Goal: Task Accomplishment & Management: Manage account settings

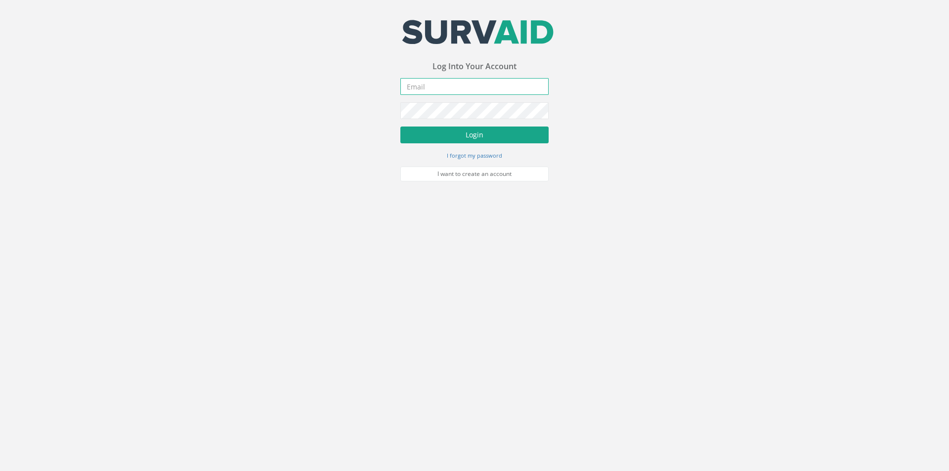
type input "[PERSON_NAME][EMAIL_ADDRESS][PERSON_NAME][DOMAIN_NAME]"
click at [487, 134] on button "Login" at bounding box center [475, 135] width 148 height 17
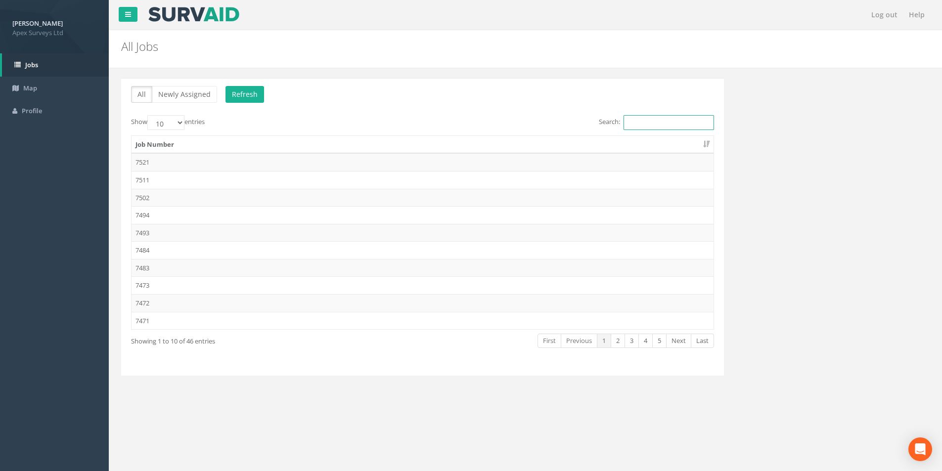
click at [662, 128] on input "Search:" at bounding box center [669, 122] width 90 height 15
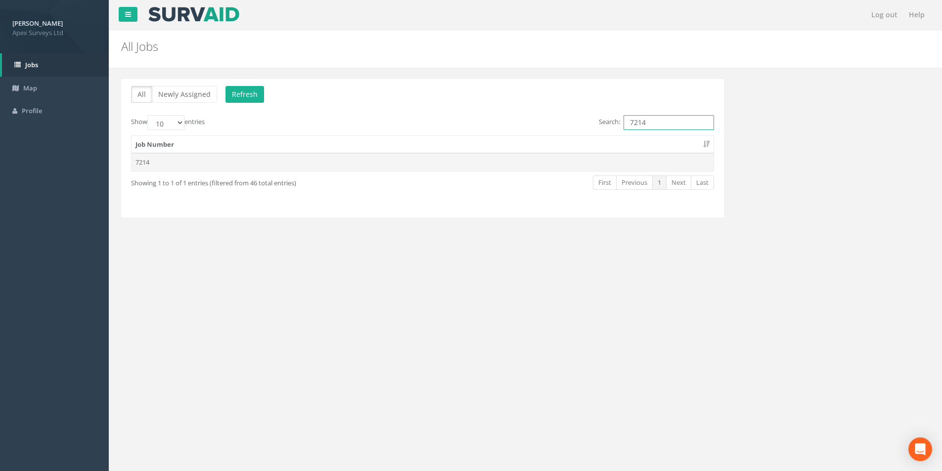
type input "7214"
click at [186, 164] on td "7214" at bounding box center [423, 162] width 582 height 18
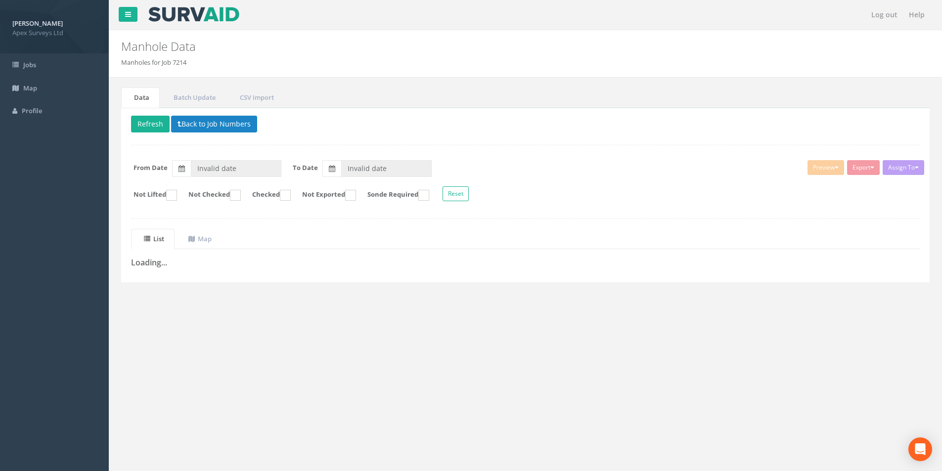
type input "[DATE]"
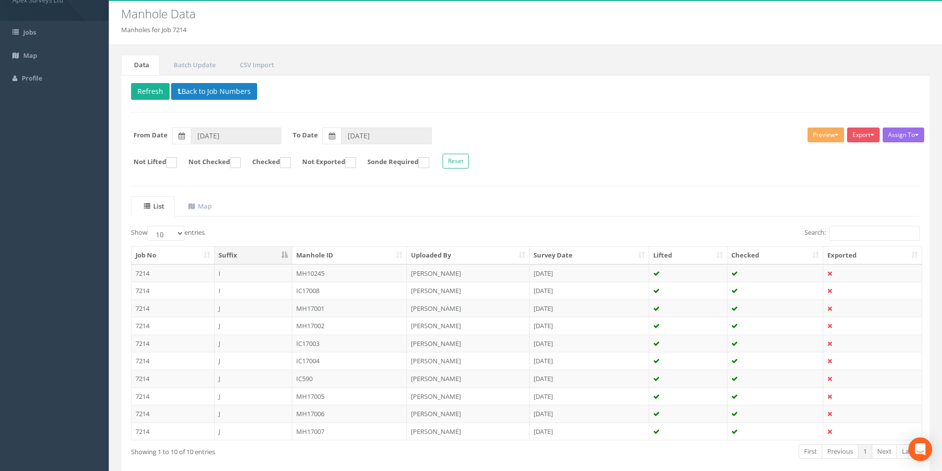
scroll to position [49, 0]
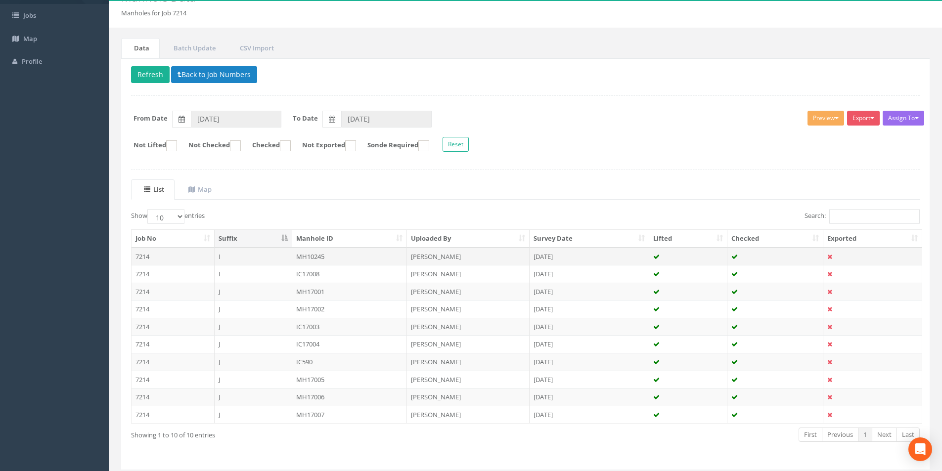
click at [306, 259] on td "MH10245" at bounding box center [349, 257] width 115 height 18
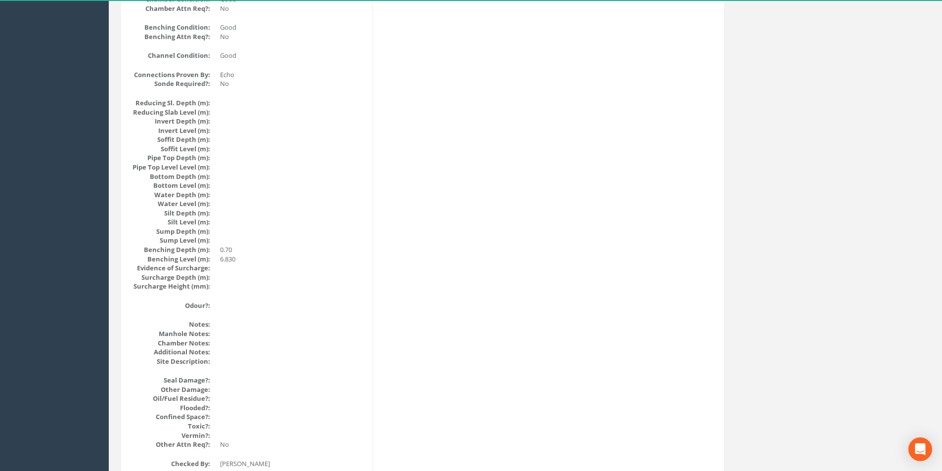
scroll to position [1054, 0]
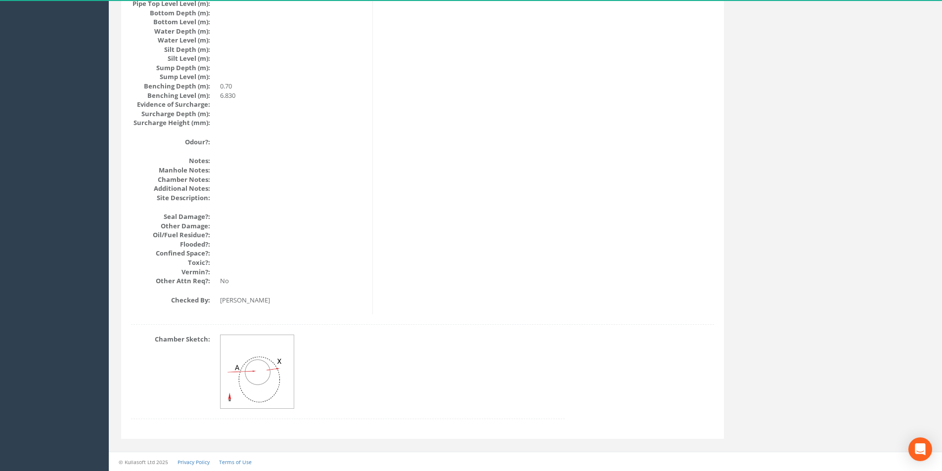
click at [259, 361] on img at bounding box center [258, 372] width 74 height 74
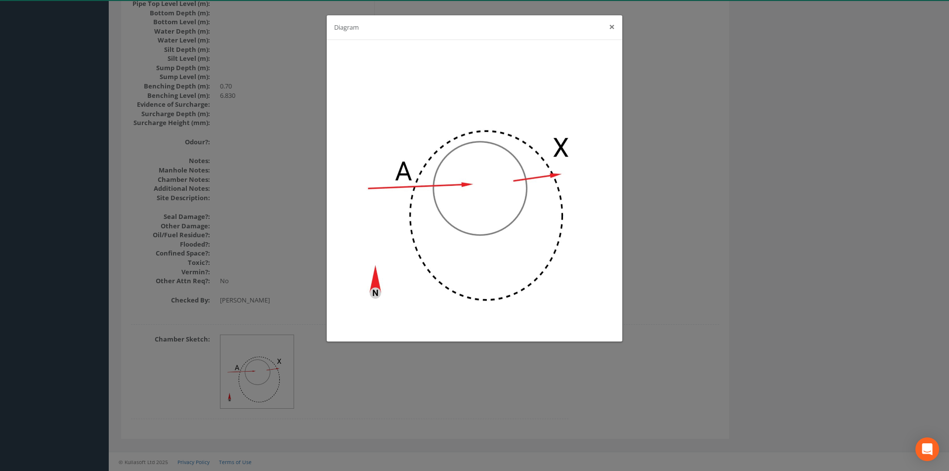
drag, startPoint x: 609, startPoint y: 26, endPoint x: 601, endPoint y: 35, distance: 11.9
click at [609, 26] on button "×" at bounding box center [612, 27] width 6 height 10
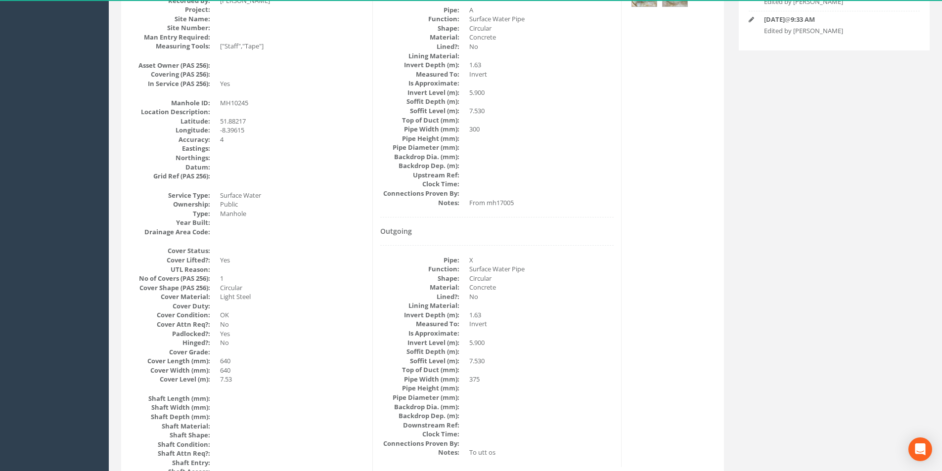
scroll to position [0, 0]
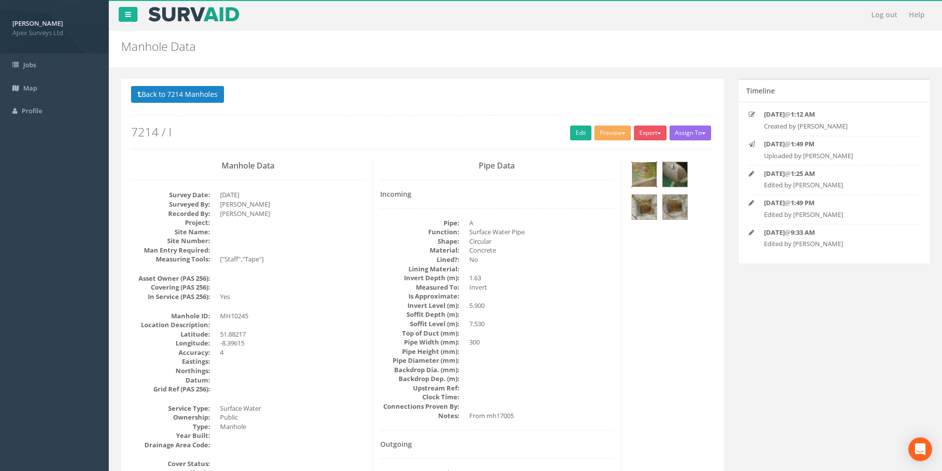
click at [645, 177] on img at bounding box center [644, 174] width 25 height 25
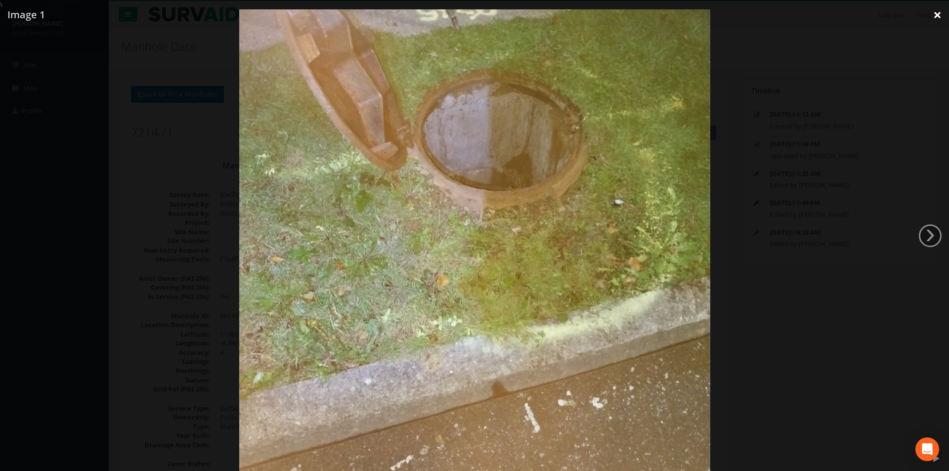
click at [938, 16] on link "×" at bounding box center [937, 15] width 23 height 30
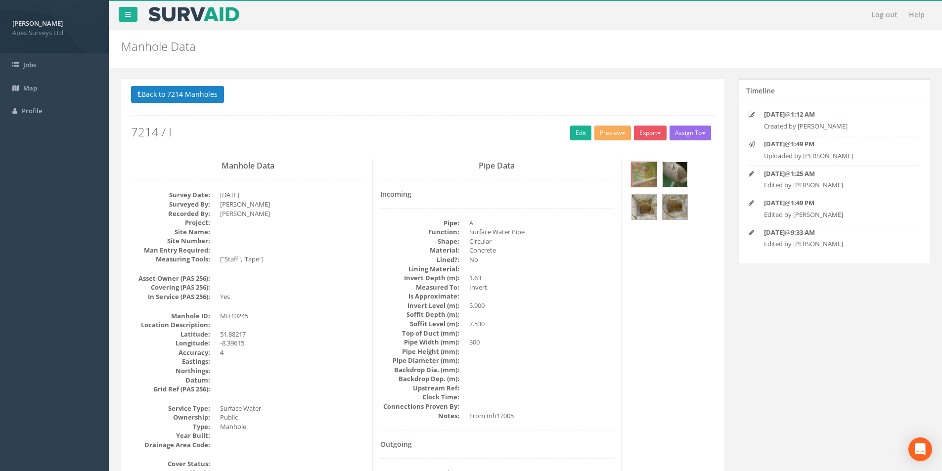
click at [676, 173] on img at bounding box center [675, 174] width 25 height 25
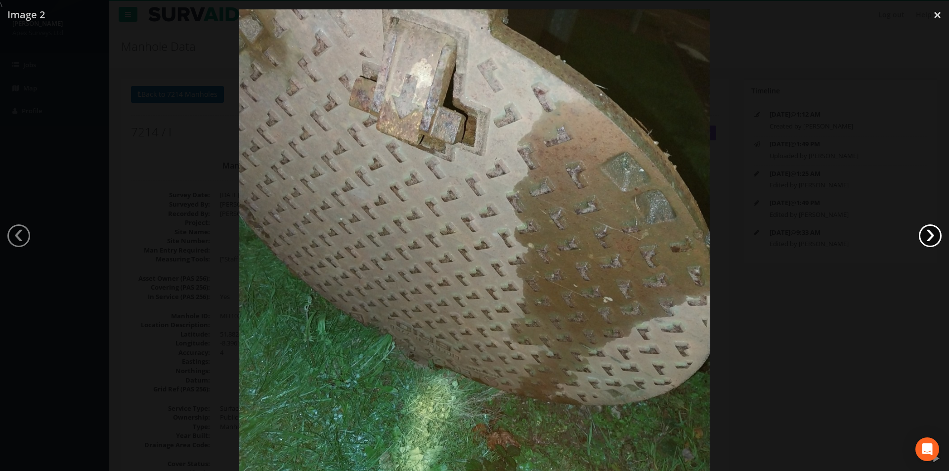
click at [931, 238] on link "›" at bounding box center [930, 236] width 23 height 23
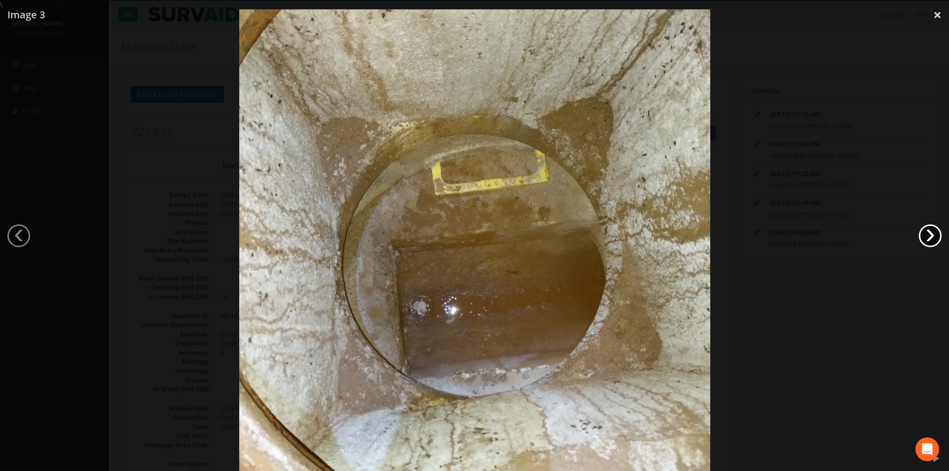
click at [931, 238] on link "›" at bounding box center [930, 236] width 23 height 23
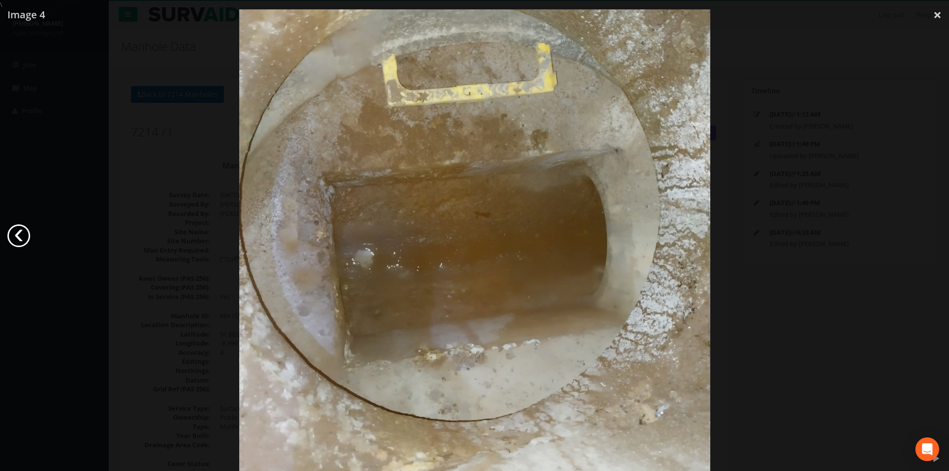
click at [19, 239] on link "‹" at bounding box center [18, 236] width 23 height 23
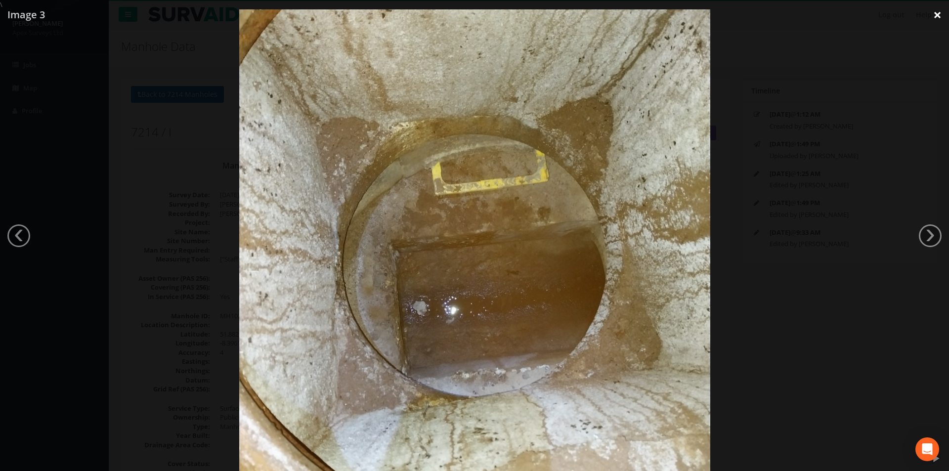
click at [940, 15] on link "×" at bounding box center [937, 15] width 23 height 30
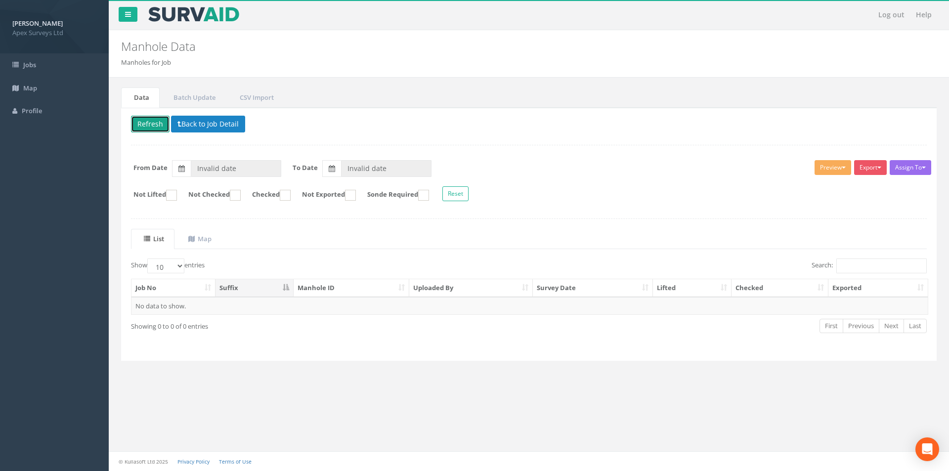
click at [152, 119] on button "Refresh" at bounding box center [150, 124] width 39 height 17
click at [220, 126] on button "Back to Job Detail" at bounding box center [216, 124] width 74 height 17
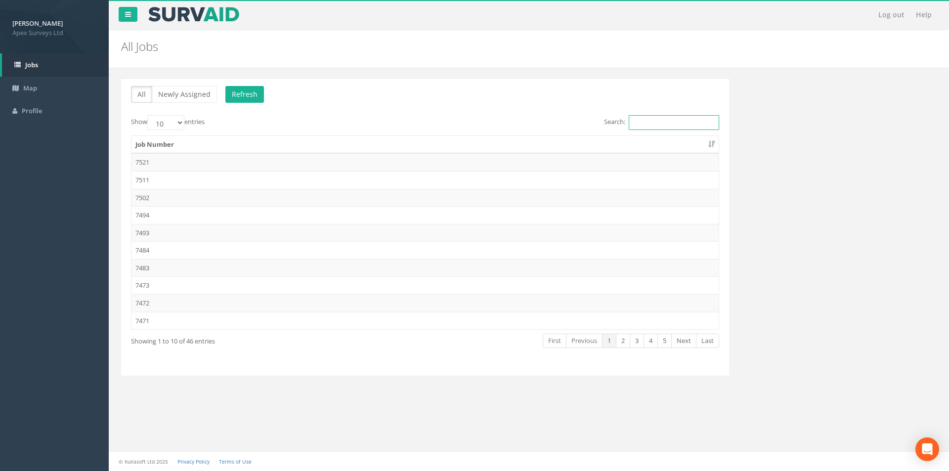
click at [672, 123] on input "Search:" at bounding box center [674, 122] width 90 height 15
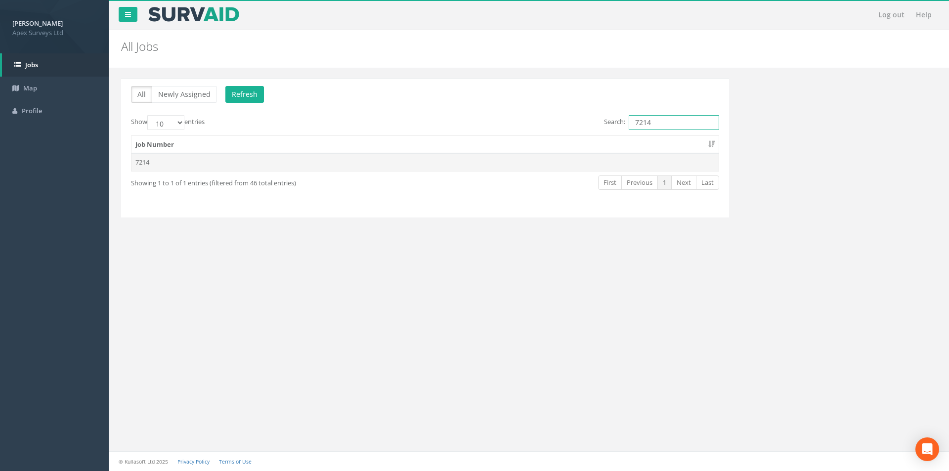
type input "7214"
click at [439, 165] on td "7214" at bounding box center [425, 162] width 587 height 18
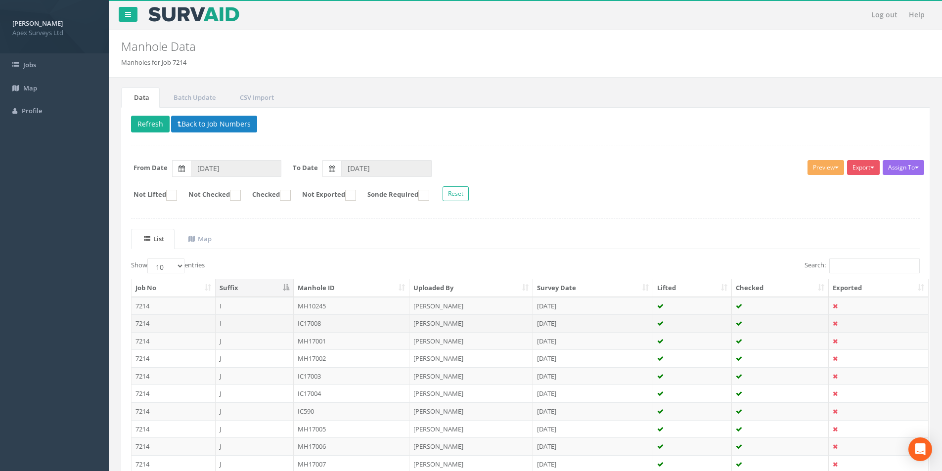
click at [261, 325] on td "I" at bounding box center [255, 324] width 78 height 18
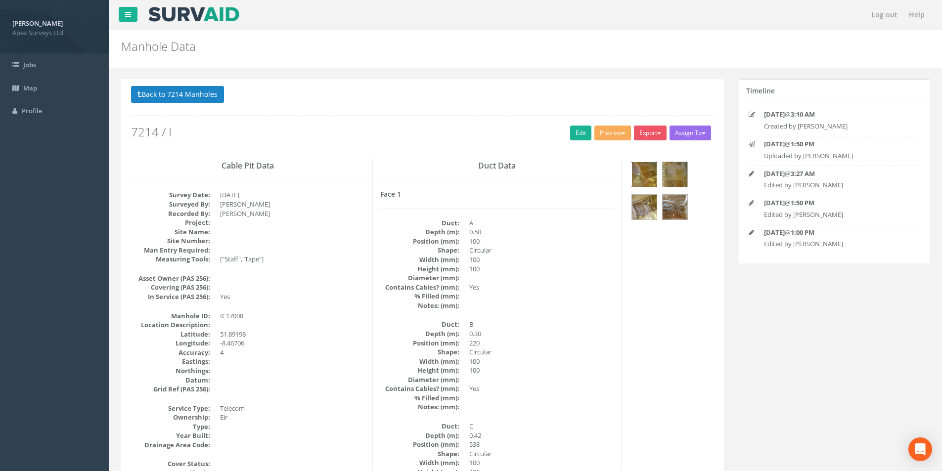
click at [648, 175] on img at bounding box center [644, 174] width 25 height 25
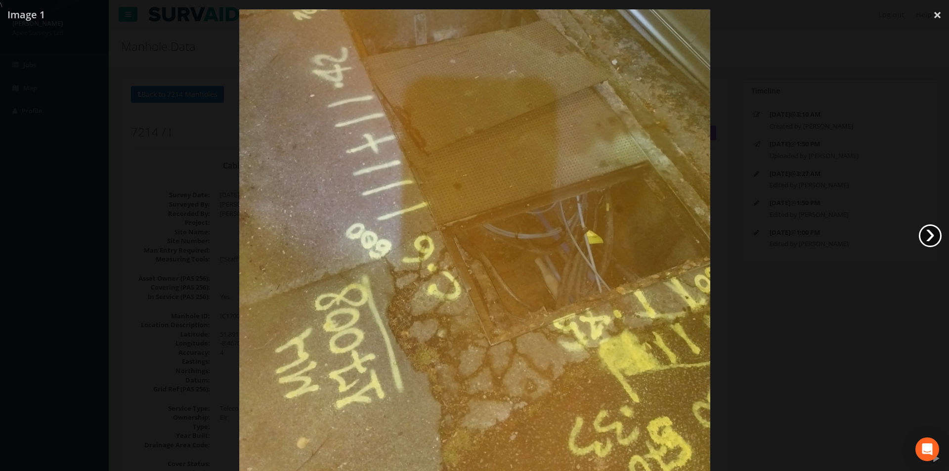
click at [927, 236] on link "›" at bounding box center [930, 236] width 23 height 23
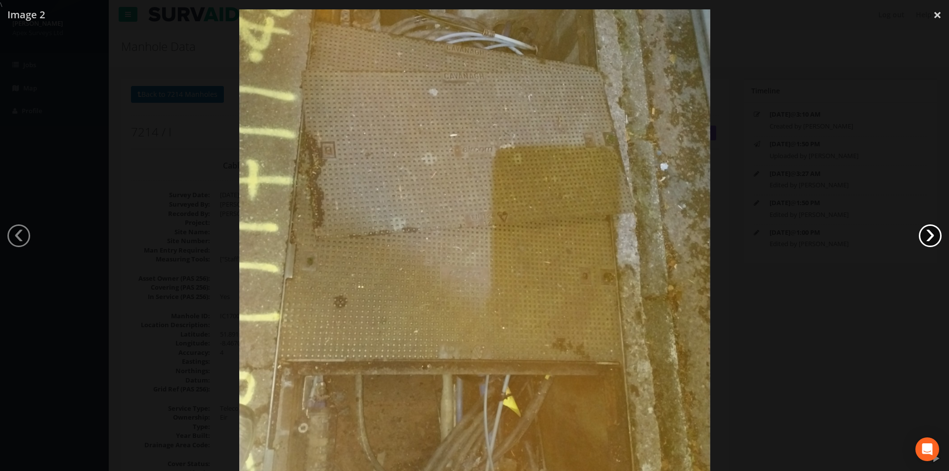
click at [934, 236] on link "›" at bounding box center [930, 236] width 23 height 23
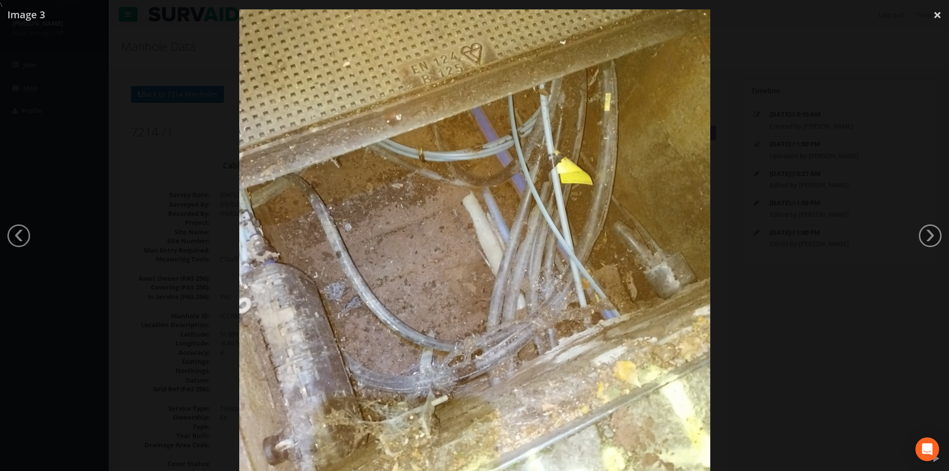
click at [929, 230] on link "›" at bounding box center [930, 236] width 23 height 23
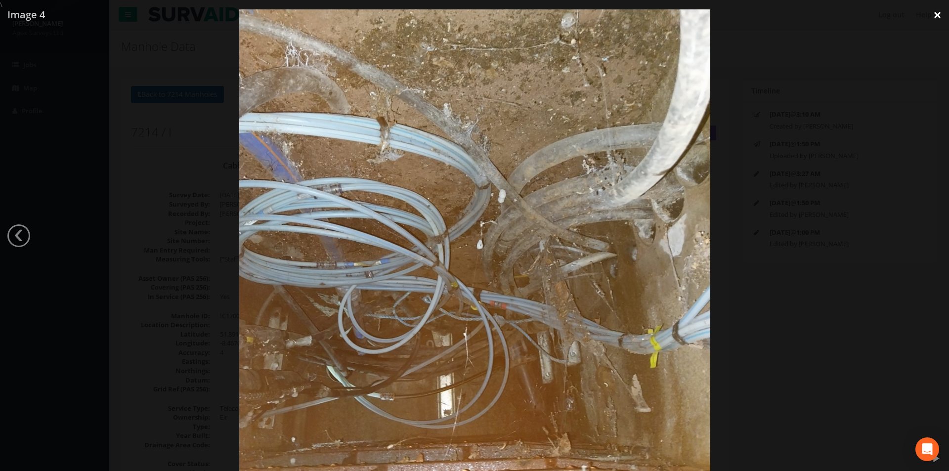
click at [935, 19] on link "×" at bounding box center [937, 15] width 23 height 30
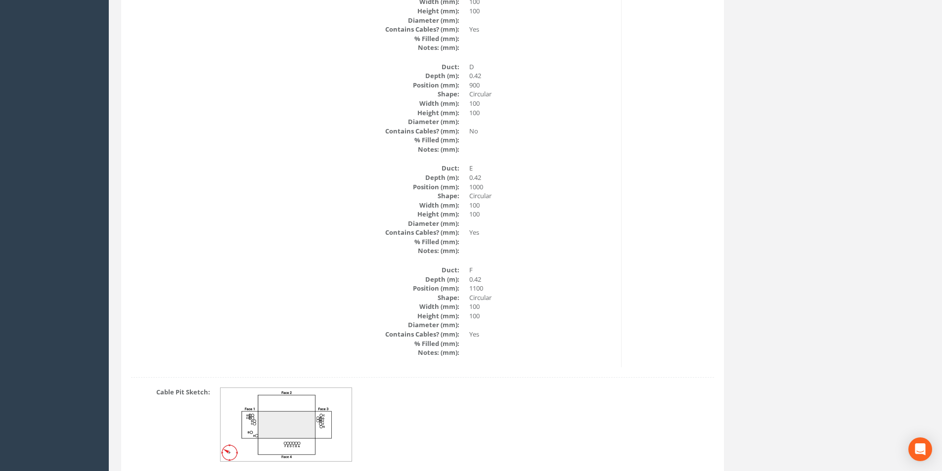
scroll to position [2095, 0]
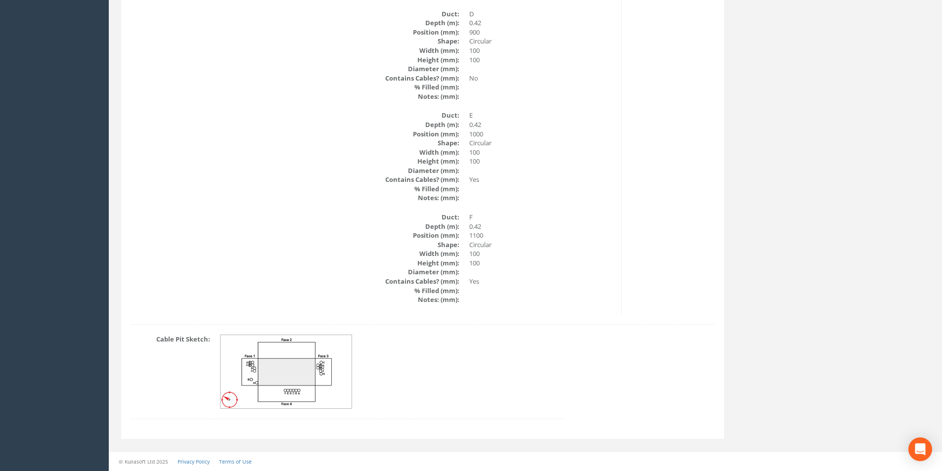
click at [301, 367] on img at bounding box center [287, 372] width 132 height 74
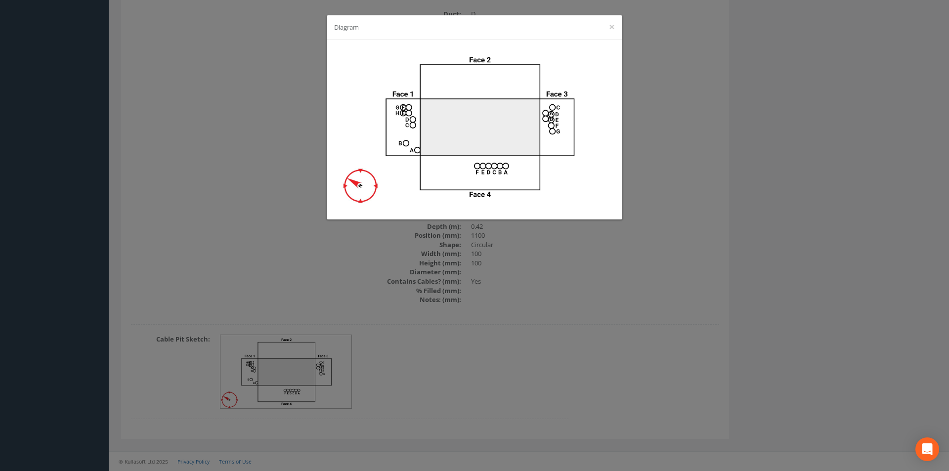
drag, startPoint x: 301, startPoint y: 367, endPoint x: 593, endPoint y: 347, distance: 292.9
click at [593, 347] on div "Diagram ×" at bounding box center [474, 235] width 949 height 471
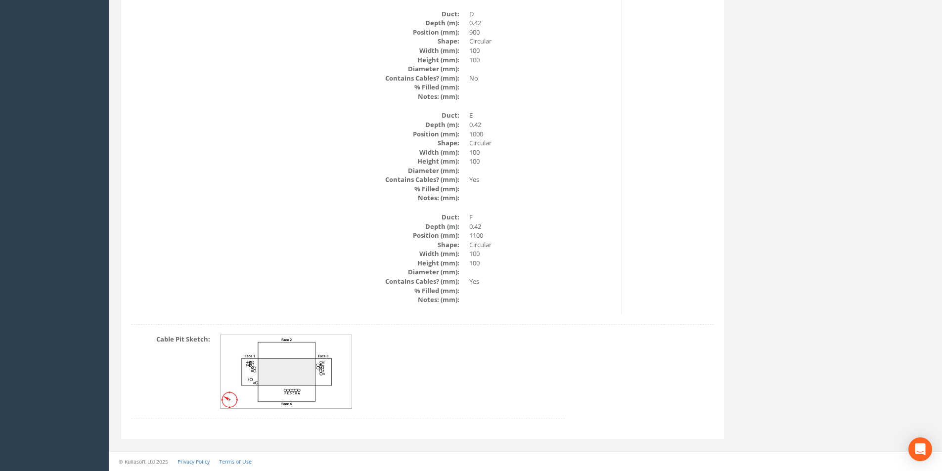
click at [308, 371] on img at bounding box center [287, 372] width 132 height 74
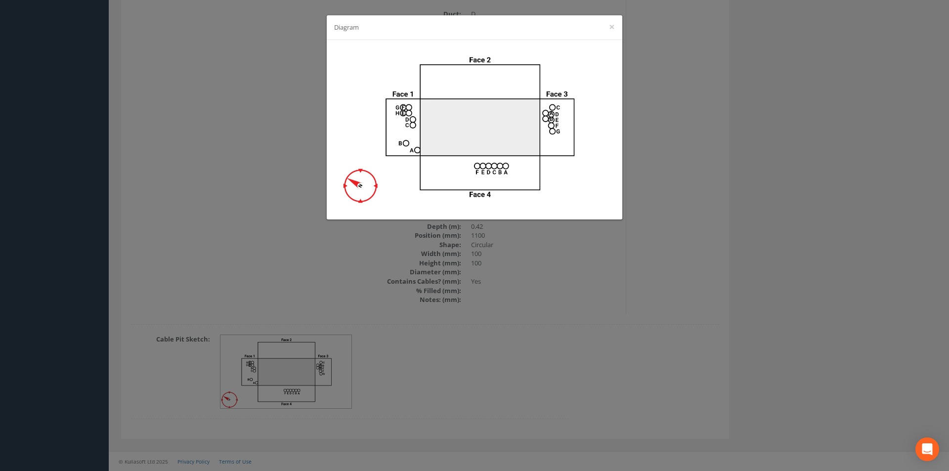
click at [607, 20] on div "Diagram ×" at bounding box center [475, 27] width 296 height 25
click at [610, 25] on button "×" at bounding box center [612, 27] width 6 height 10
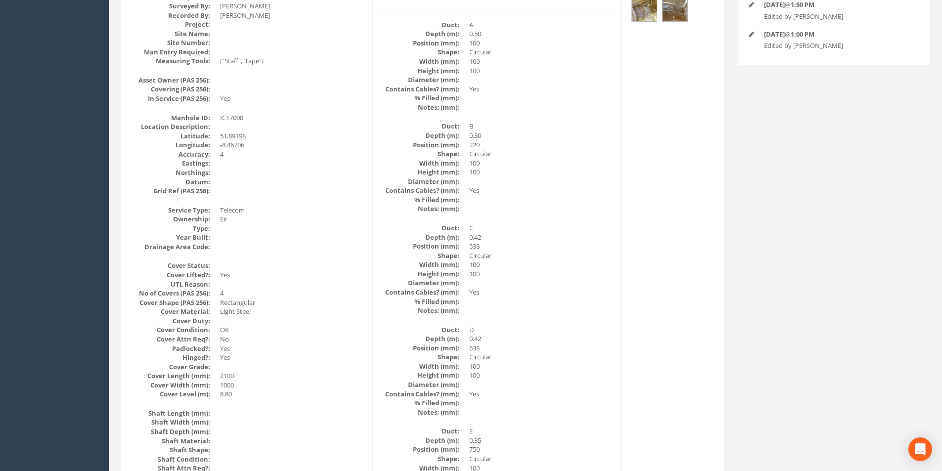
scroll to position [198, 0]
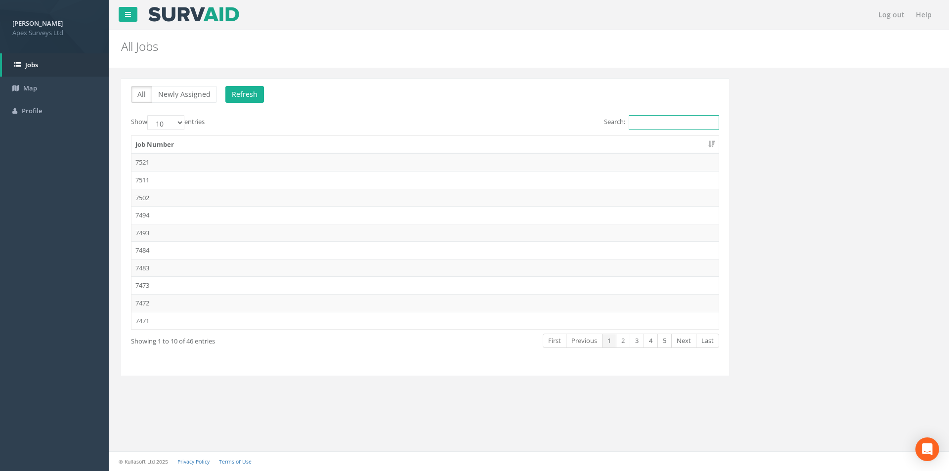
click at [635, 125] on input "Search:" at bounding box center [674, 122] width 90 height 15
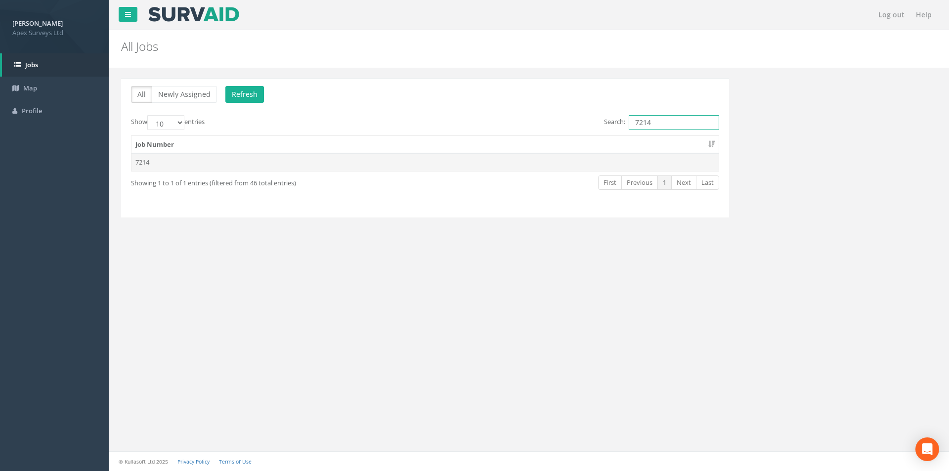
type input "7214"
click at [363, 156] on td "7214" at bounding box center [425, 162] width 587 height 18
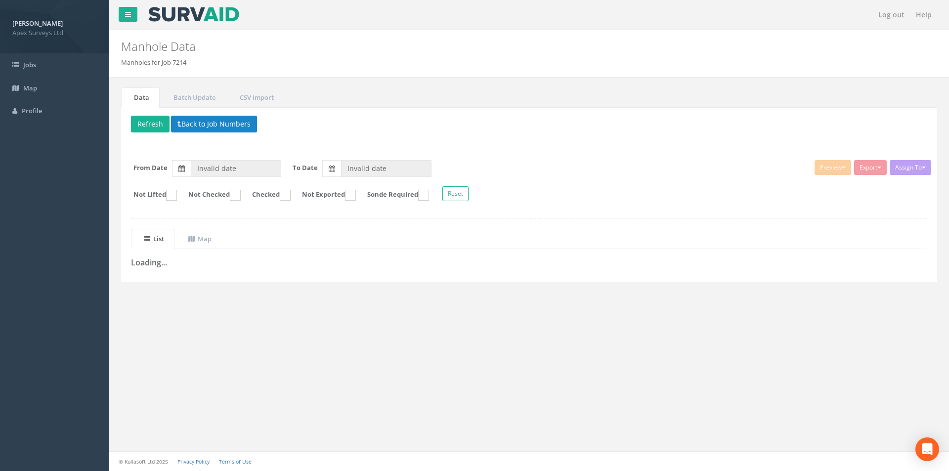
type input "[DATE]"
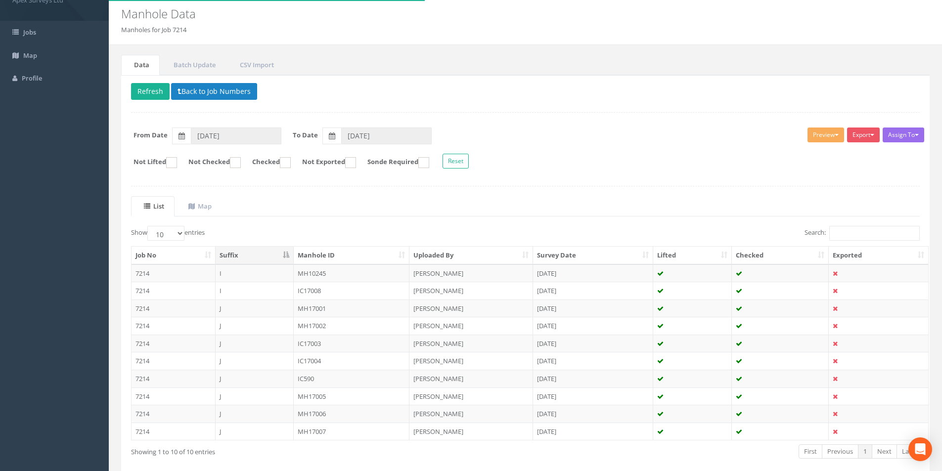
scroll to position [49, 0]
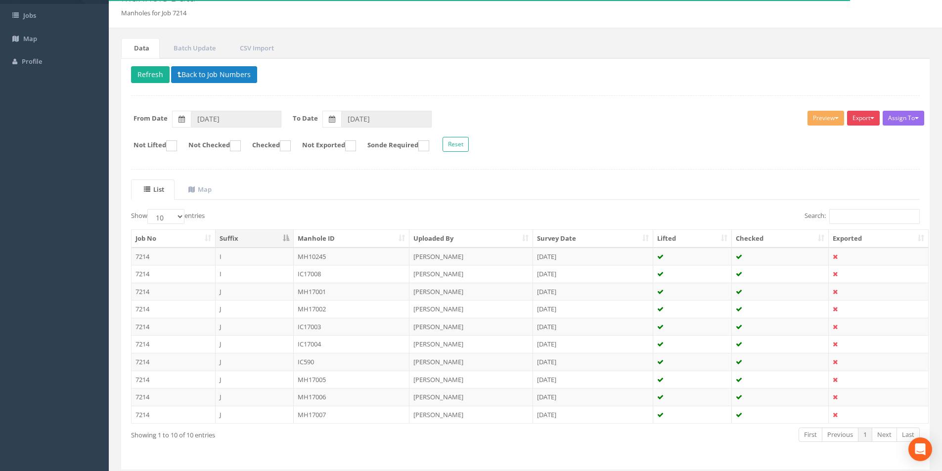
click at [867, 121] on button "Export" at bounding box center [863, 118] width 33 height 15
click at [864, 121] on button "Export" at bounding box center [863, 118] width 33 height 15
click at [833, 120] on button "Preview" at bounding box center [826, 118] width 37 height 15
click at [808, 204] on link "SurvAid IC" at bounding box center [807, 205] width 75 height 15
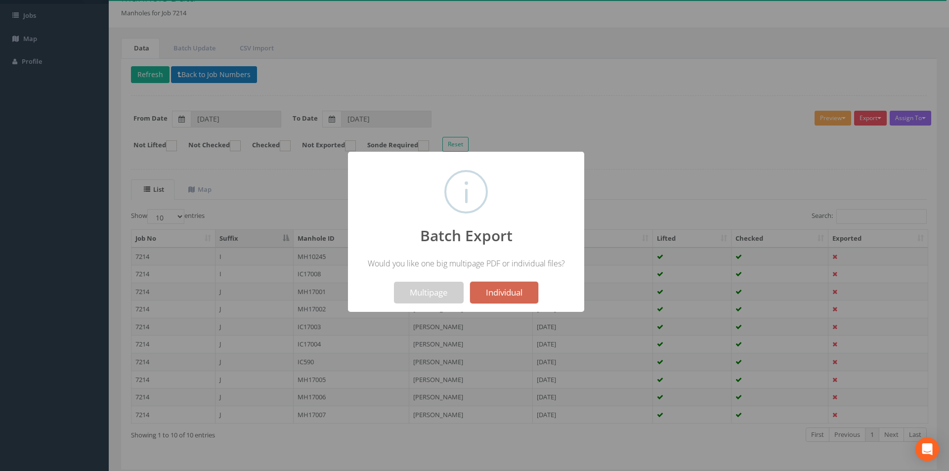
click at [499, 297] on button "Individual" at bounding box center [504, 293] width 68 height 22
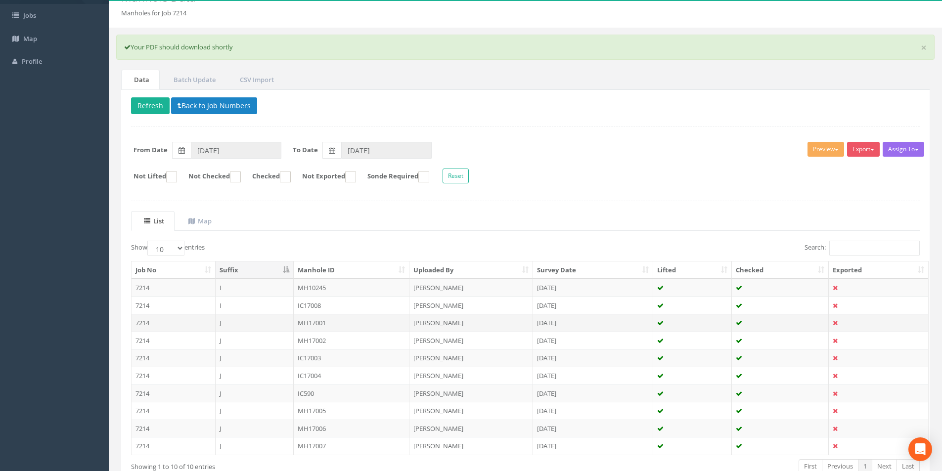
click at [226, 324] on td "J" at bounding box center [255, 323] width 78 height 18
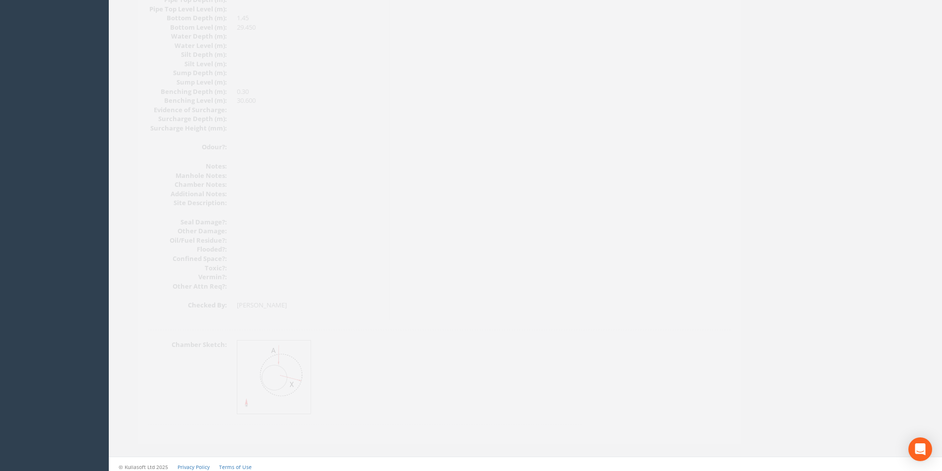
scroll to position [1085, 0]
click at [274, 361] on img at bounding box center [258, 372] width 74 height 74
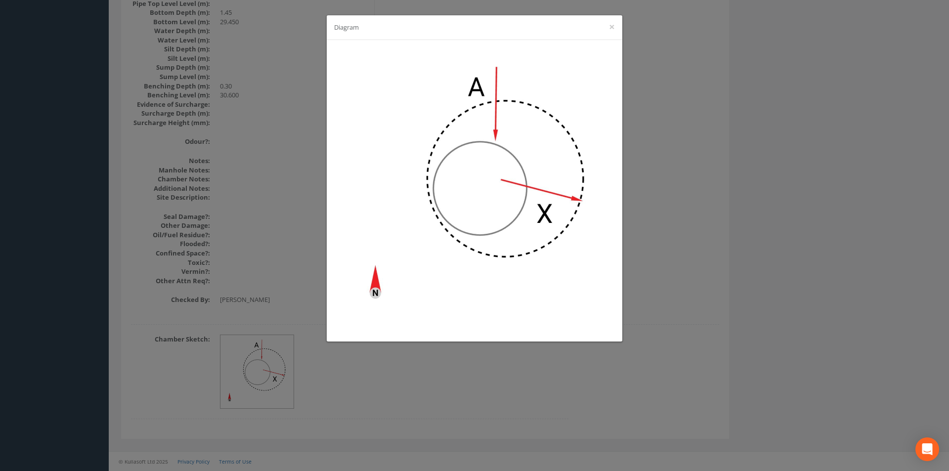
click at [465, 395] on div "Diagram ×" at bounding box center [474, 235] width 949 height 471
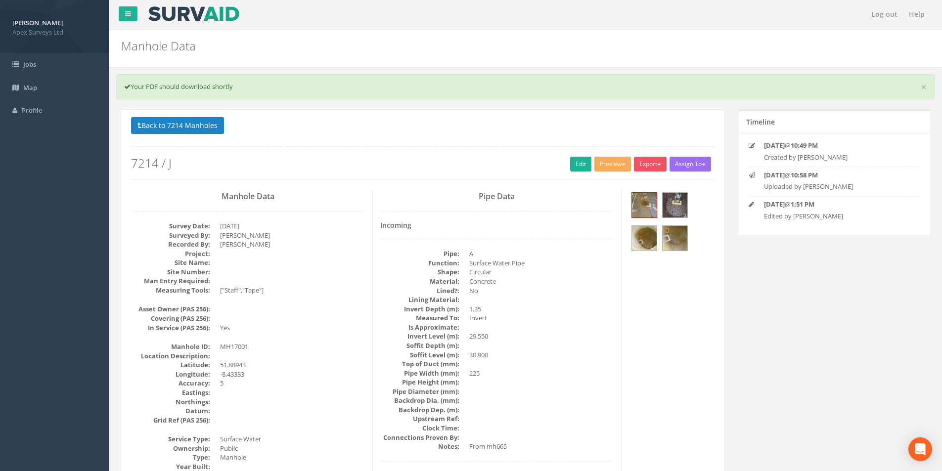
scroll to position [0, 0]
click at [643, 205] on img at bounding box center [644, 205] width 25 height 25
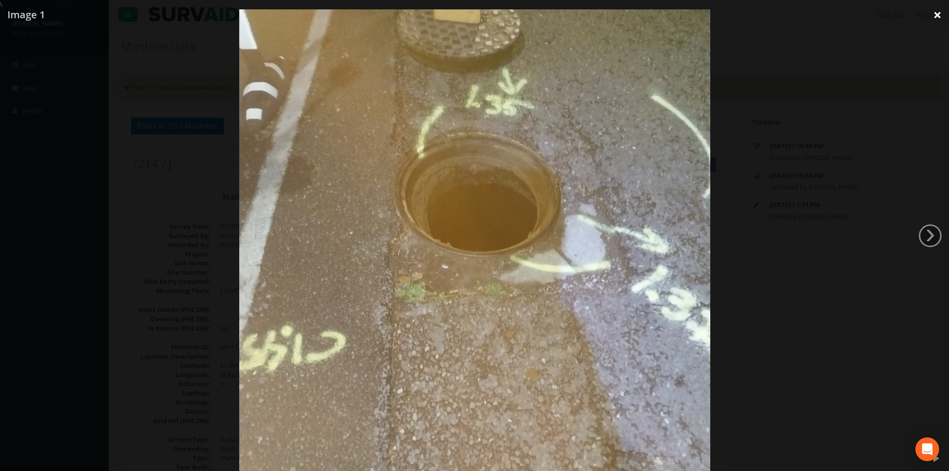
click at [939, 17] on link "×" at bounding box center [937, 15] width 23 height 30
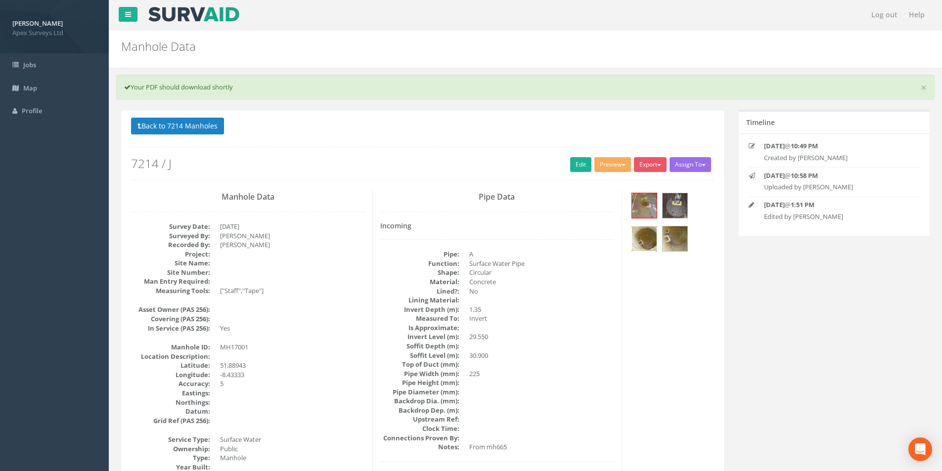
click at [652, 235] on img at bounding box center [644, 238] width 25 height 25
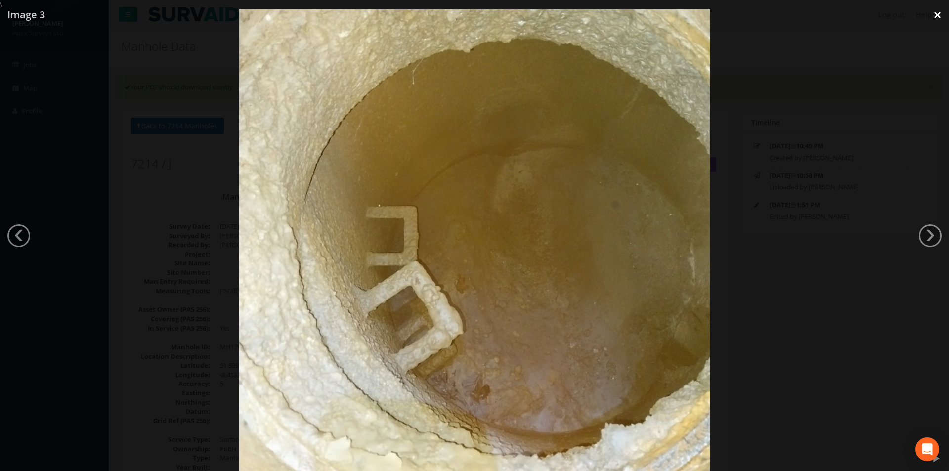
click at [930, 15] on link "×" at bounding box center [937, 15] width 23 height 30
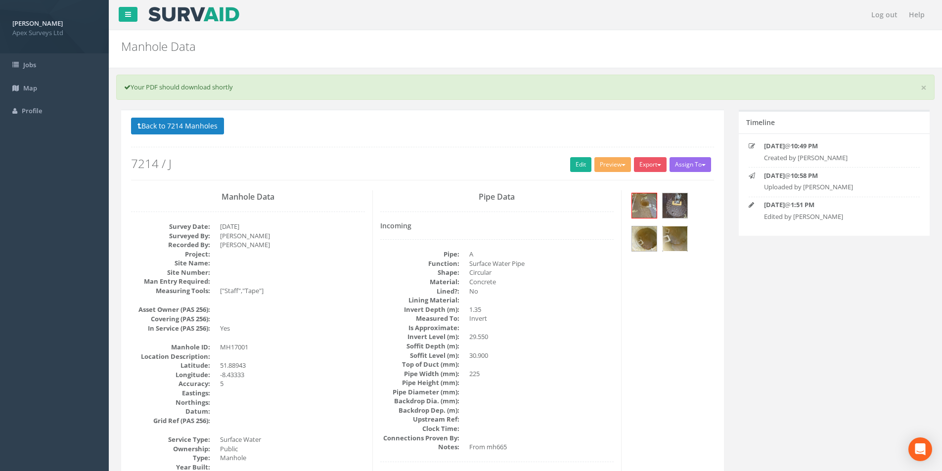
click at [673, 242] on img at bounding box center [675, 238] width 25 height 25
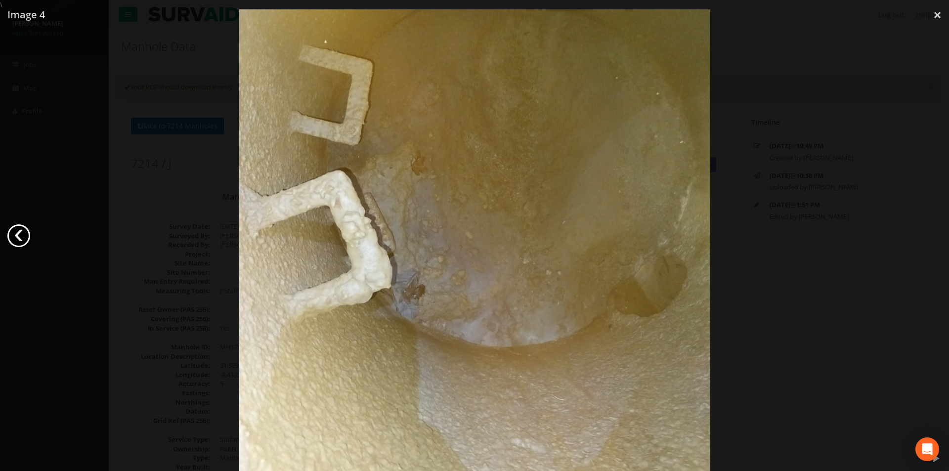
click at [19, 240] on link "‹" at bounding box center [18, 236] width 23 height 23
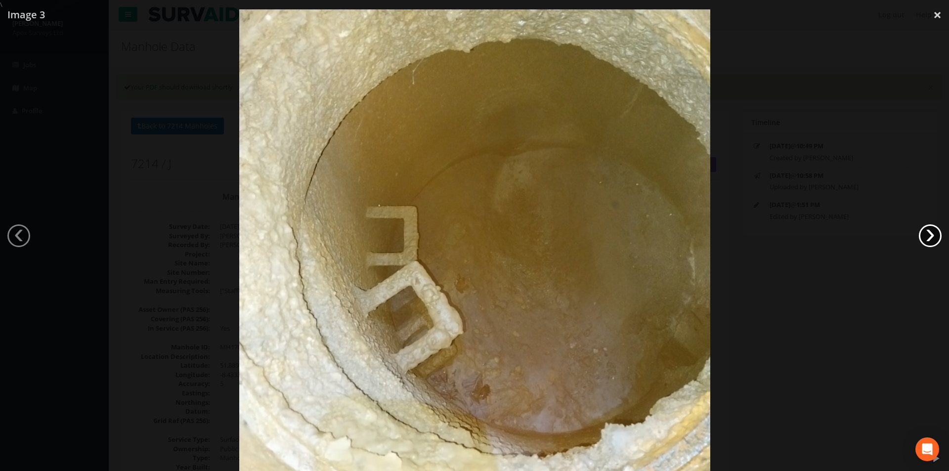
click at [924, 237] on link "›" at bounding box center [930, 236] width 23 height 23
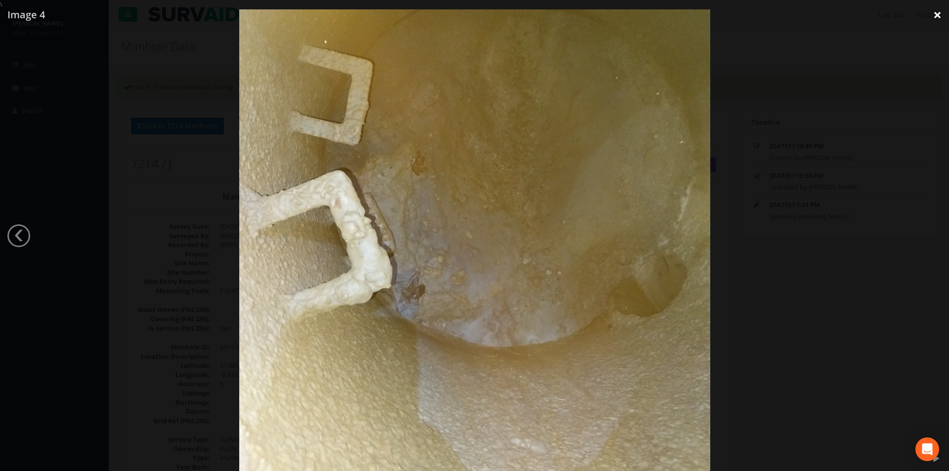
click at [940, 10] on link "×" at bounding box center [937, 15] width 23 height 30
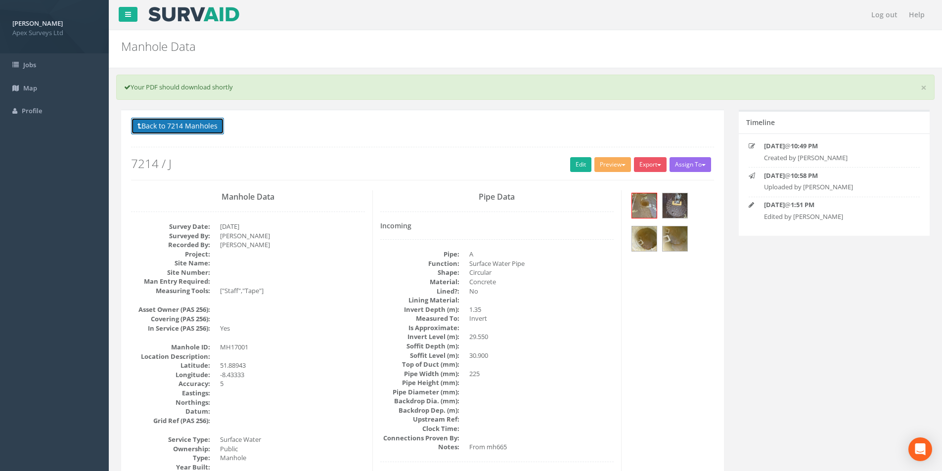
click at [166, 126] on button "Back to 7214 Manholes" at bounding box center [177, 126] width 93 height 17
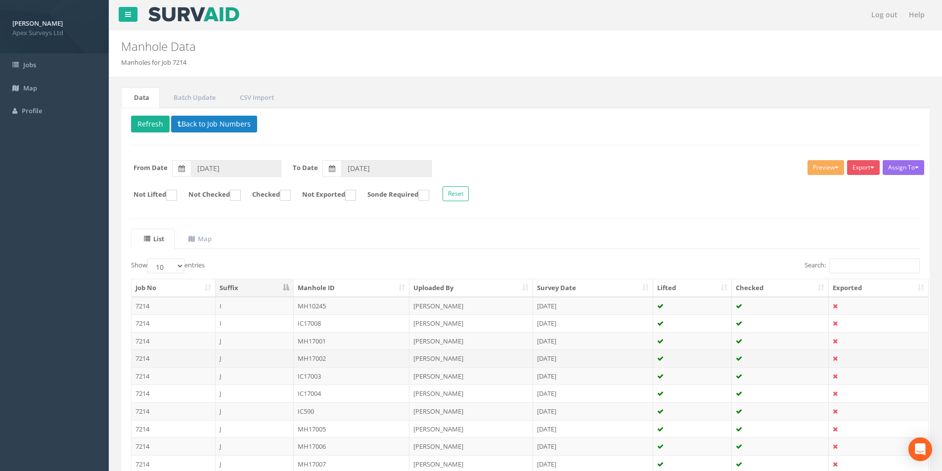
click at [257, 359] on td "J" at bounding box center [255, 359] width 78 height 18
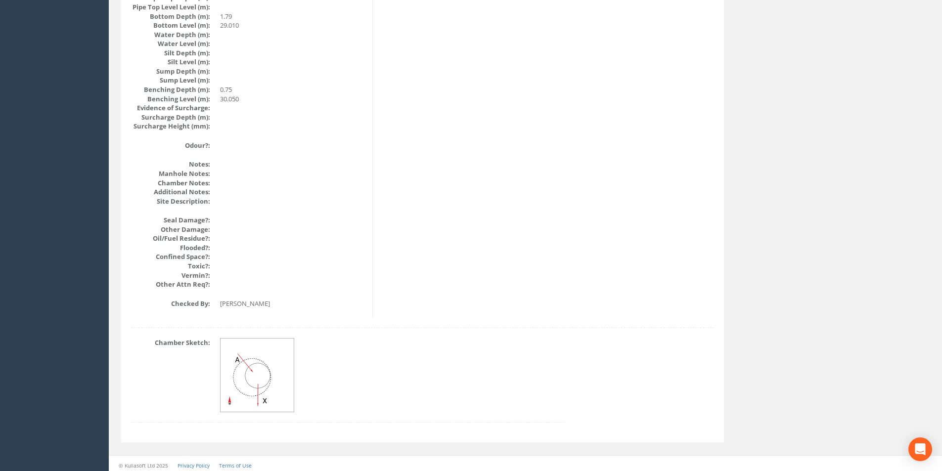
scroll to position [1054, 0]
click at [257, 370] on img at bounding box center [258, 372] width 74 height 74
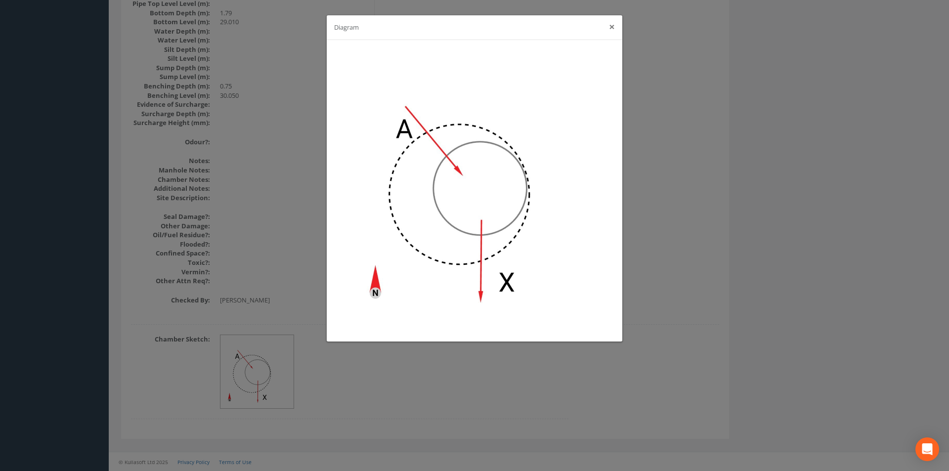
click at [612, 28] on button "×" at bounding box center [612, 27] width 6 height 10
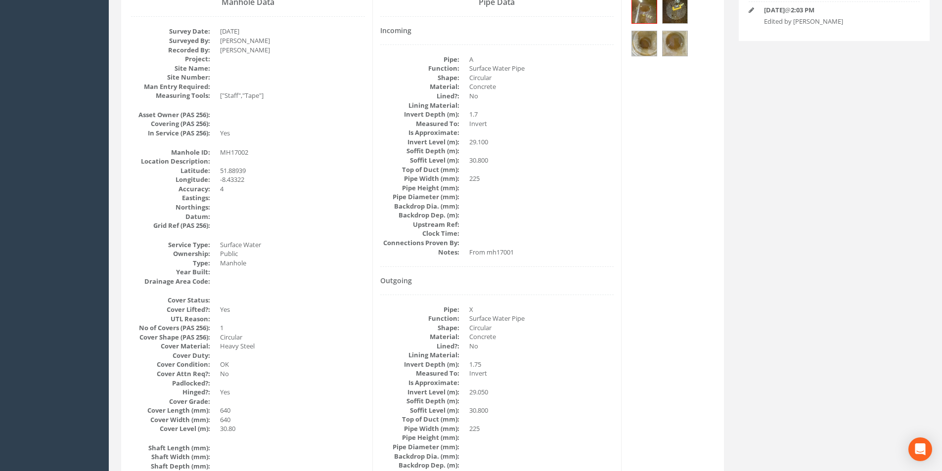
scroll to position [0, 0]
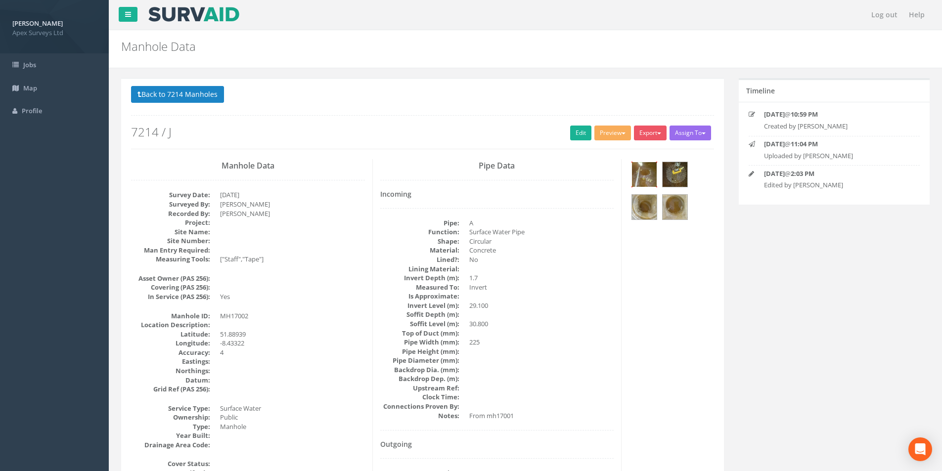
click at [643, 174] on img at bounding box center [644, 174] width 25 height 25
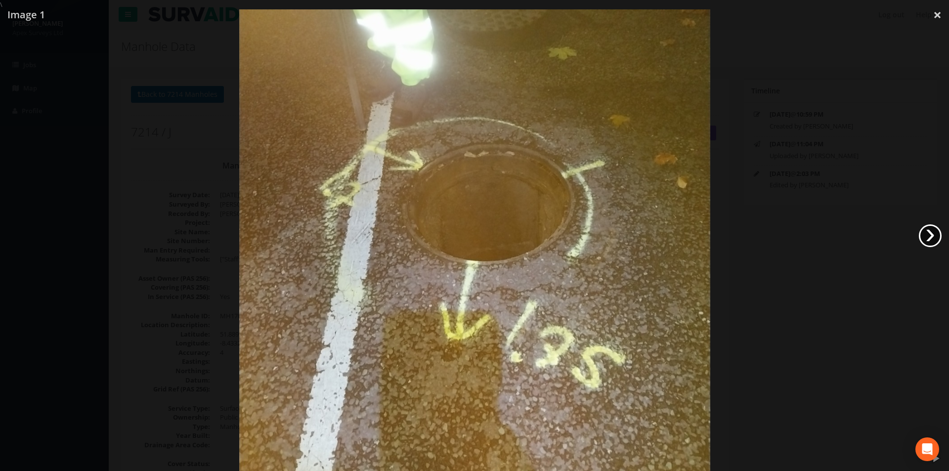
click at [936, 231] on link "›" at bounding box center [930, 236] width 23 height 23
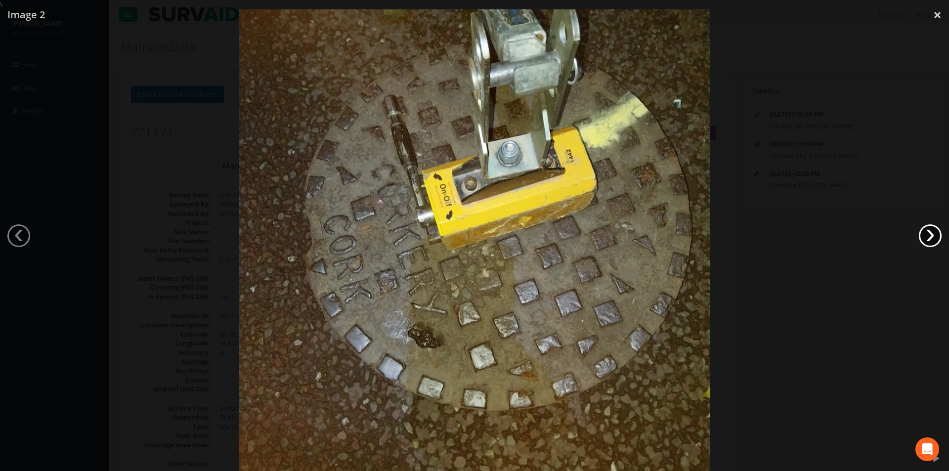
click at [936, 231] on link "›" at bounding box center [930, 236] width 23 height 23
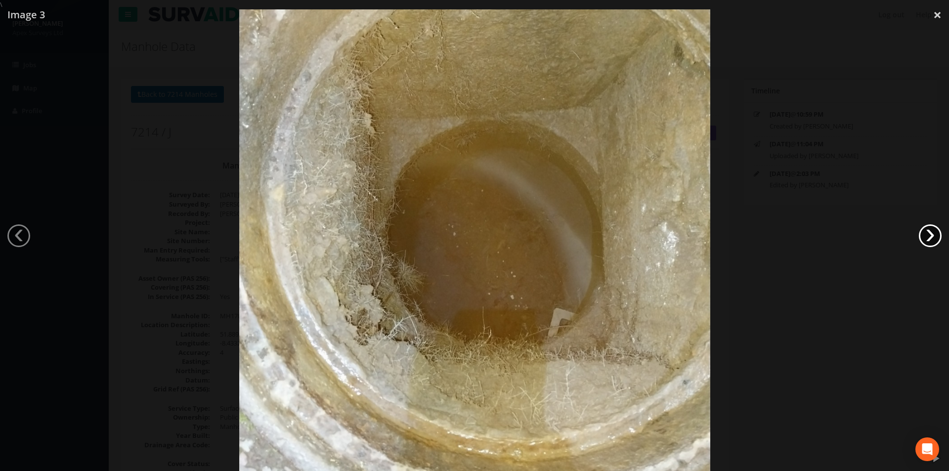
click at [936, 231] on link "›" at bounding box center [930, 236] width 23 height 23
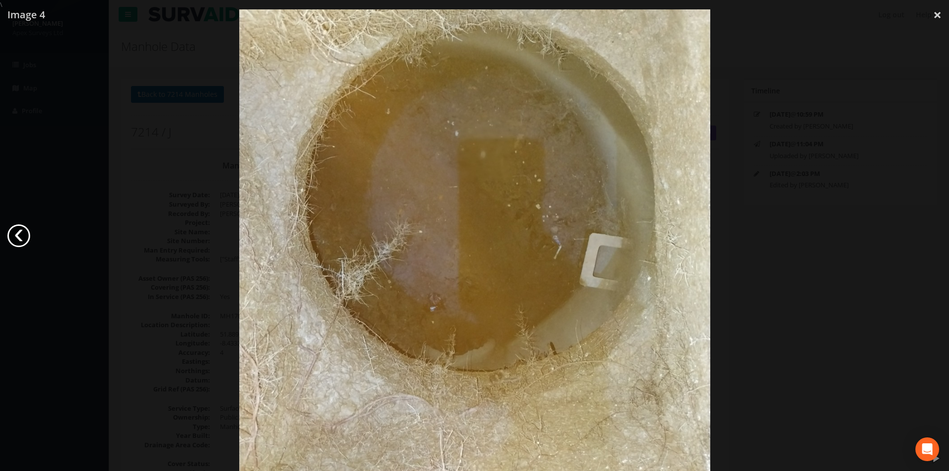
click at [21, 233] on link "‹" at bounding box center [18, 236] width 23 height 23
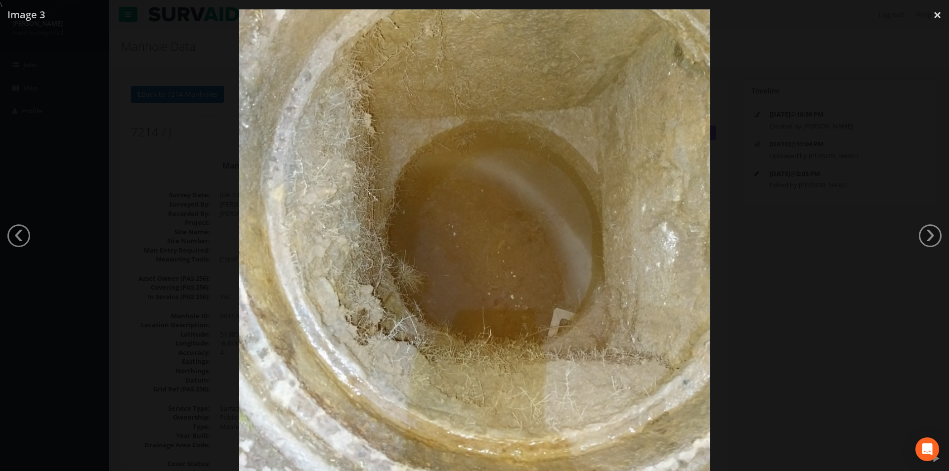
click at [448, 235] on img at bounding box center [474, 245] width 471 height 629
click at [863, 213] on div at bounding box center [474, 244] width 949 height 471
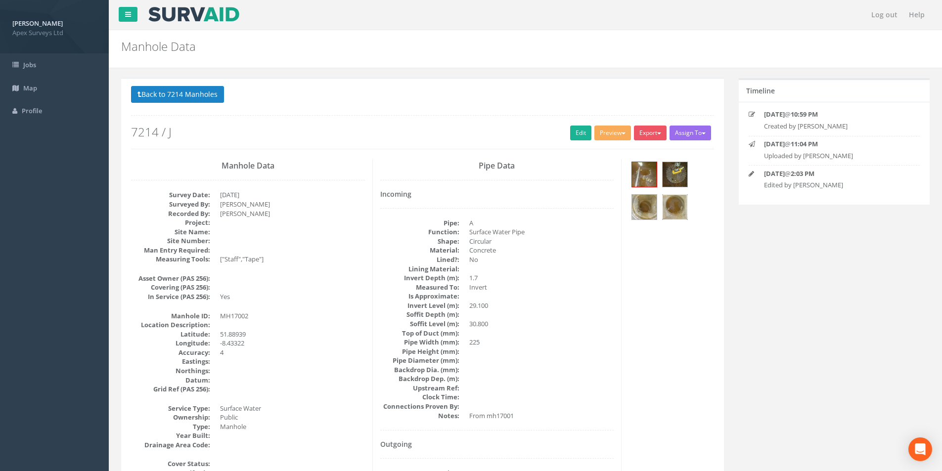
click at [676, 210] on img at bounding box center [675, 207] width 25 height 25
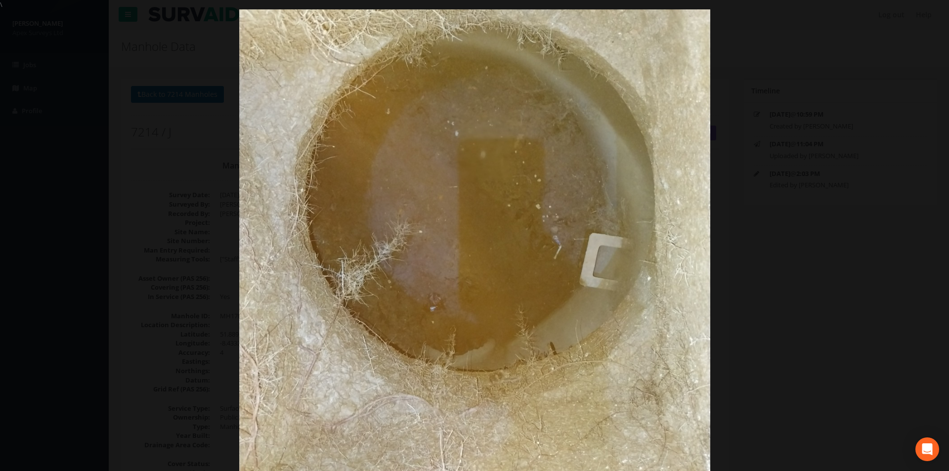
click at [184, 66] on div at bounding box center [474, 244] width 949 height 471
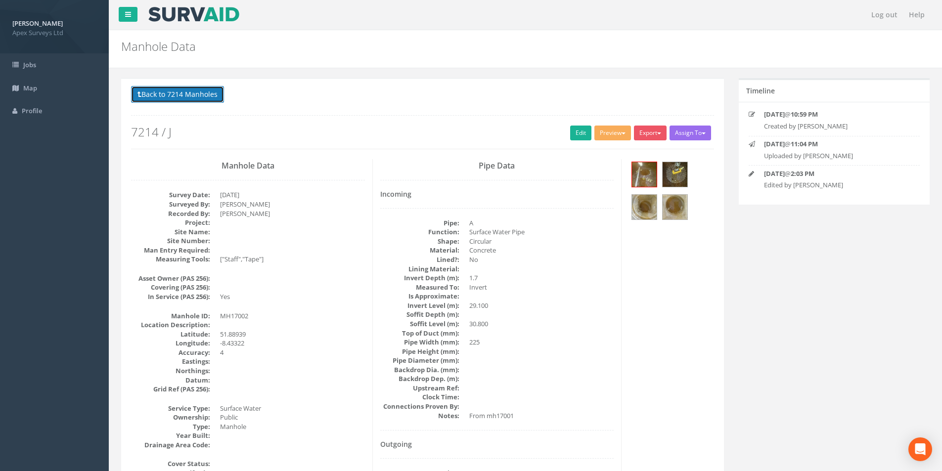
click at [180, 94] on button "Back to 7214 Manholes" at bounding box center [177, 94] width 93 height 17
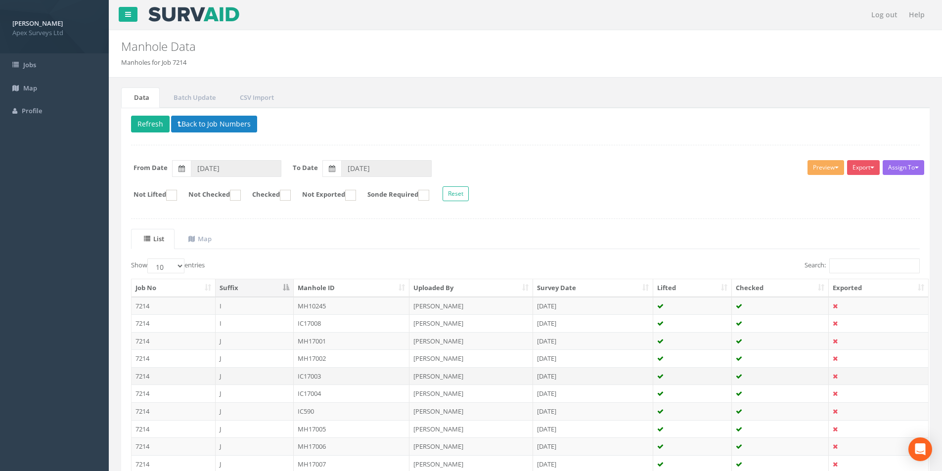
click at [256, 379] on td "J" at bounding box center [255, 376] width 78 height 18
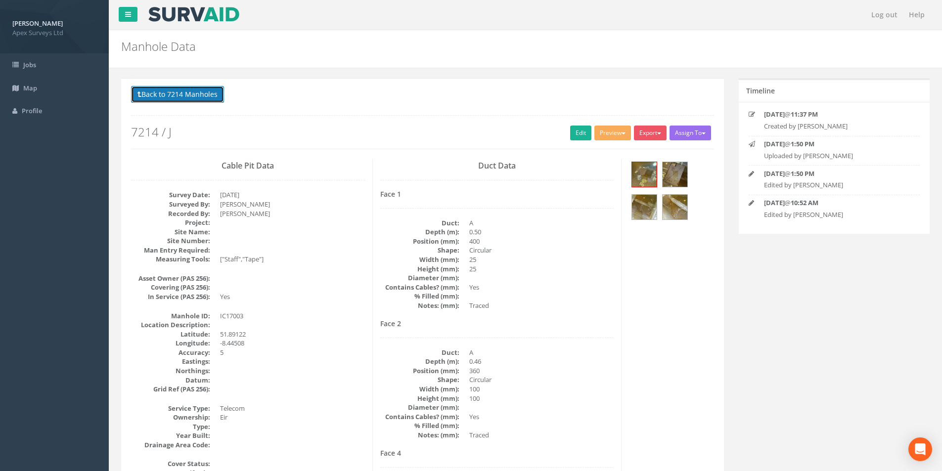
click at [180, 90] on button "Back to 7214 Manholes" at bounding box center [177, 94] width 93 height 17
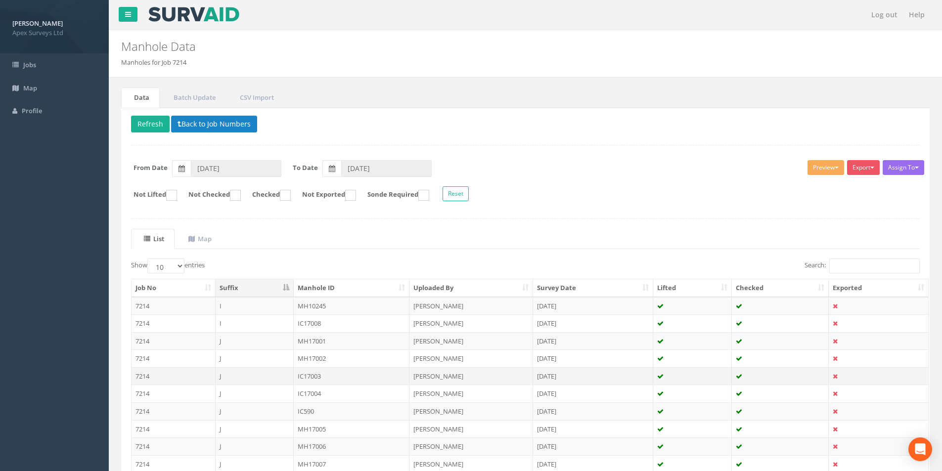
click at [332, 378] on td "IC17003" at bounding box center [352, 376] width 116 height 18
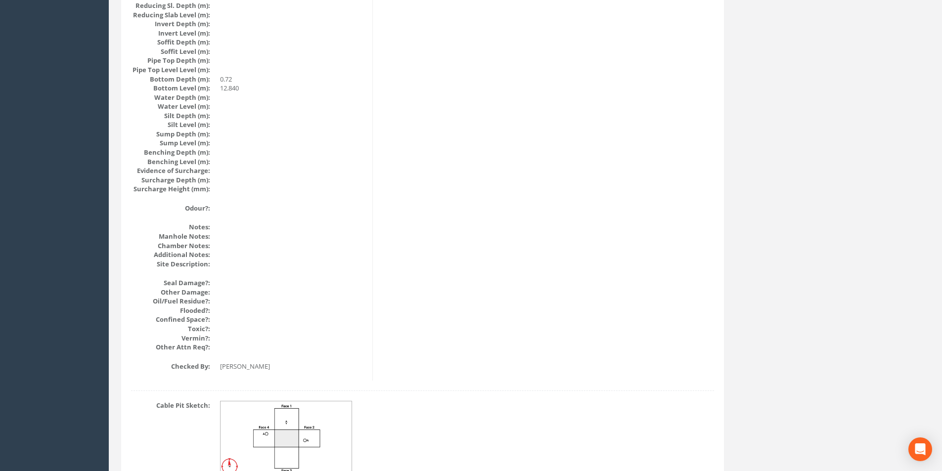
scroll to position [1054, 0]
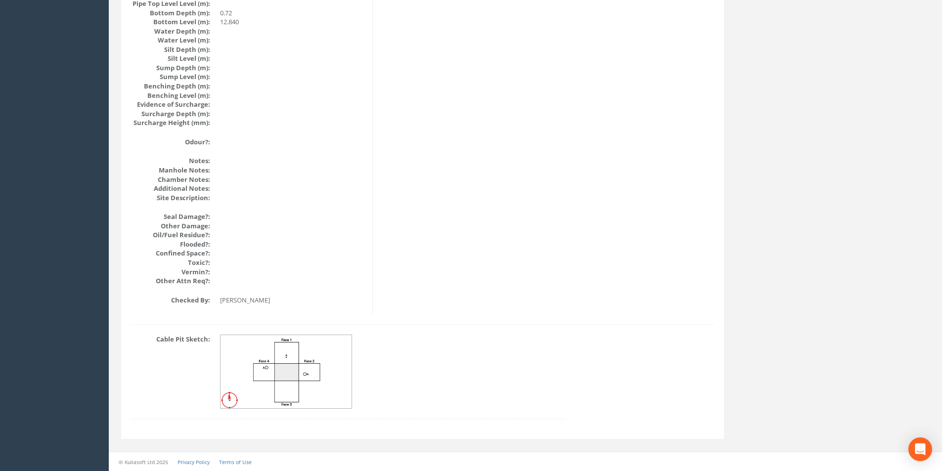
click at [286, 371] on img at bounding box center [287, 372] width 132 height 74
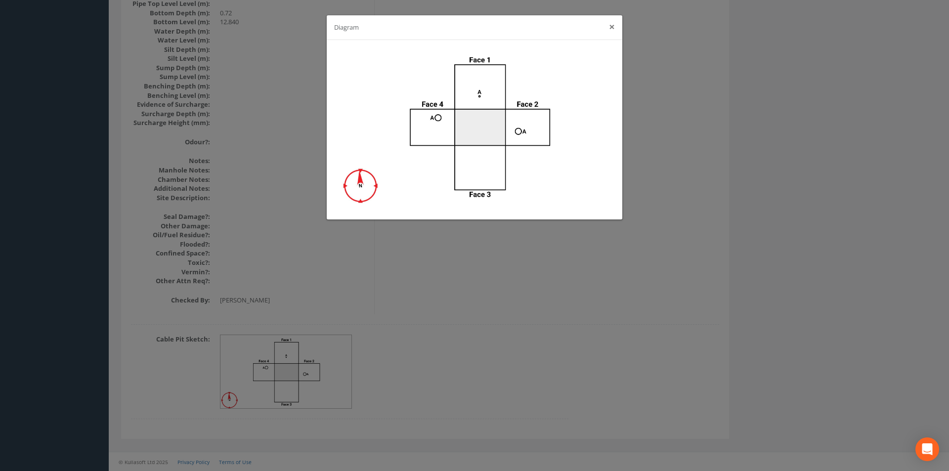
click at [610, 30] on button "×" at bounding box center [612, 27] width 6 height 10
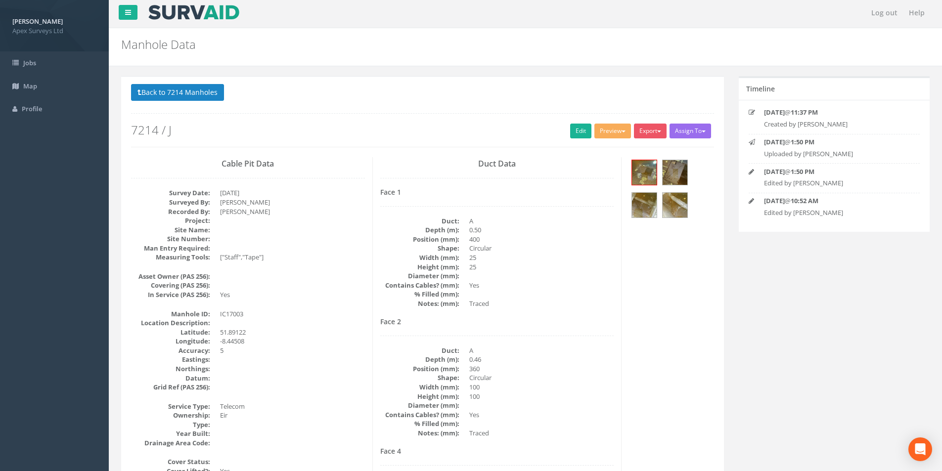
scroll to position [0, 0]
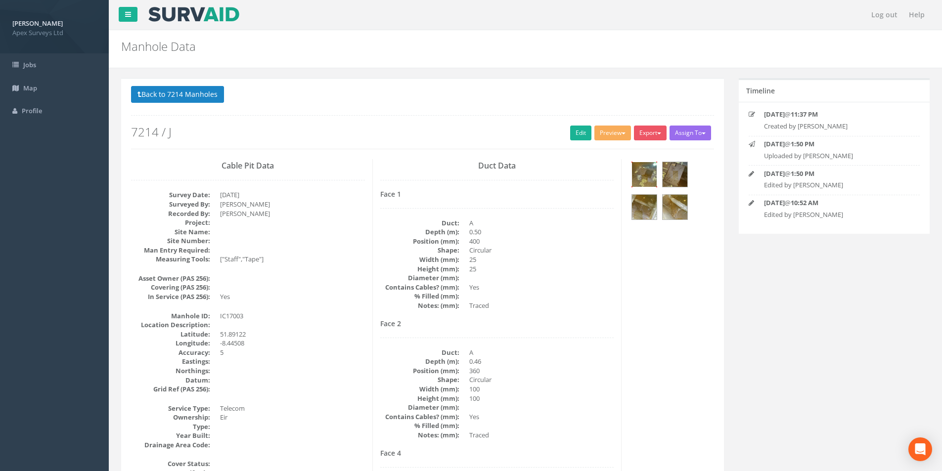
click at [647, 171] on img at bounding box center [644, 174] width 25 height 25
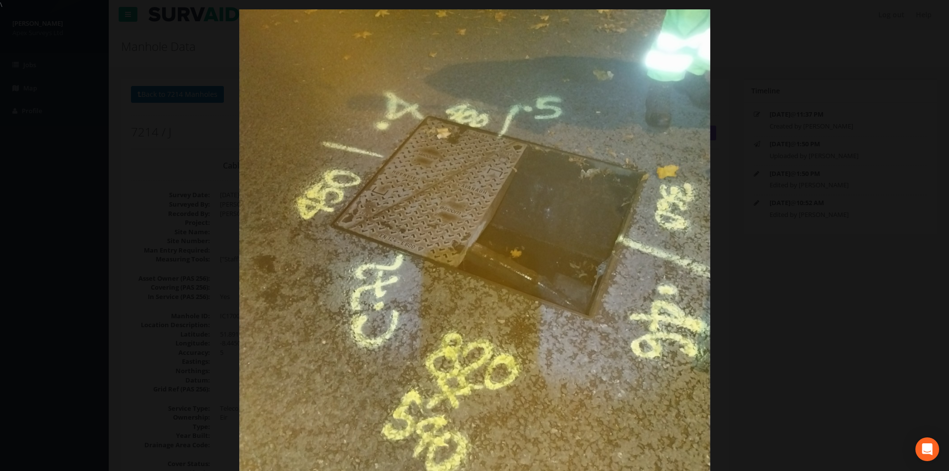
click at [923, 254] on div at bounding box center [474, 244] width 949 height 471
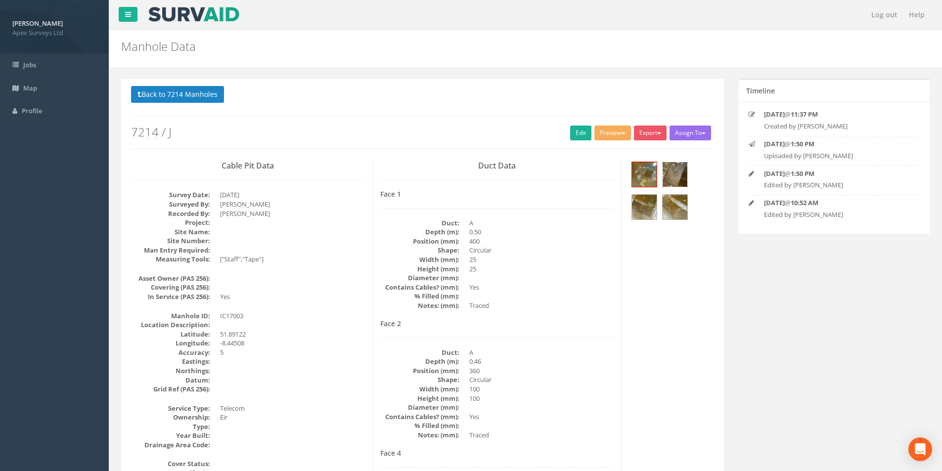
click at [680, 172] on img at bounding box center [675, 174] width 25 height 25
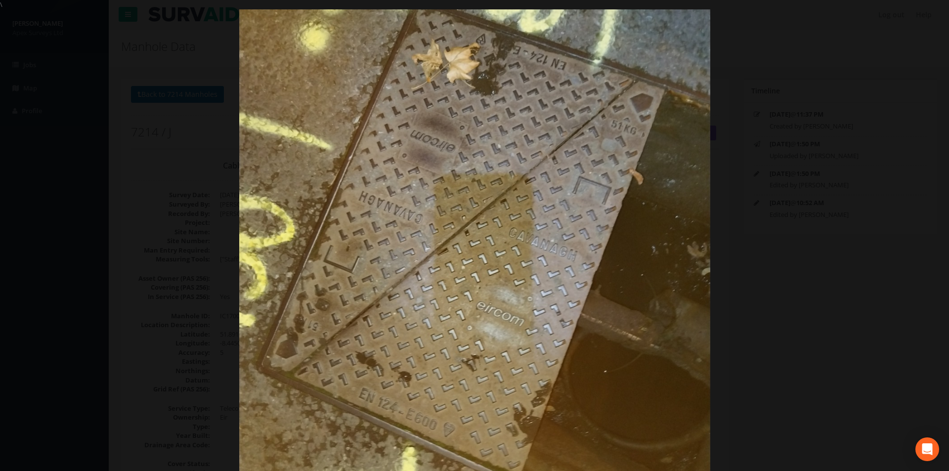
click at [518, 250] on img at bounding box center [474, 245] width 471 height 629
click at [928, 234] on link "›" at bounding box center [930, 236] width 23 height 23
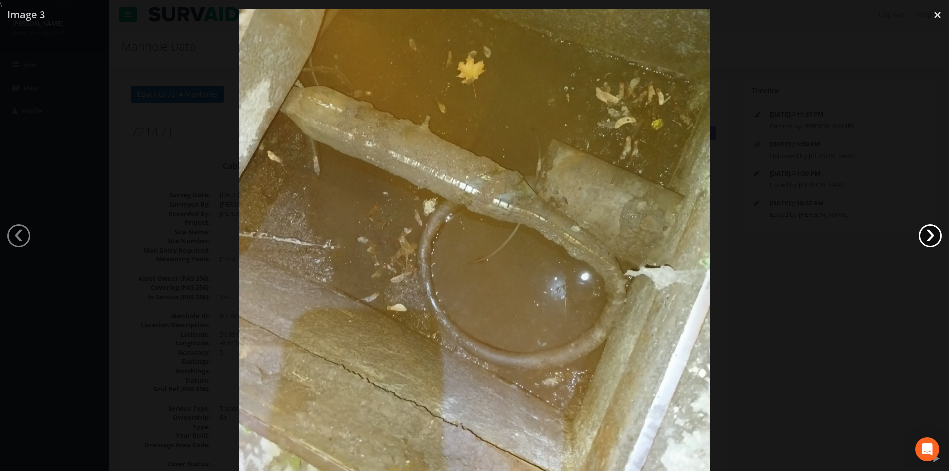
click at [931, 234] on link "›" at bounding box center [930, 236] width 23 height 23
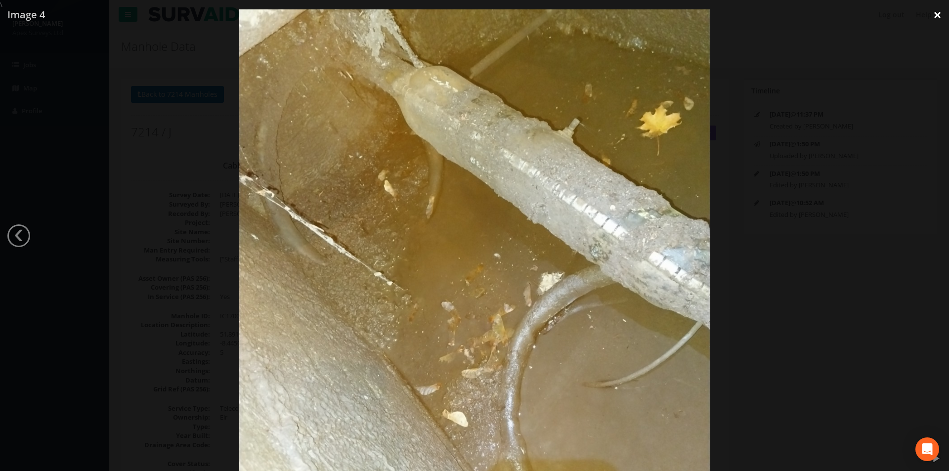
click at [941, 15] on link "×" at bounding box center [937, 15] width 23 height 30
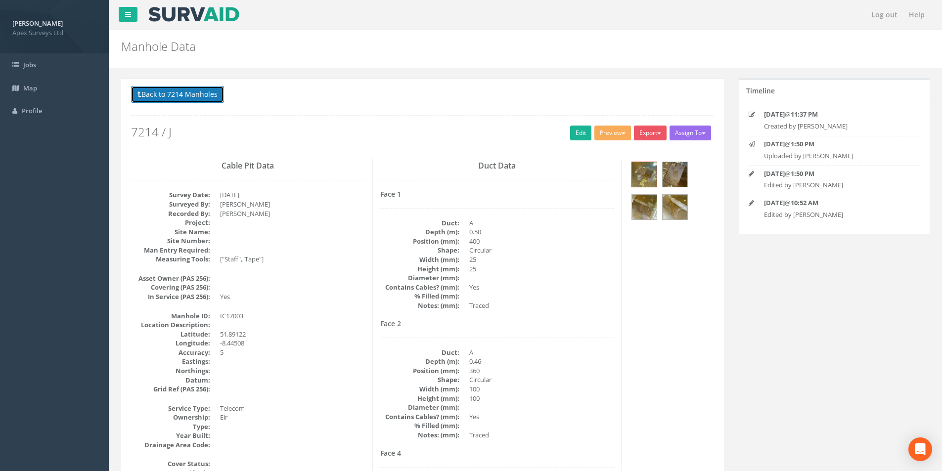
click at [150, 94] on button "Back to 7214 Manholes" at bounding box center [177, 94] width 93 height 17
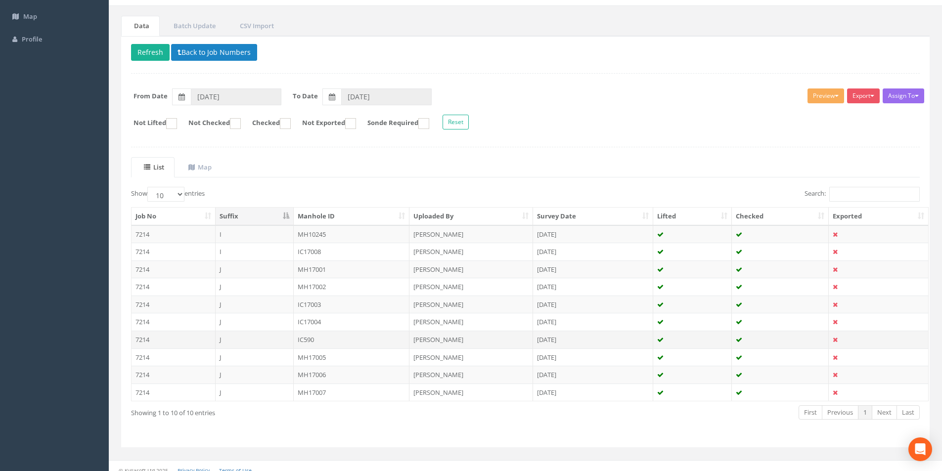
scroll to position [80, 0]
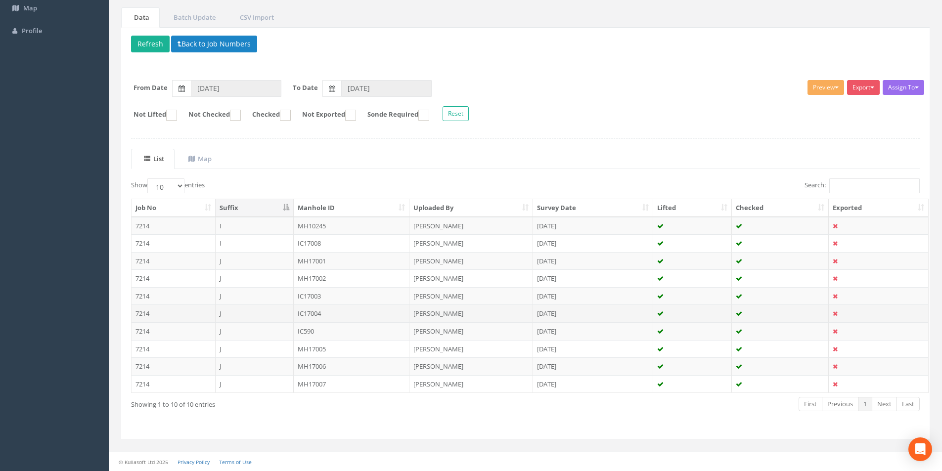
click at [240, 316] on td "J" at bounding box center [255, 314] width 78 height 18
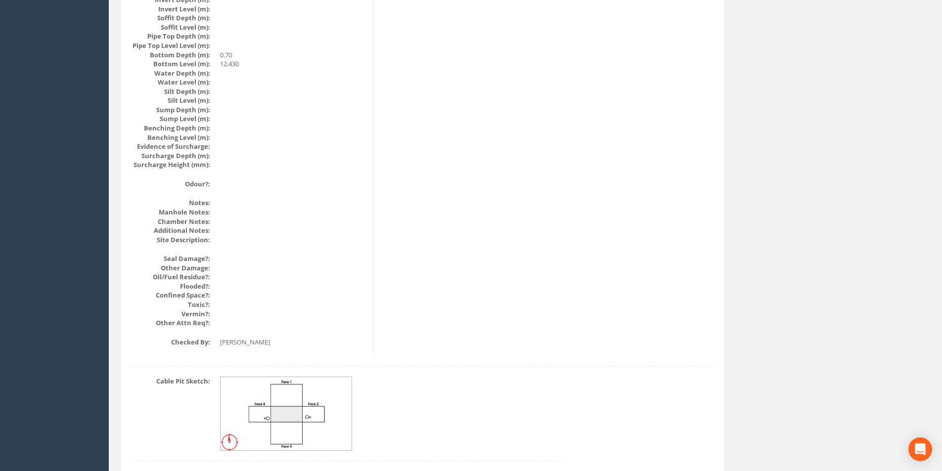
scroll to position [1038, 0]
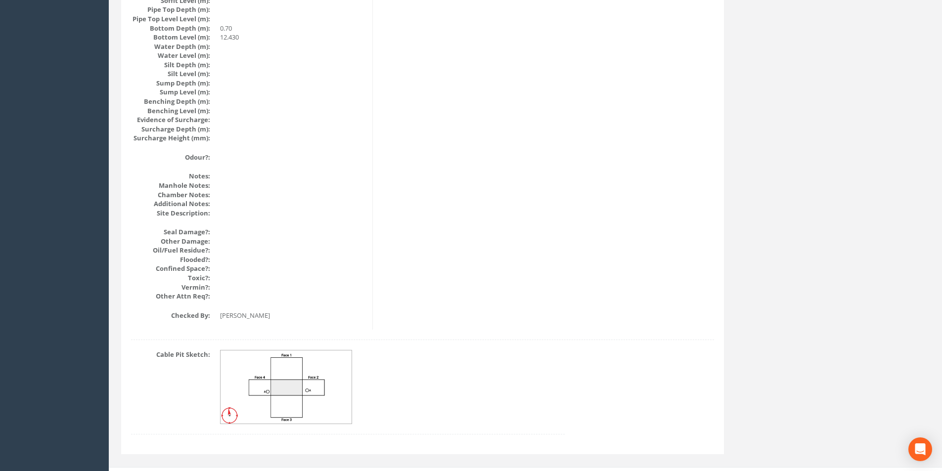
click at [283, 381] on img at bounding box center [287, 388] width 132 height 74
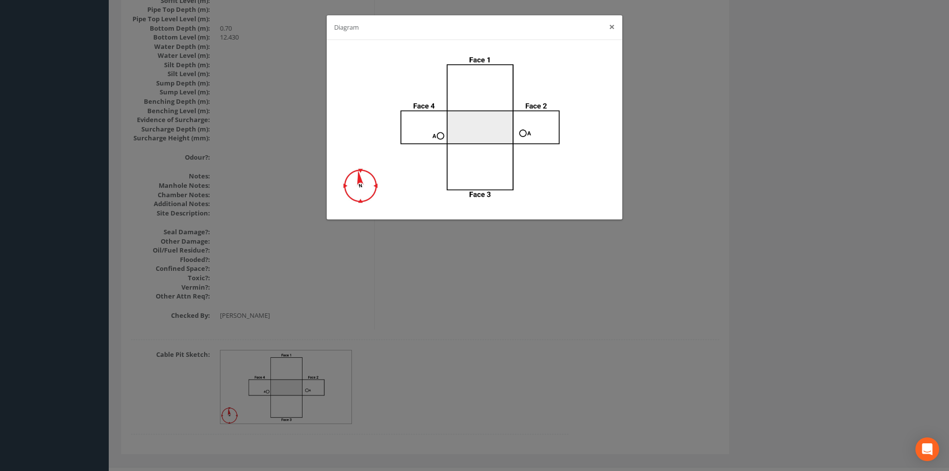
click at [610, 29] on button "×" at bounding box center [612, 27] width 6 height 10
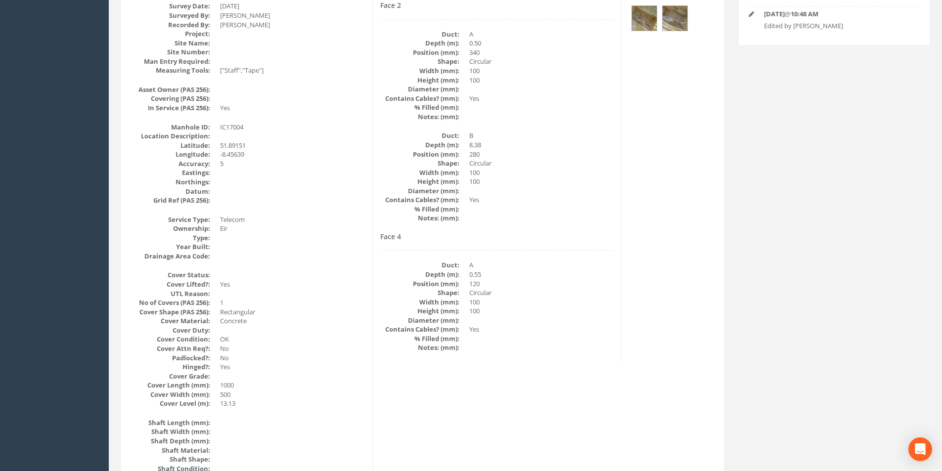
scroll to position [99, 0]
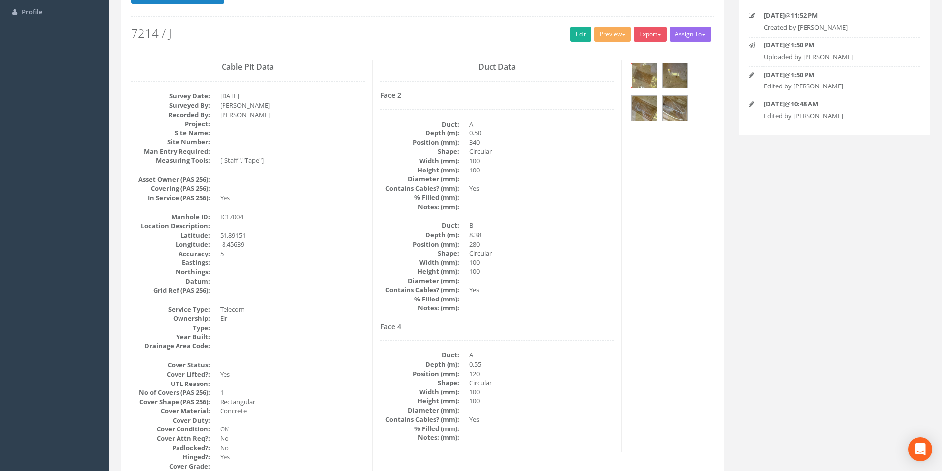
click at [646, 86] on img at bounding box center [644, 75] width 25 height 25
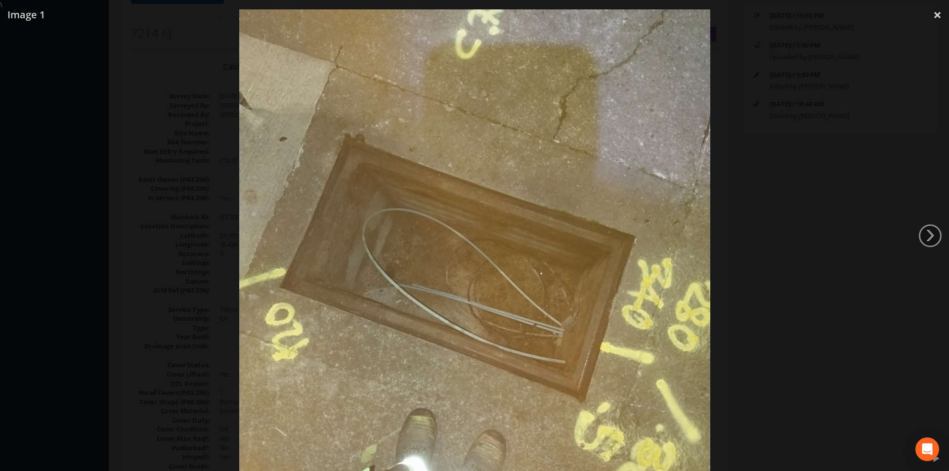
drag, startPoint x: 929, startPoint y: 234, endPoint x: 905, endPoint y: 248, distance: 27.7
click at [929, 234] on link "›" at bounding box center [930, 236] width 23 height 23
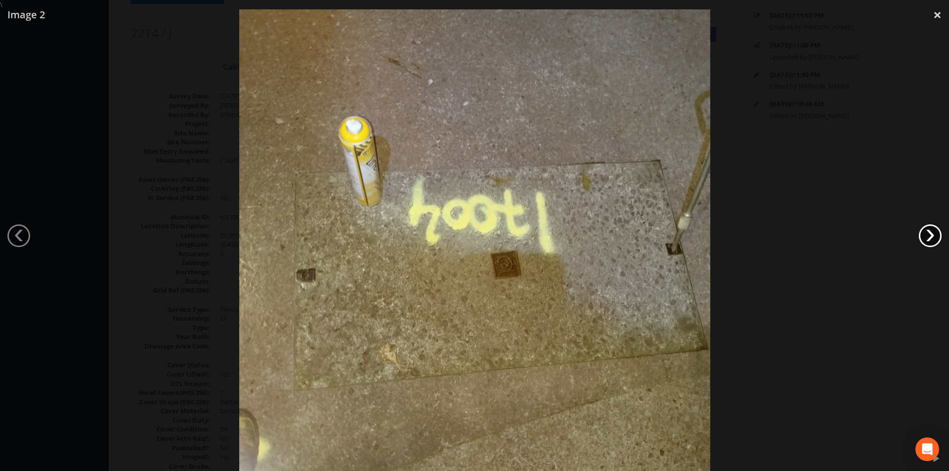
click at [938, 241] on link "›" at bounding box center [930, 236] width 23 height 23
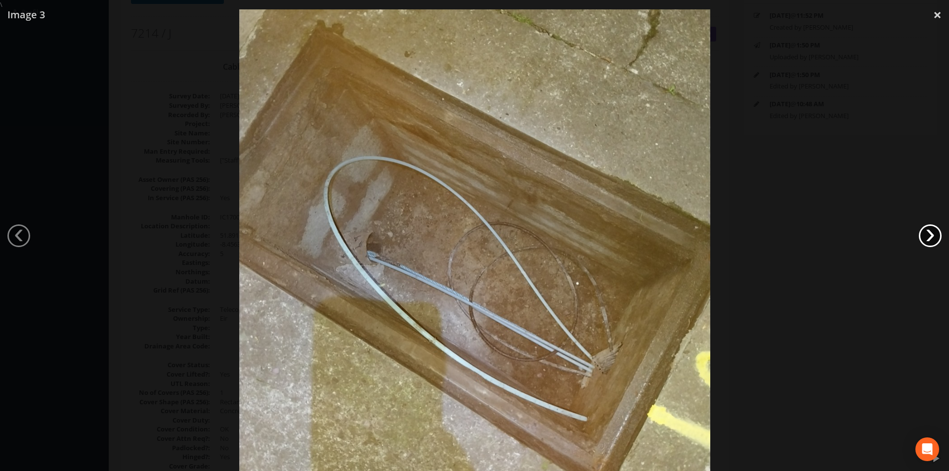
click at [930, 234] on link "›" at bounding box center [930, 236] width 23 height 23
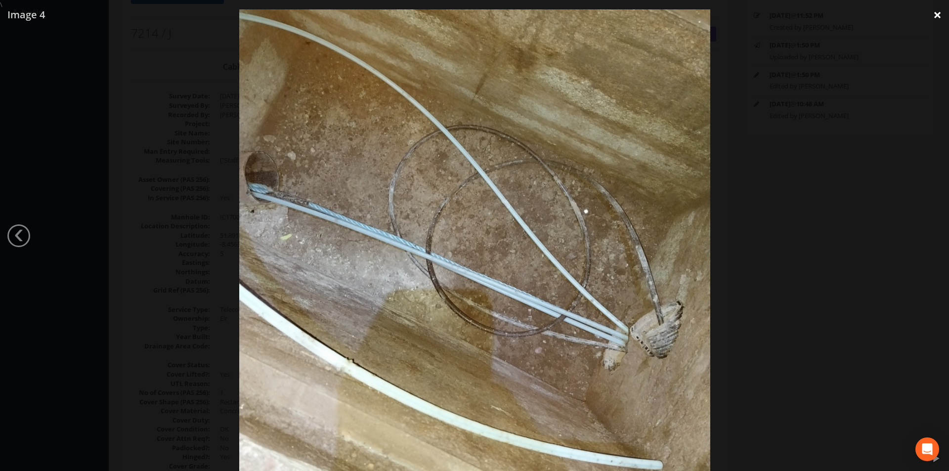
click at [935, 15] on link "×" at bounding box center [937, 15] width 23 height 30
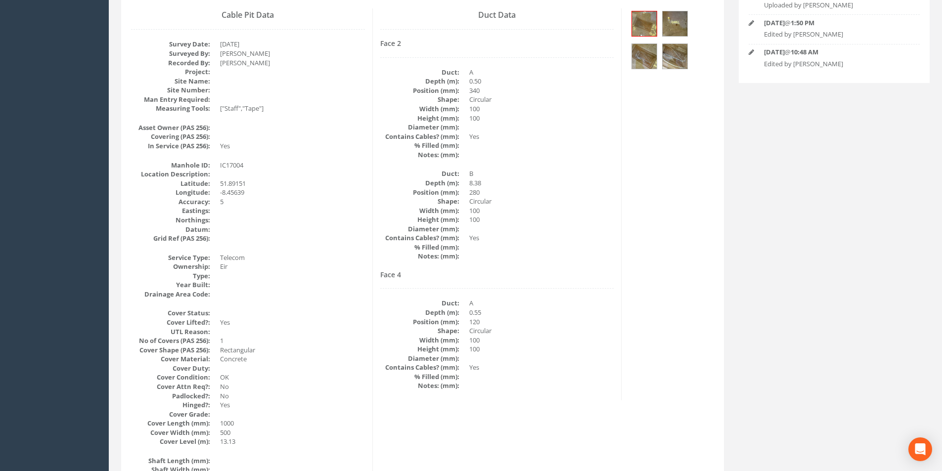
scroll to position [148, 0]
click at [654, 36] on img at bounding box center [644, 26] width 25 height 25
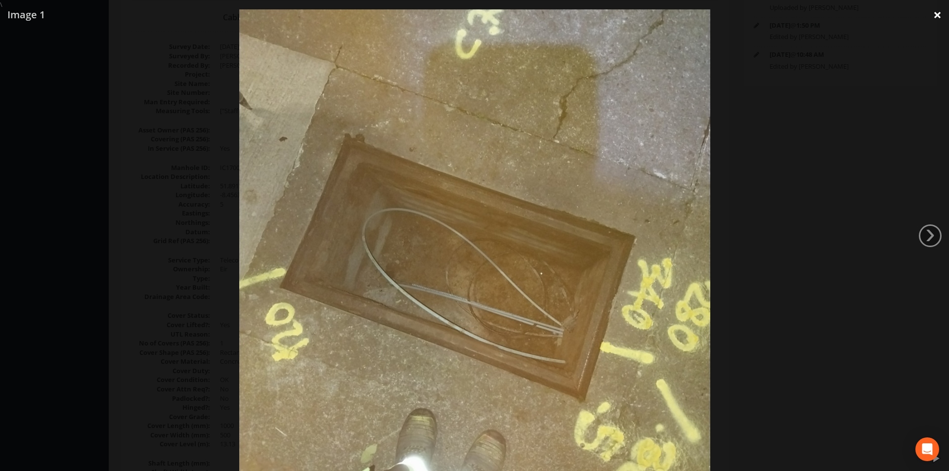
click at [937, 18] on link "×" at bounding box center [937, 15] width 23 height 30
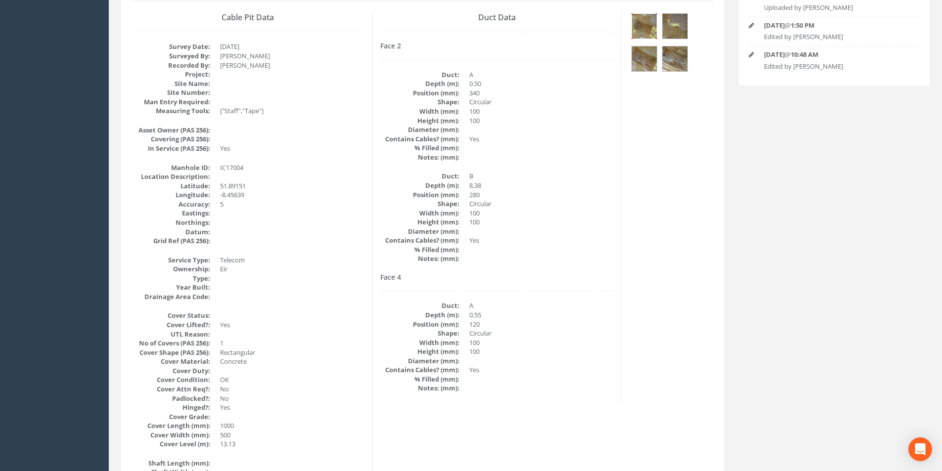
click at [652, 29] on img at bounding box center [644, 26] width 25 height 25
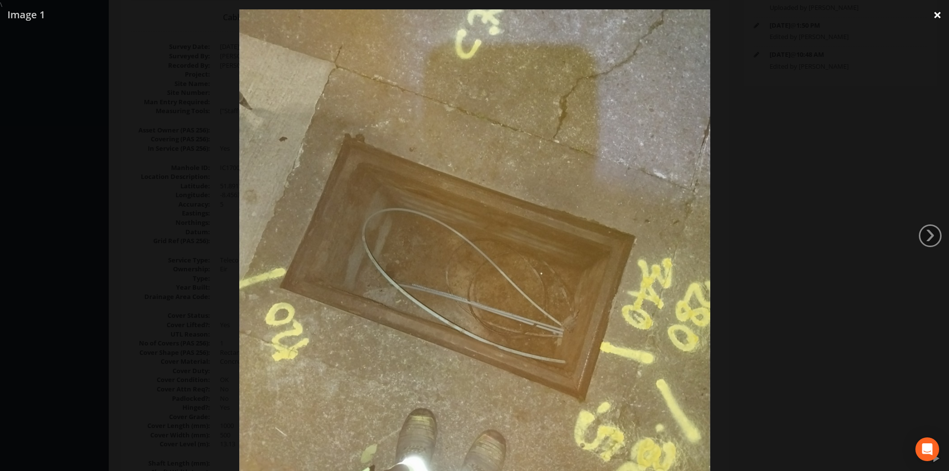
click at [937, 18] on link "×" at bounding box center [937, 15] width 23 height 30
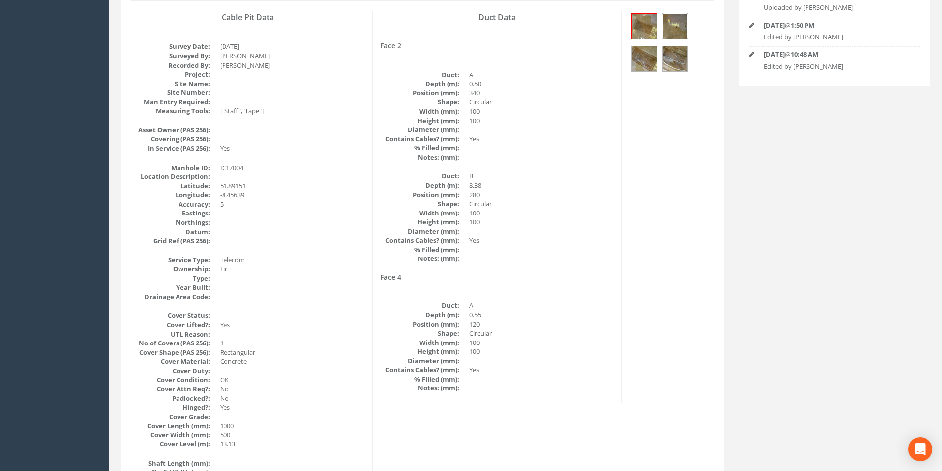
click at [678, 27] on img at bounding box center [675, 26] width 25 height 25
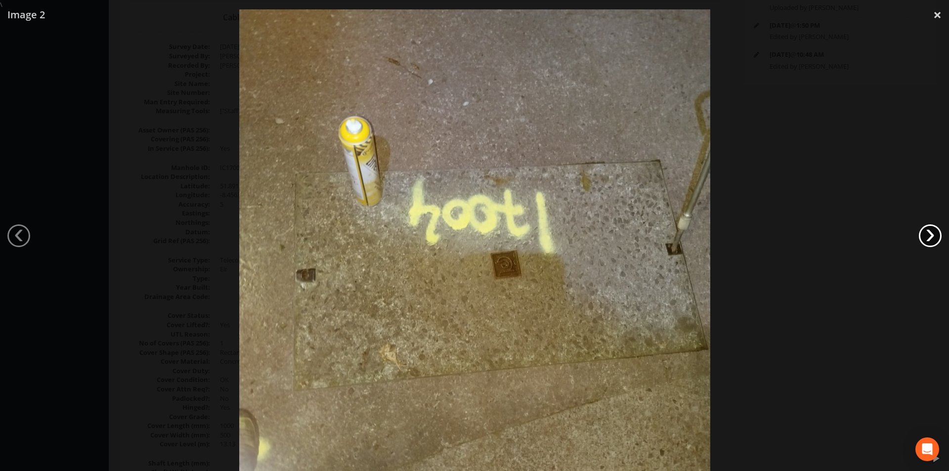
click at [930, 242] on link "›" at bounding box center [930, 236] width 23 height 23
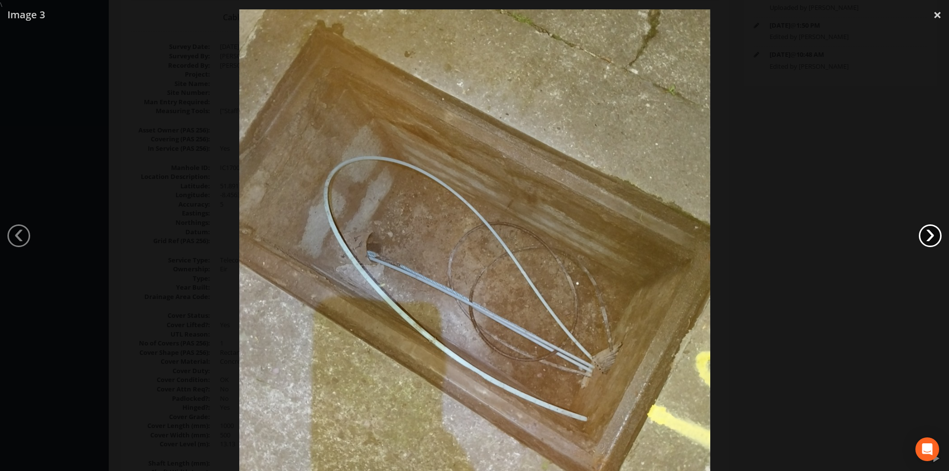
click at [930, 242] on link "›" at bounding box center [930, 236] width 23 height 23
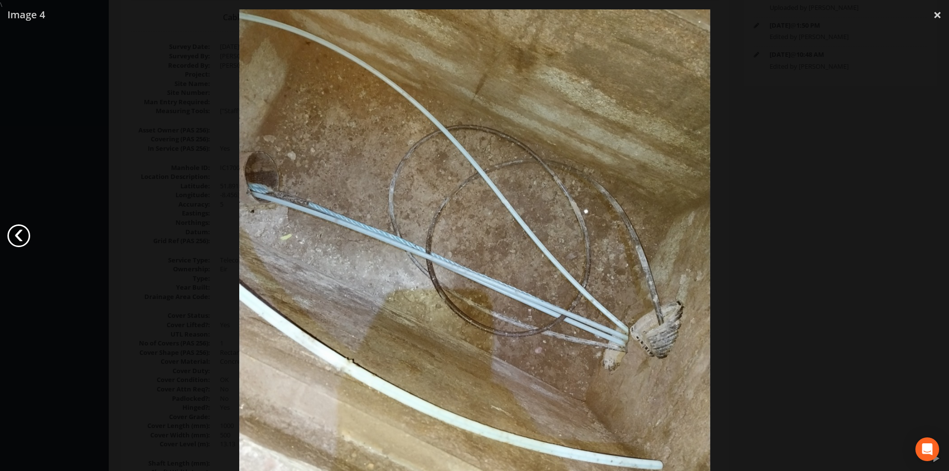
click at [20, 228] on link "‹" at bounding box center [18, 236] width 23 height 23
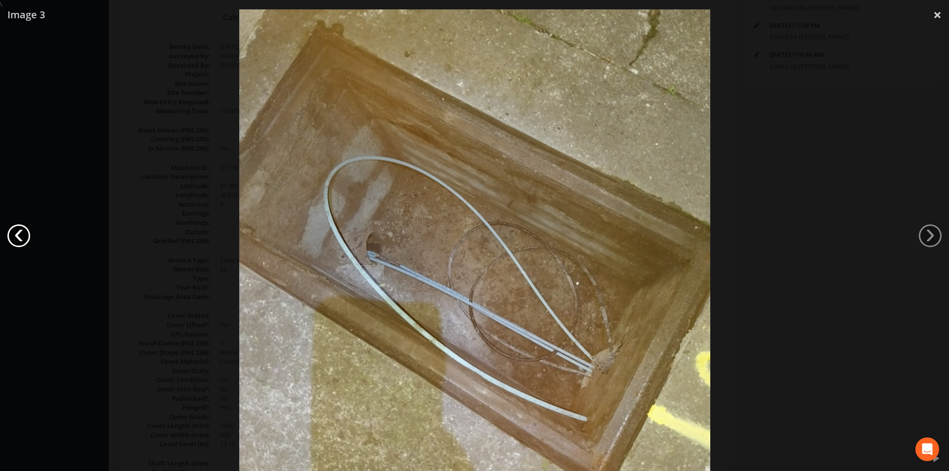
click at [20, 228] on link "‹" at bounding box center [18, 236] width 23 height 23
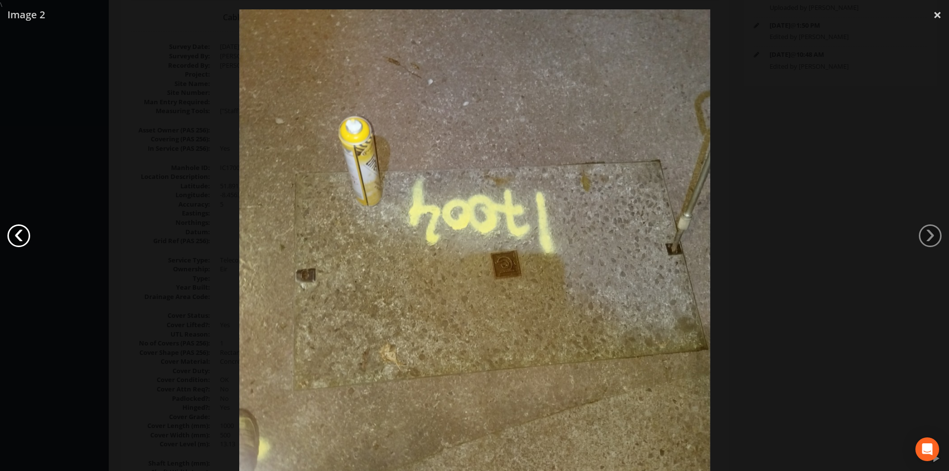
click at [23, 225] on link "‹" at bounding box center [18, 236] width 23 height 23
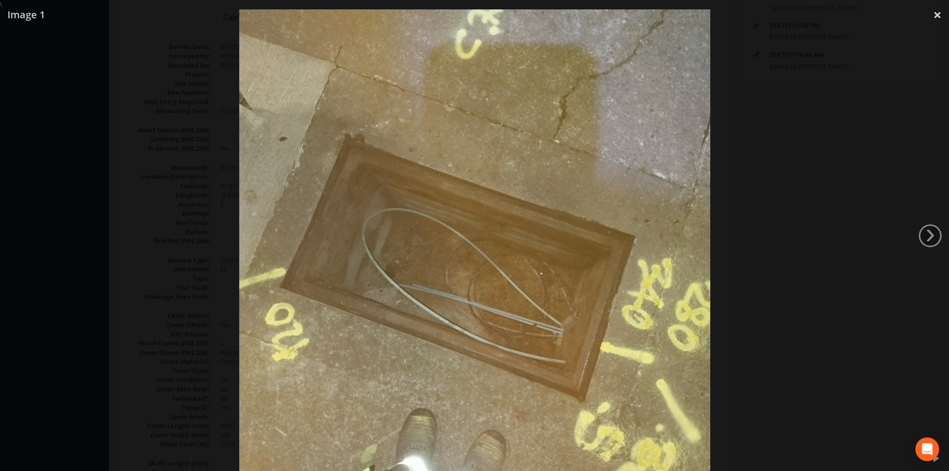
drag, startPoint x: 737, startPoint y: 400, endPoint x: 717, endPoint y: 451, distance: 54.8
click at [939, 15] on link "×" at bounding box center [937, 15] width 23 height 30
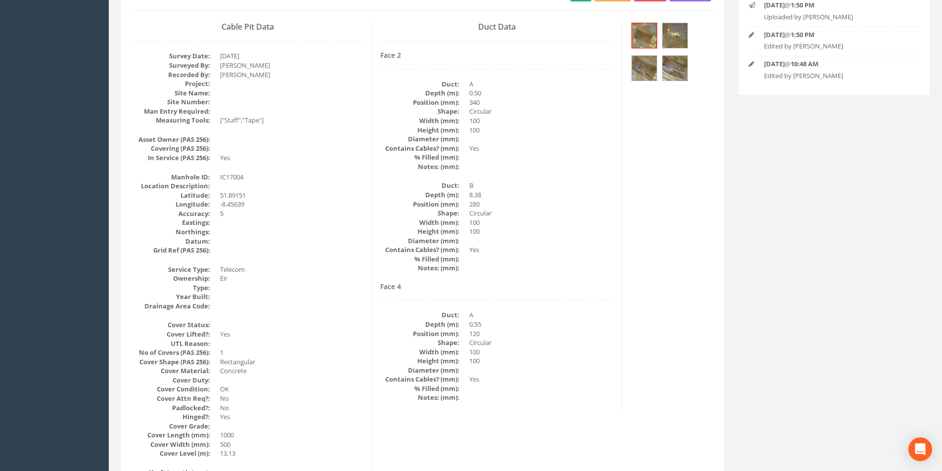
scroll to position [0, 0]
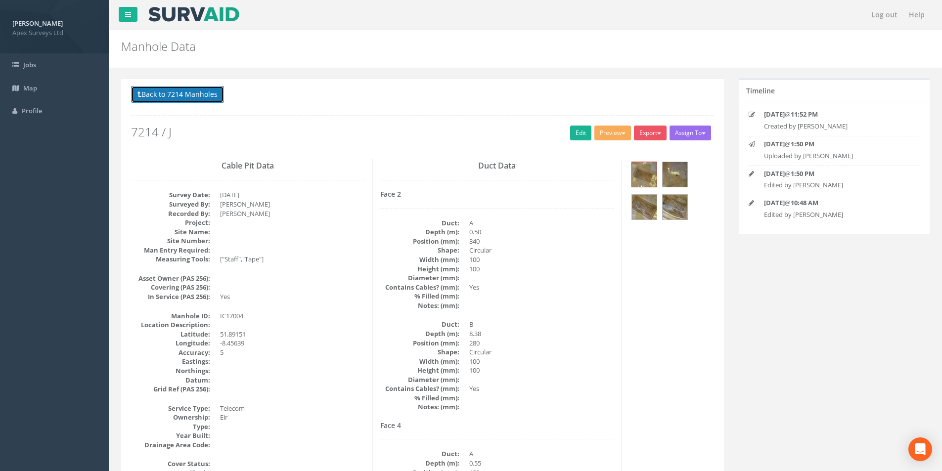
click at [184, 95] on button "Back to 7214 Manholes" at bounding box center [177, 94] width 93 height 17
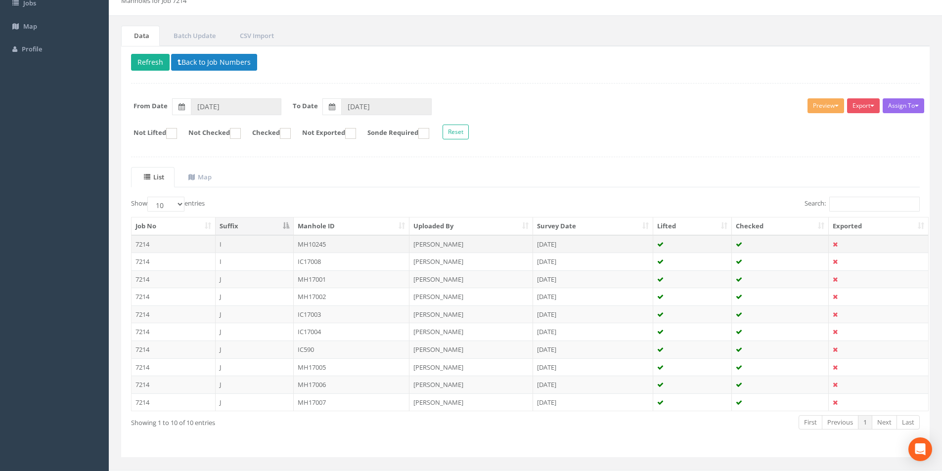
scroll to position [80, 0]
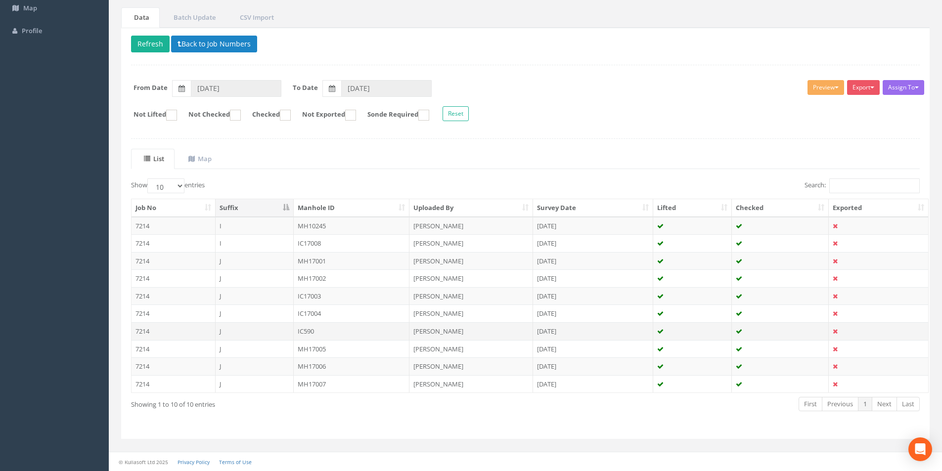
click at [252, 333] on td "J" at bounding box center [255, 331] width 78 height 18
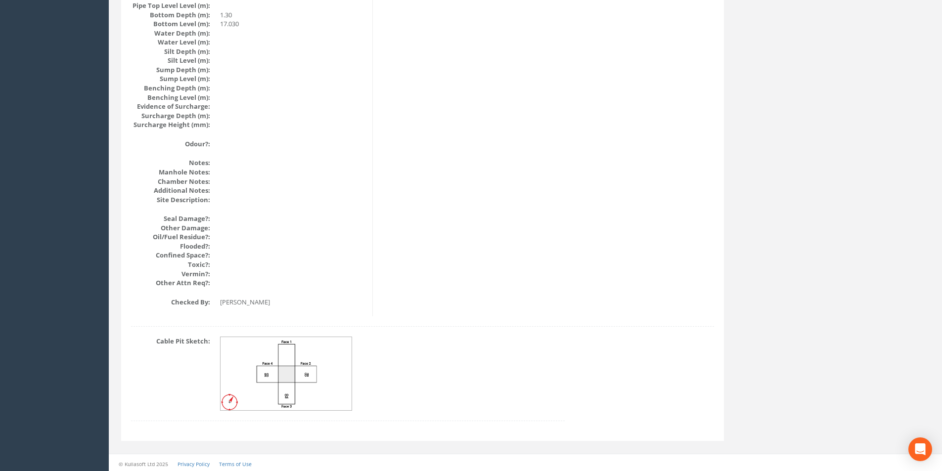
scroll to position [1054, 0]
click at [247, 381] on img at bounding box center [287, 372] width 132 height 74
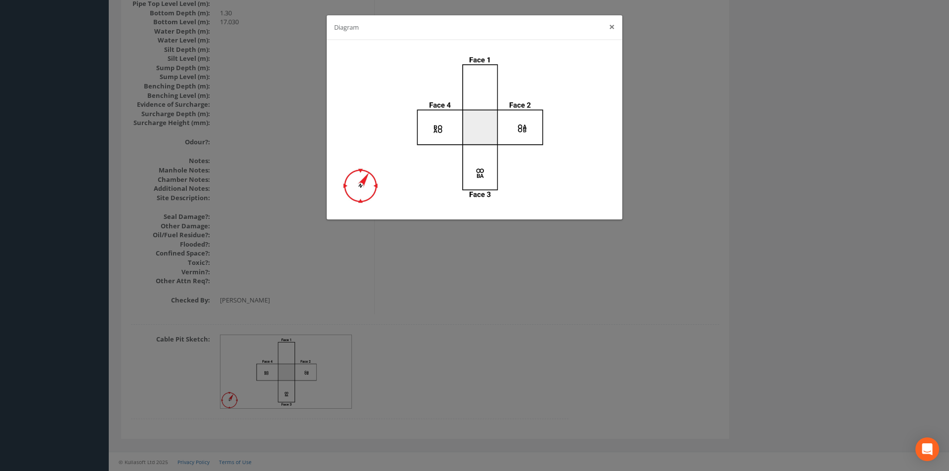
click at [611, 30] on button "×" at bounding box center [612, 27] width 6 height 10
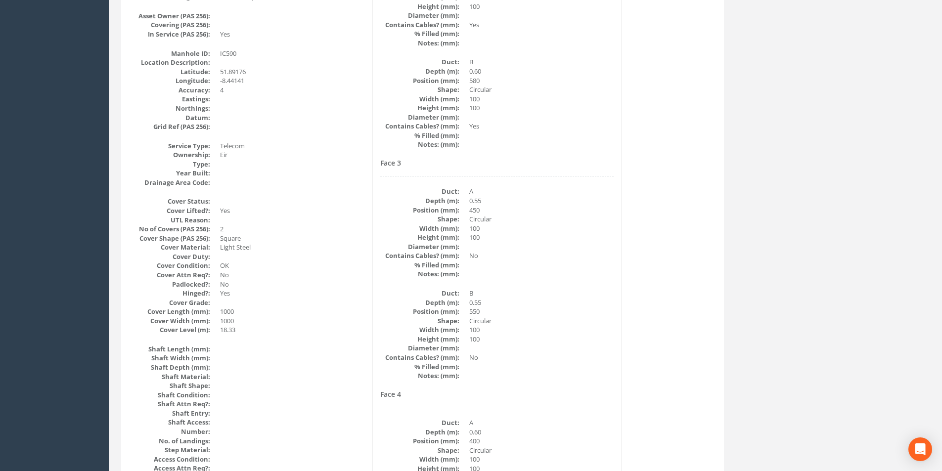
scroll to position [0, 0]
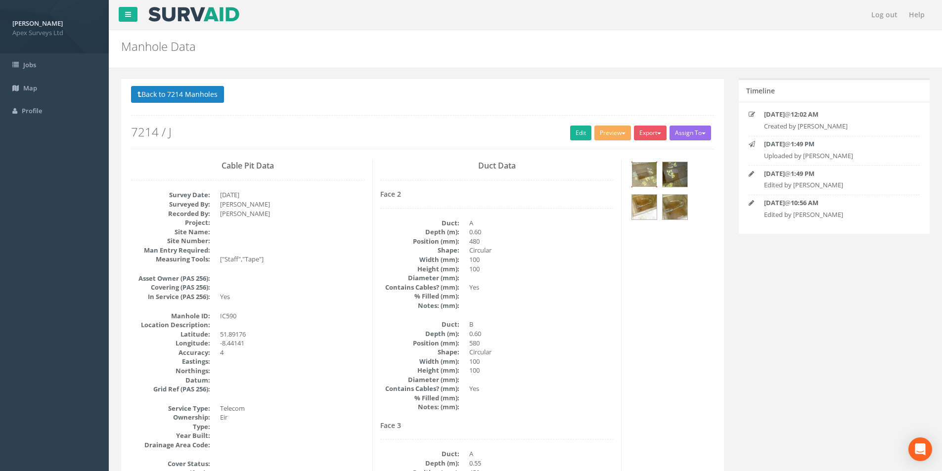
click at [640, 173] on img at bounding box center [644, 174] width 25 height 25
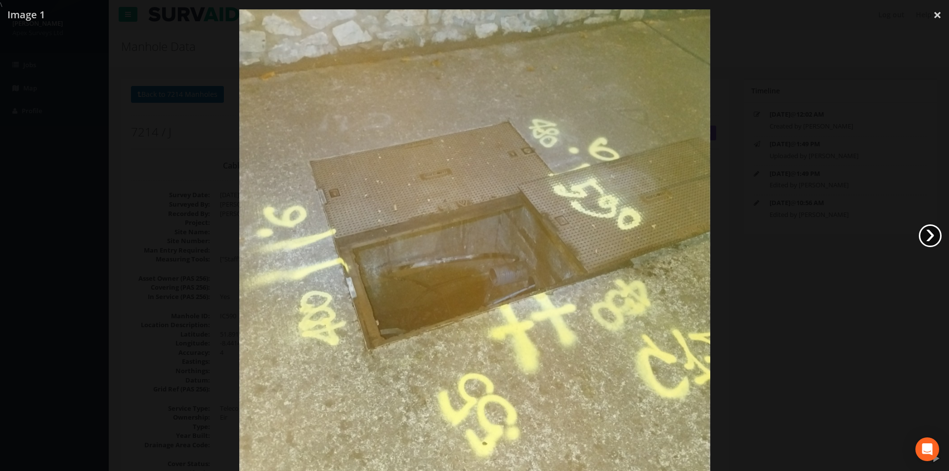
click at [940, 231] on link "›" at bounding box center [930, 236] width 23 height 23
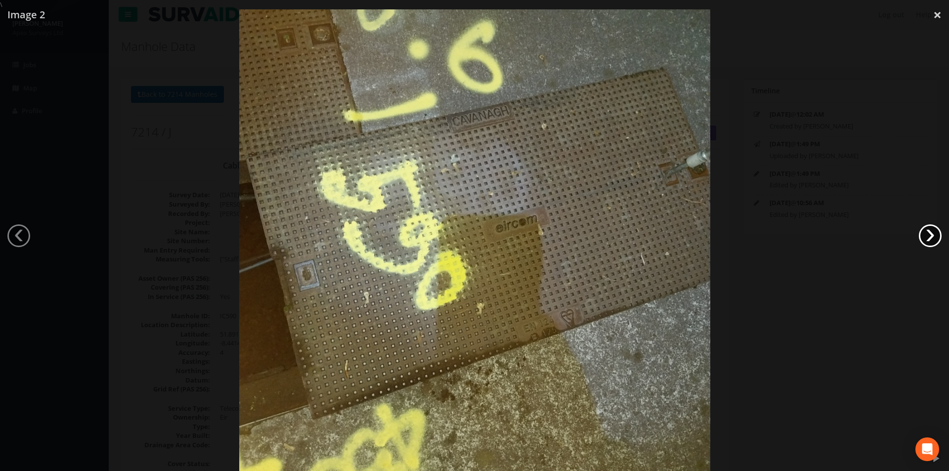
click at [930, 233] on link "›" at bounding box center [930, 236] width 23 height 23
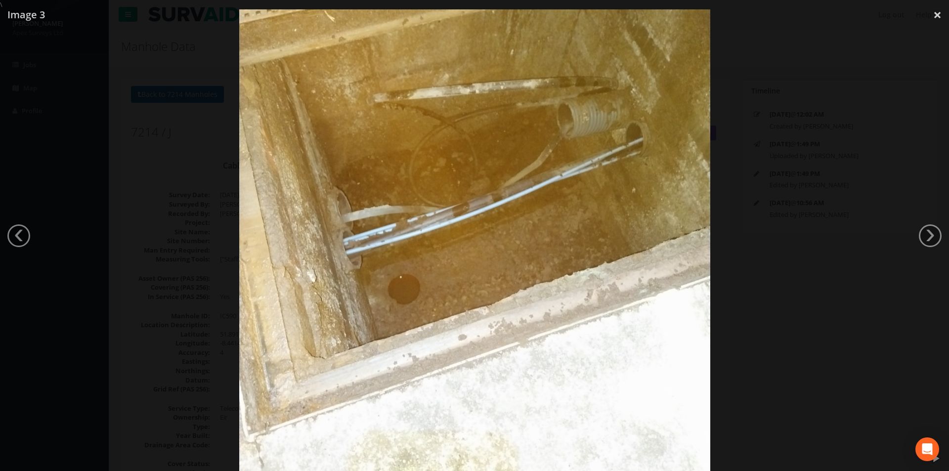
click at [924, 234] on link "›" at bounding box center [930, 236] width 23 height 23
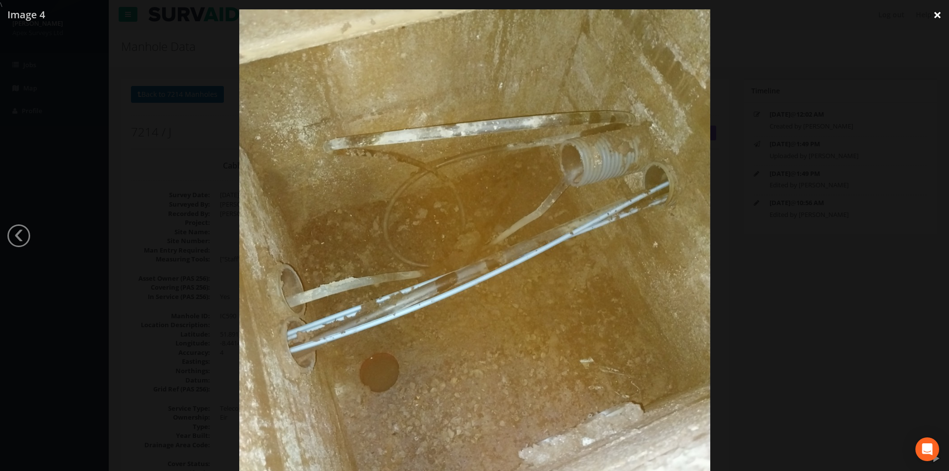
click at [940, 17] on link "×" at bounding box center [937, 15] width 23 height 30
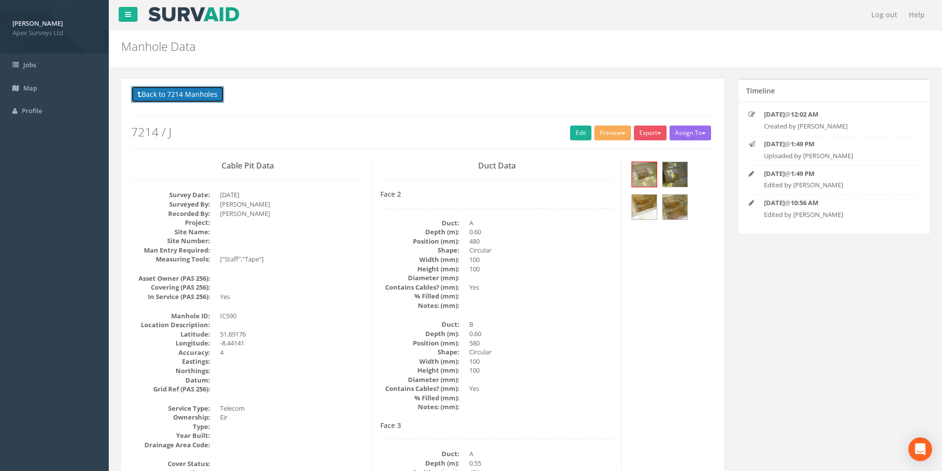
click at [200, 91] on button "Back to 7214 Manholes" at bounding box center [177, 94] width 93 height 17
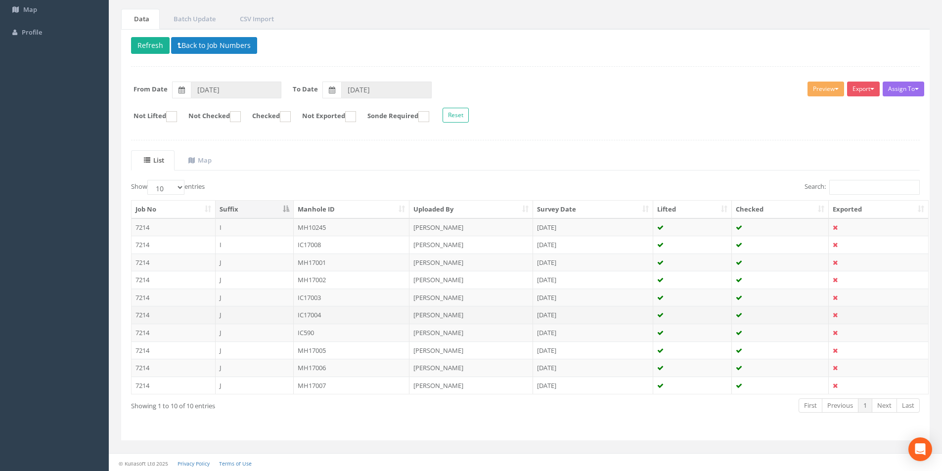
scroll to position [80, 0]
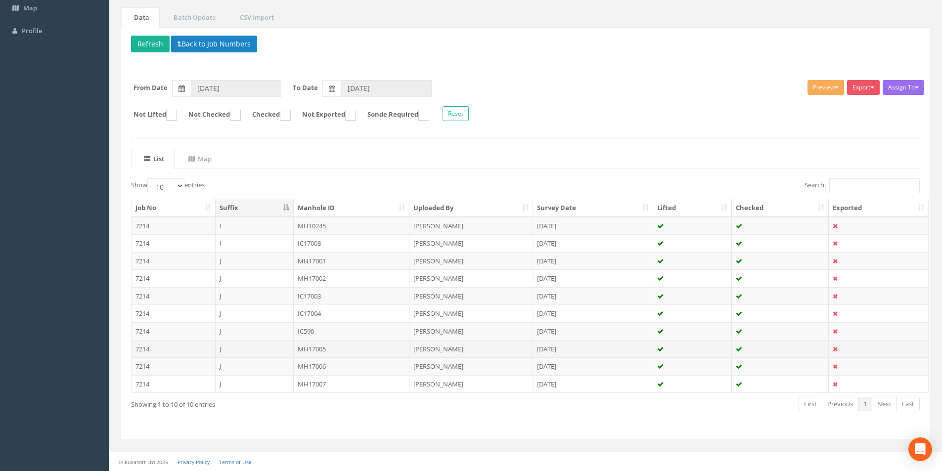
click at [321, 348] on td "MH17005" at bounding box center [352, 349] width 116 height 18
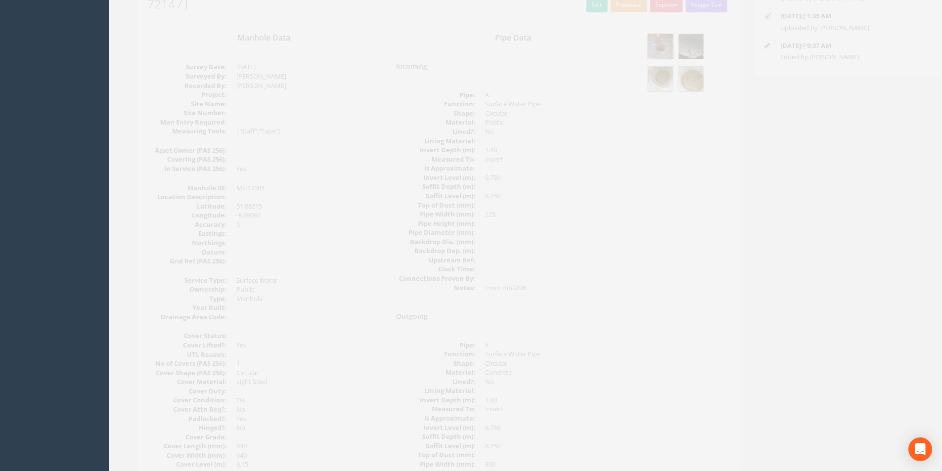
scroll to position [114, 0]
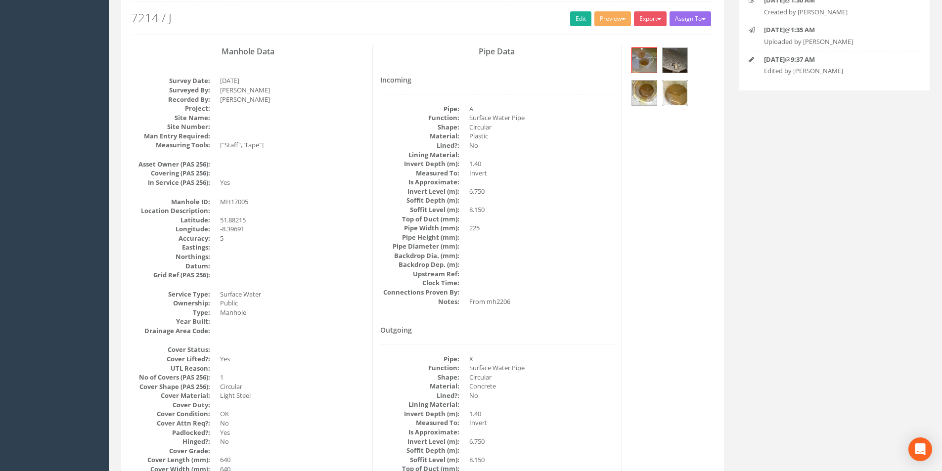
click at [672, 100] on img at bounding box center [675, 93] width 25 height 25
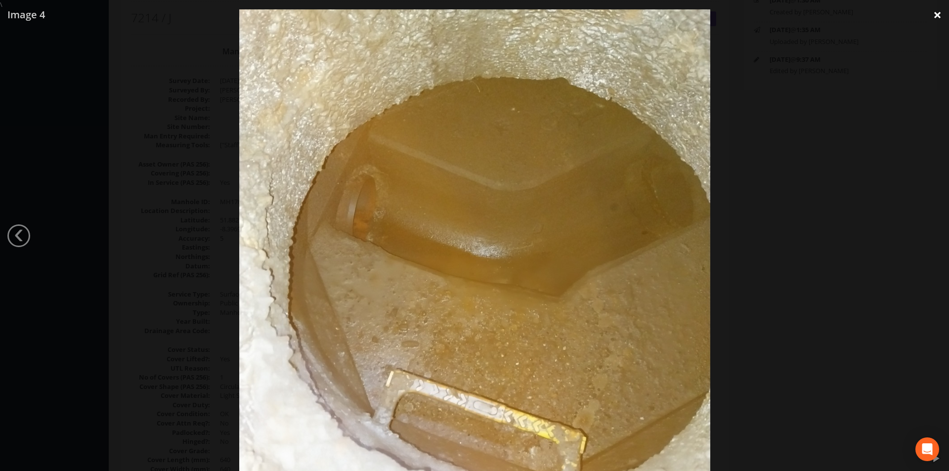
click at [935, 14] on link "×" at bounding box center [937, 15] width 23 height 30
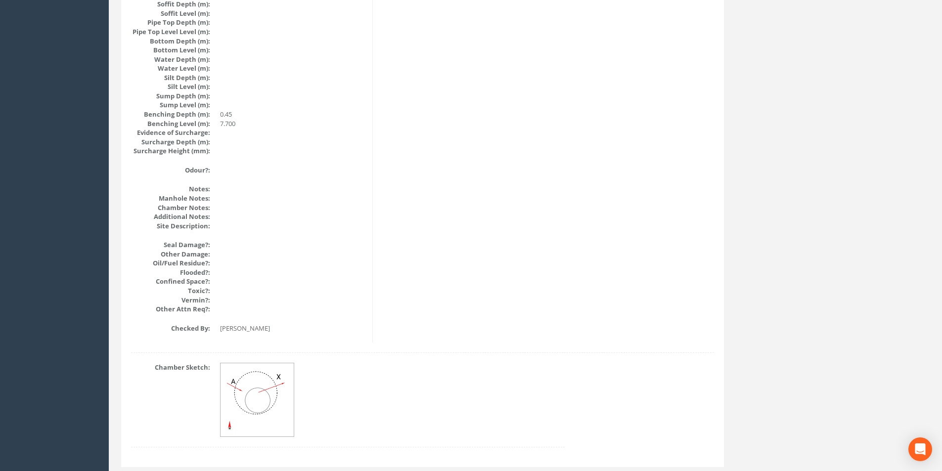
scroll to position [1054, 0]
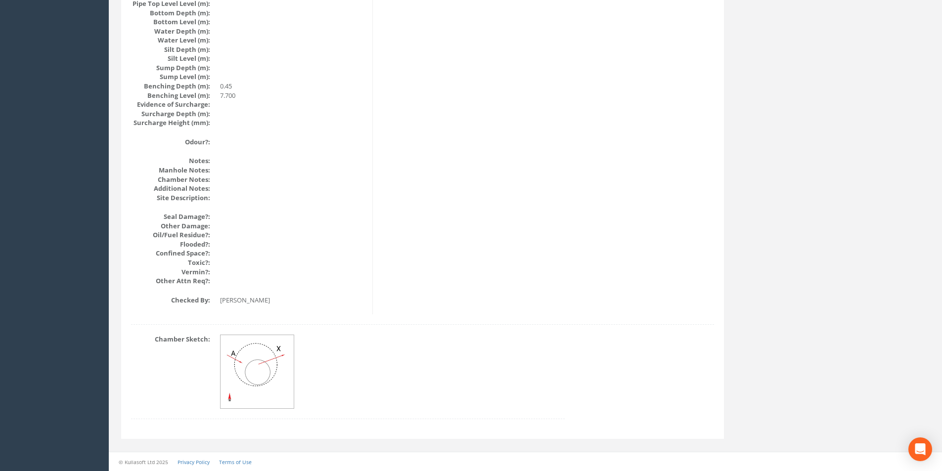
click at [279, 356] on img at bounding box center [258, 372] width 74 height 74
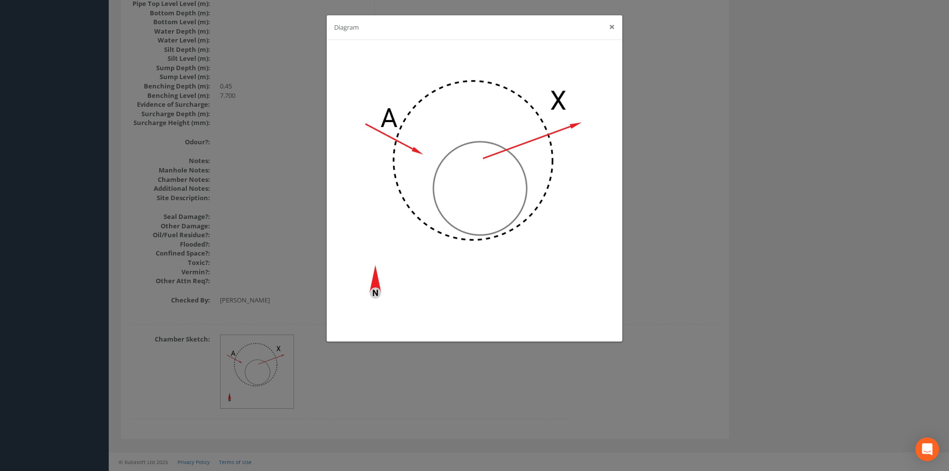
drag, startPoint x: 611, startPoint y: 26, endPoint x: 571, endPoint y: 181, distance: 160.5
click at [611, 26] on button "×" at bounding box center [612, 27] width 6 height 10
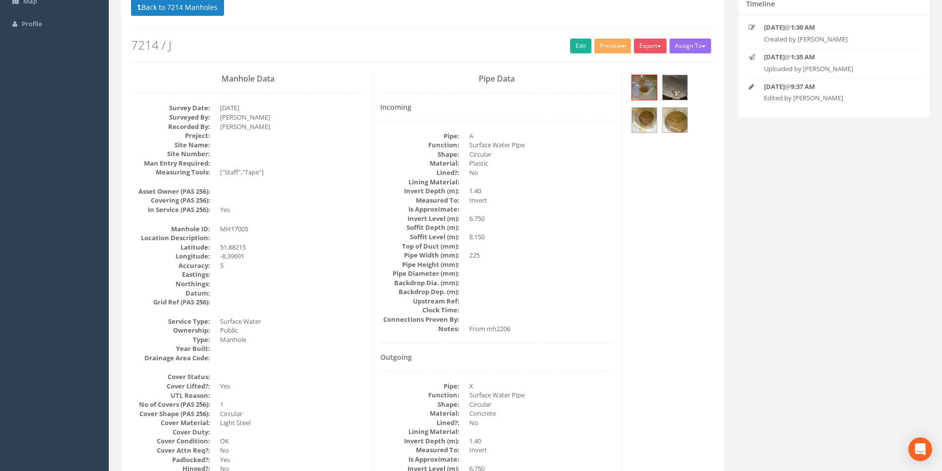
scroll to position [0, 0]
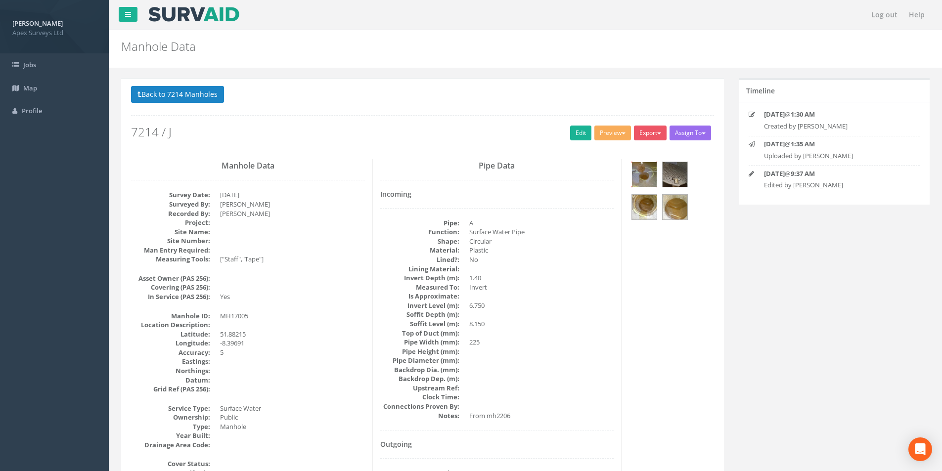
click at [644, 172] on img at bounding box center [644, 174] width 25 height 25
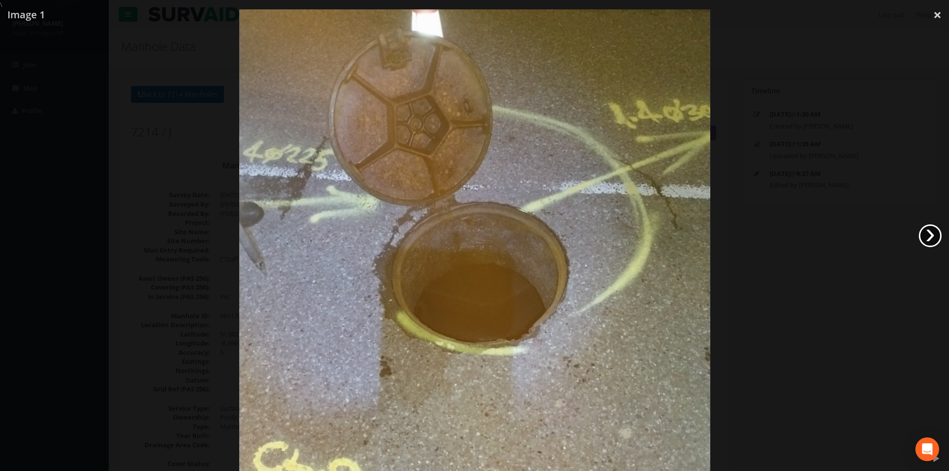
click at [938, 239] on link "›" at bounding box center [930, 236] width 23 height 23
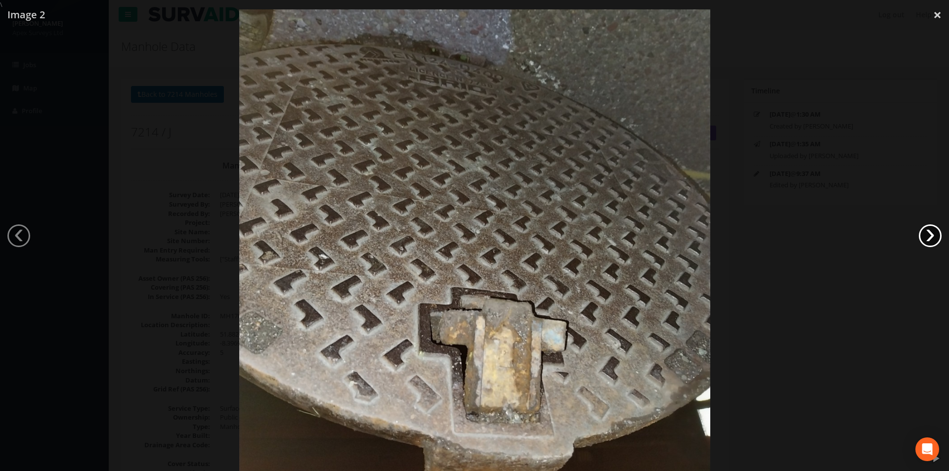
click at [937, 238] on link "›" at bounding box center [930, 236] width 23 height 23
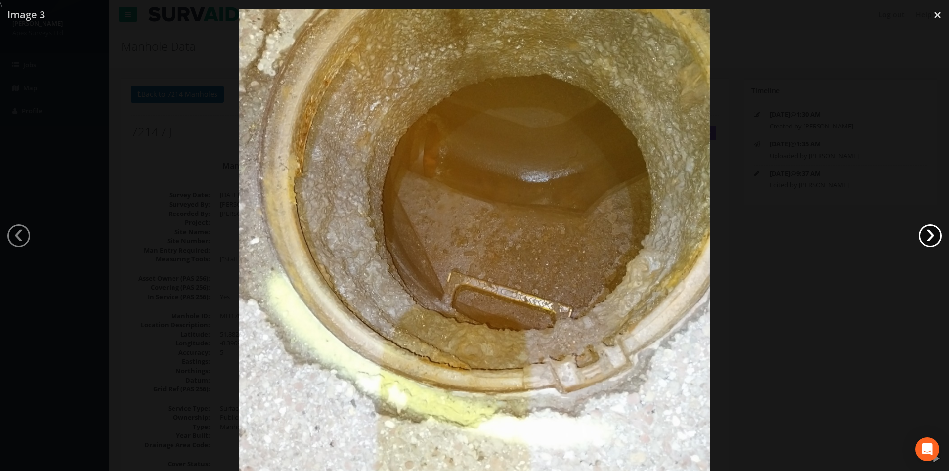
click at [935, 235] on link "›" at bounding box center [930, 236] width 23 height 23
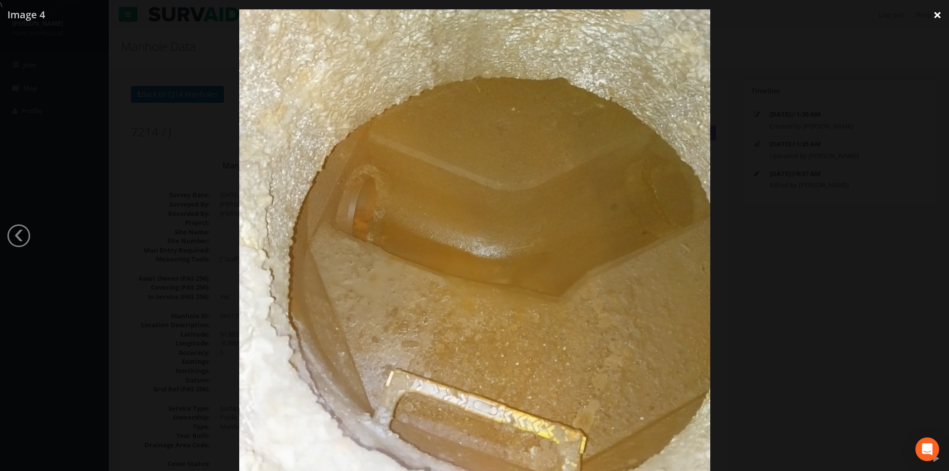
click at [939, 16] on link "×" at bounding box center [937, 15] width 23 height 30
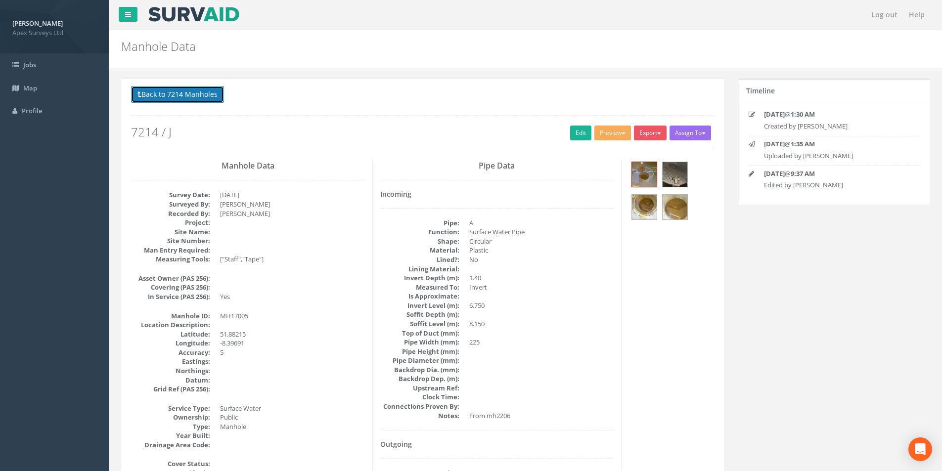
click at [171, 97] on button "Back to 7214 Manholes" at bounding box center [177, 94] width 93 height 17
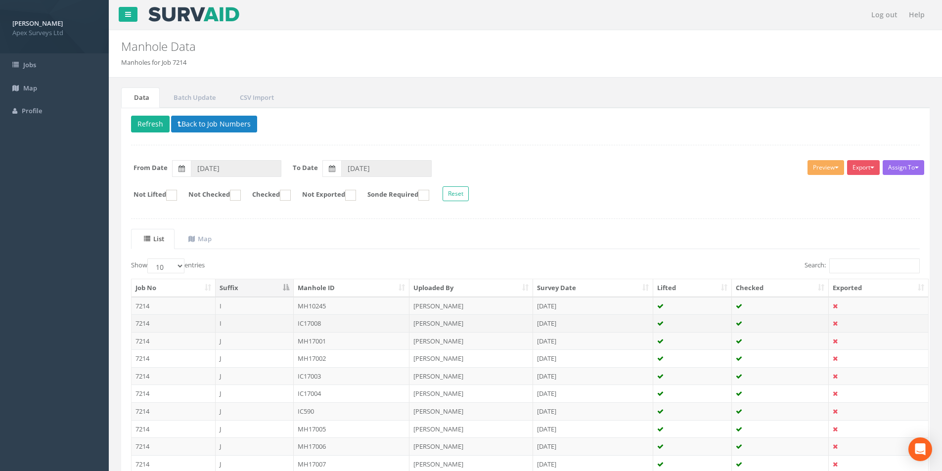
scroll to position [80, 0]
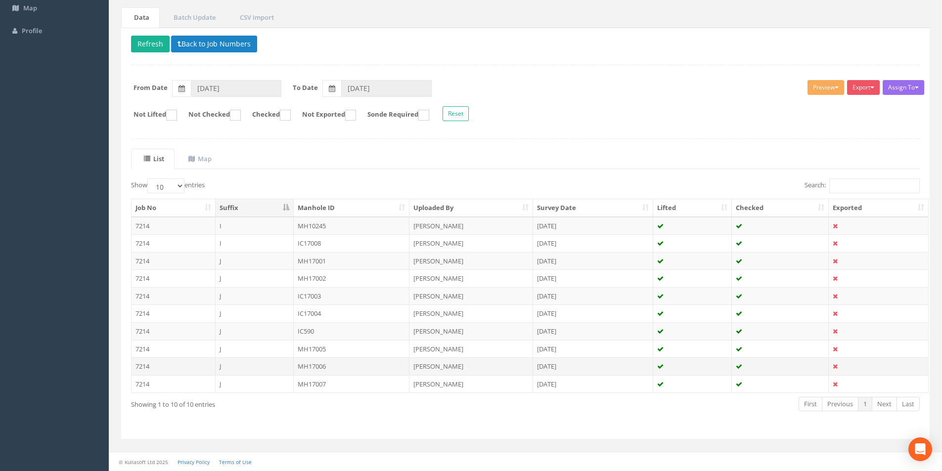
click at [303, 368] on td "MH17006" at bounding box center [352, 367] width 116 height 18
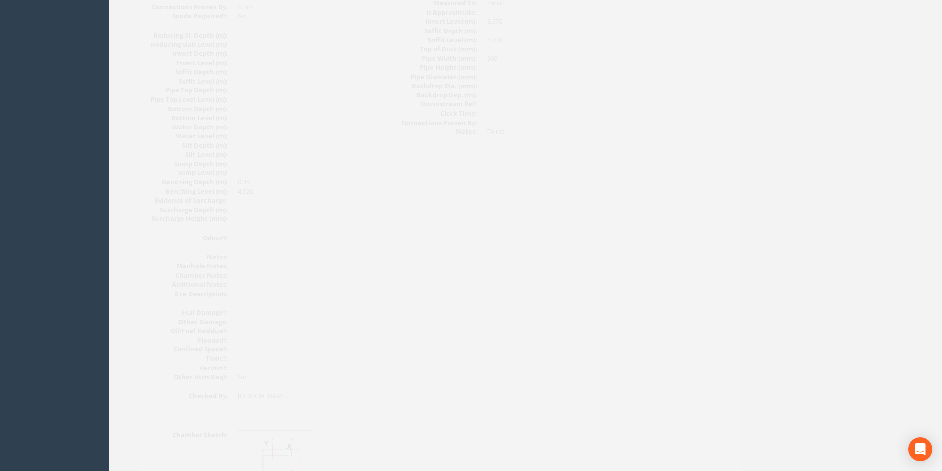
scroll to position [1054, 0]
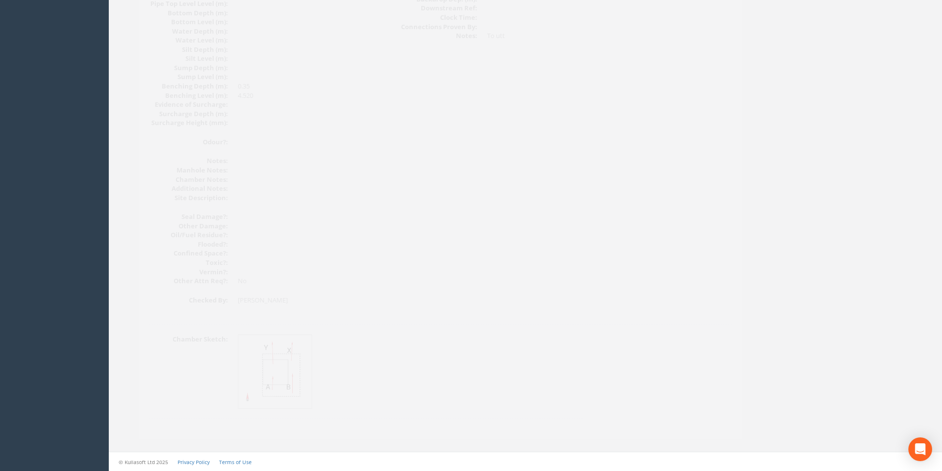
click at [254, 363] on img at bounding box center [258, 372] width 74 height 74
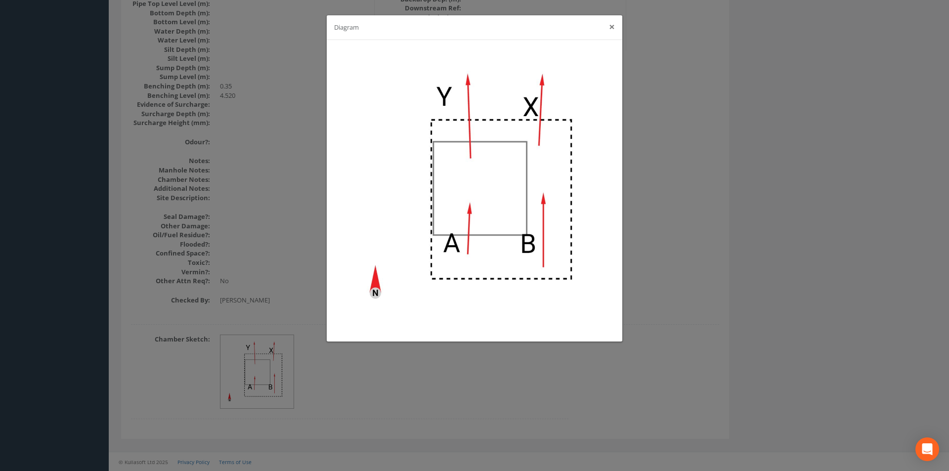
click at [609, 27] on button "×" at bounding box center [612, 27] width 6 height 10
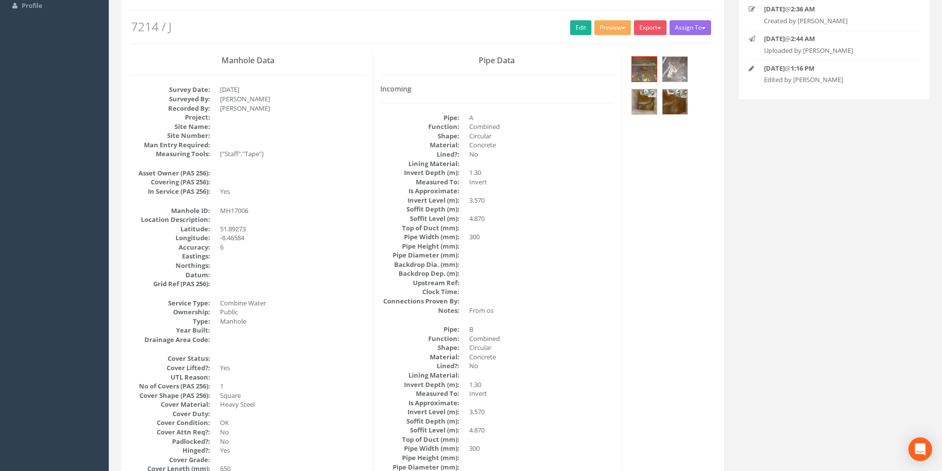
scroll to position [0, 0]
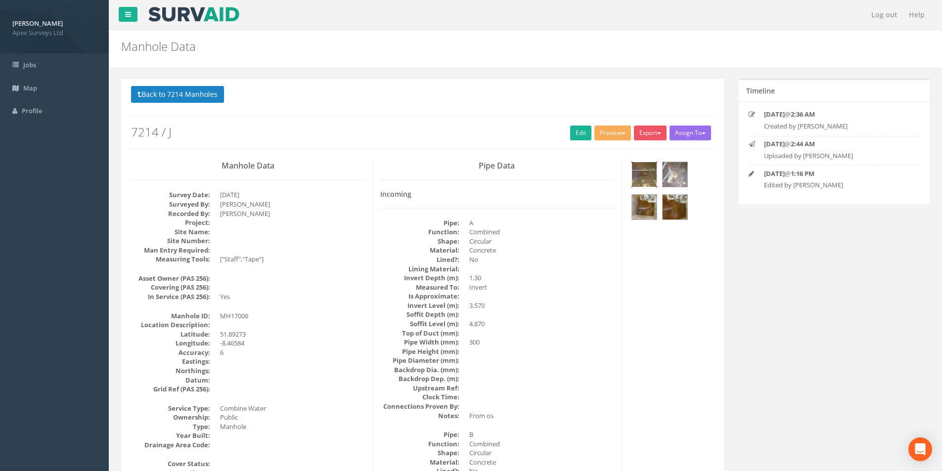
click at [638, 176] on img at bounding box center [644, 174] width 25 height 25
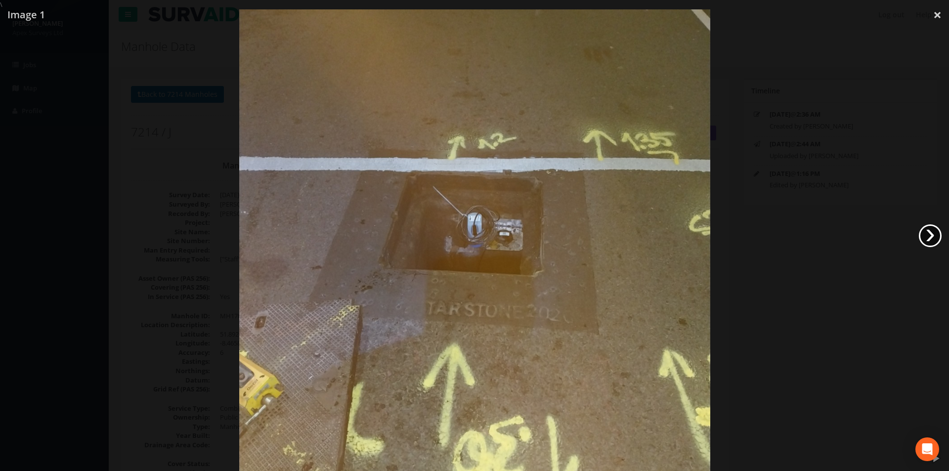
click at [932, 237] on link "›" at bounding box center [930, 236] width 23 height 23
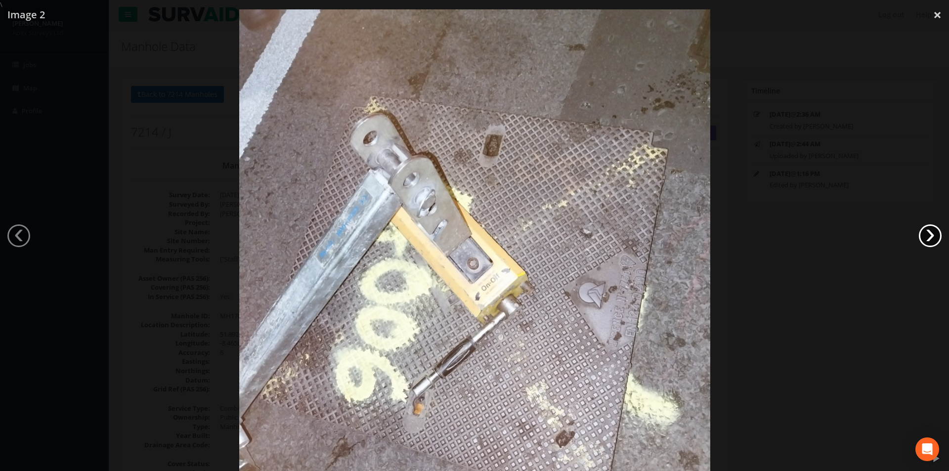
click at [932, 238] on link "›" at bounding box center [930, 236] width 23 height 23
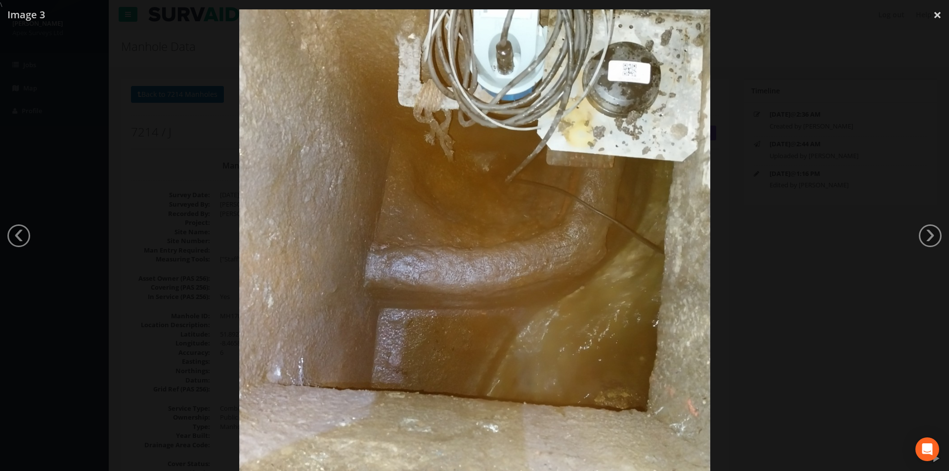
drag, startPoint x: 931, startPoint y: 237, endPoint x: 907, endPoint y: 252, distance: 28.2
click at [931, 237] on link "›" at bounding box center [930, 236] width 23 height 23
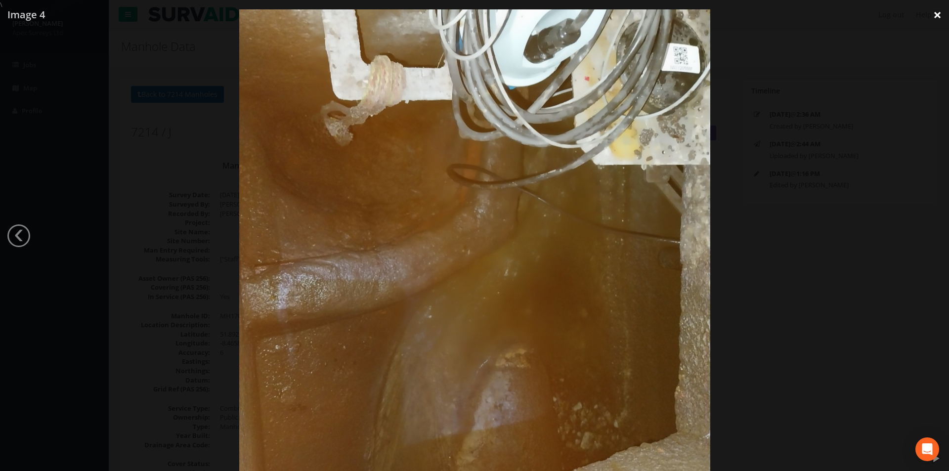
click at [937, 20] on link "×" at bounding box center [937, 15] width 23 height 30
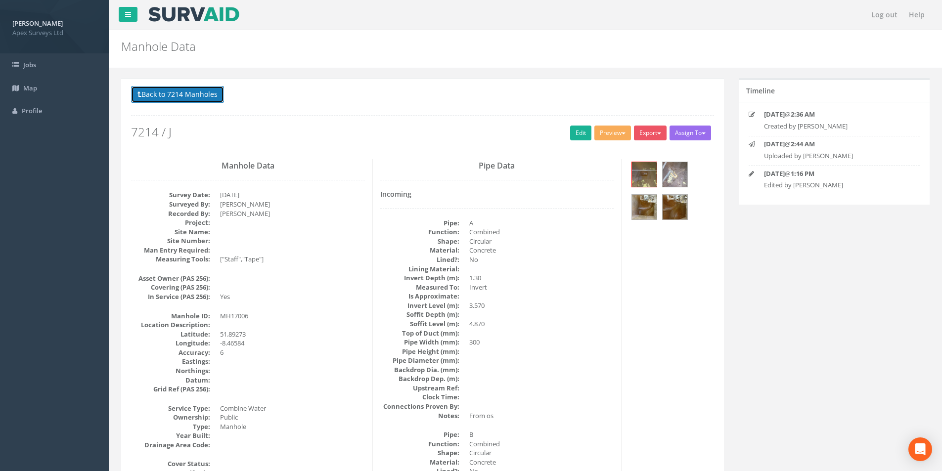
click at [154, 98] on button "Back to 7214 Manholes" at bounding box center [177, 94] width 93 height 17
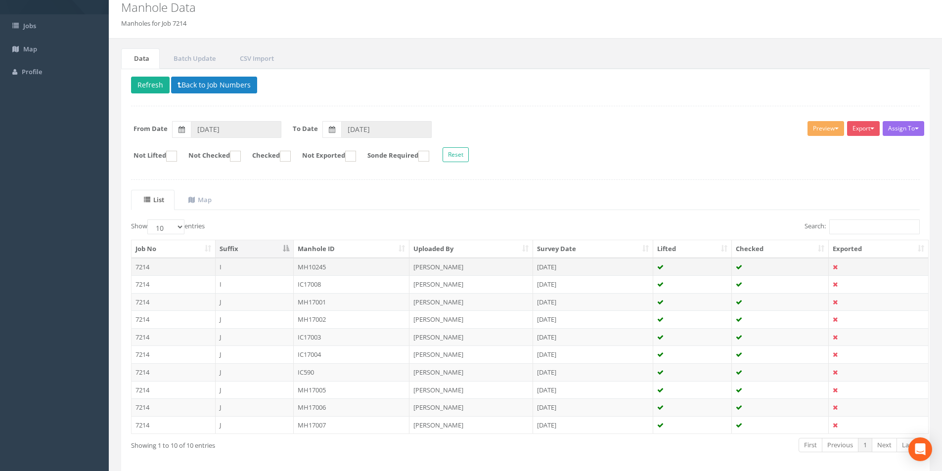
scroll to position [80, 0]
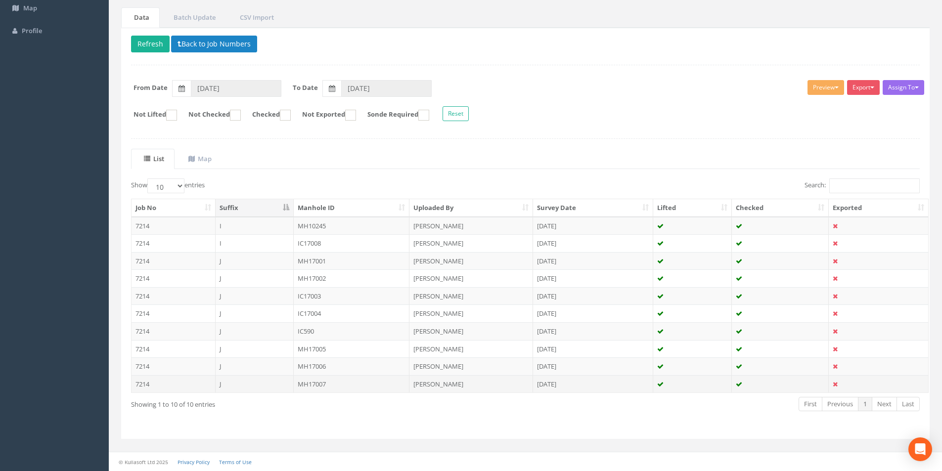
click at [268, 385] on td "J" at bounding box center [255, 384] width 78 height 18
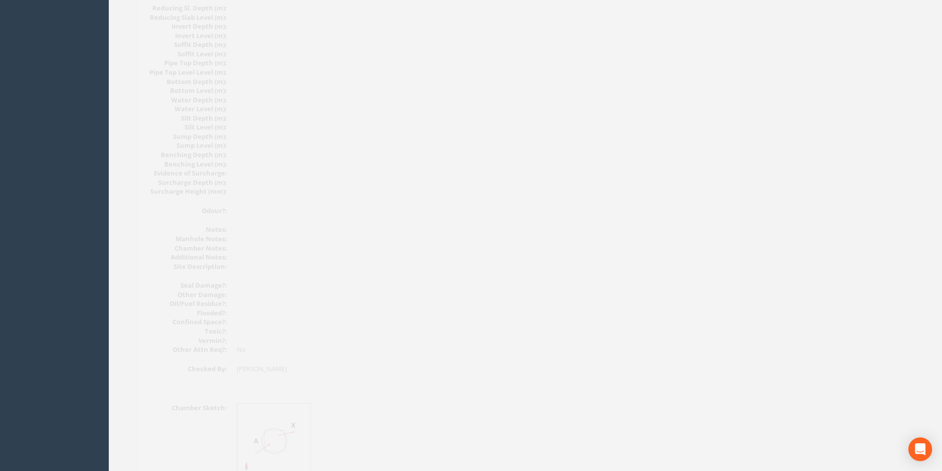
scroll to position [1054, 0]
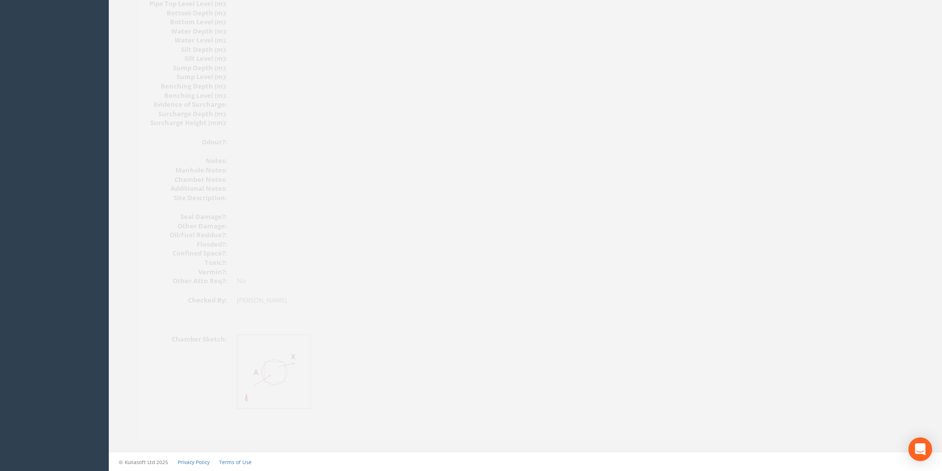
click at [262, 373] on img at bounding box center [258, 372] width 74 height 74
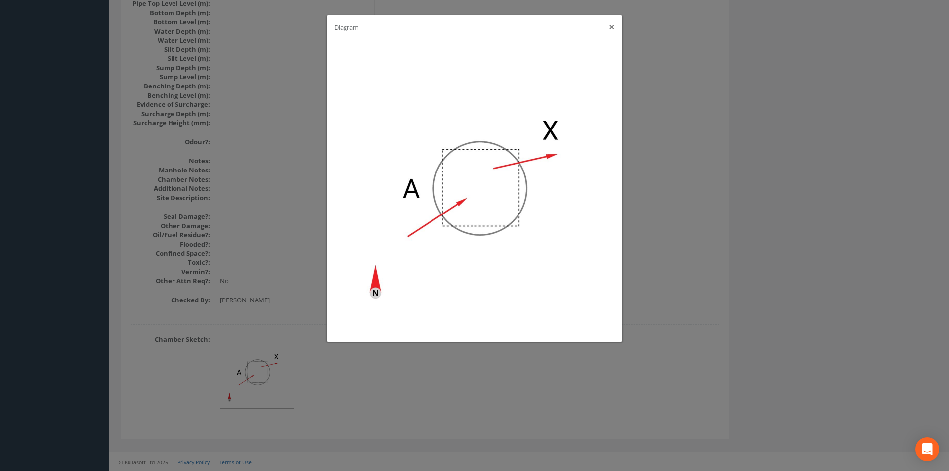
click at [612, 25] on button "×" at bounding box center [612, 27] width 6 height 10
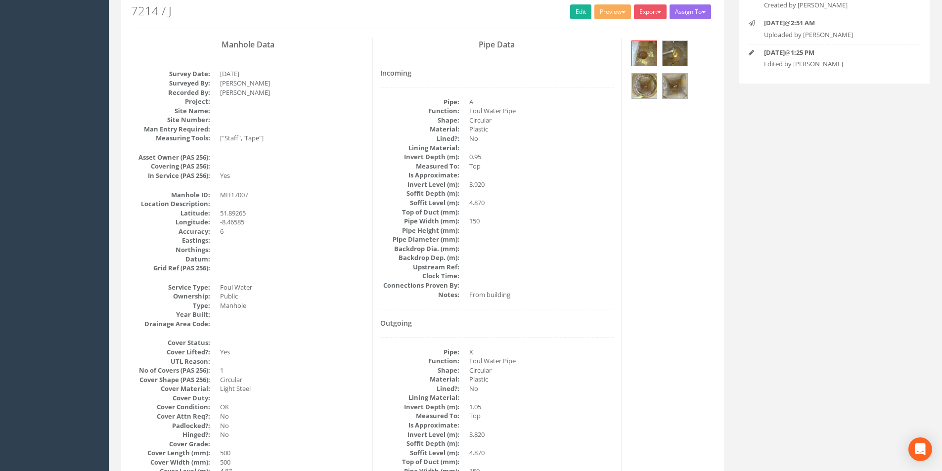
scroll to position [15, 0]
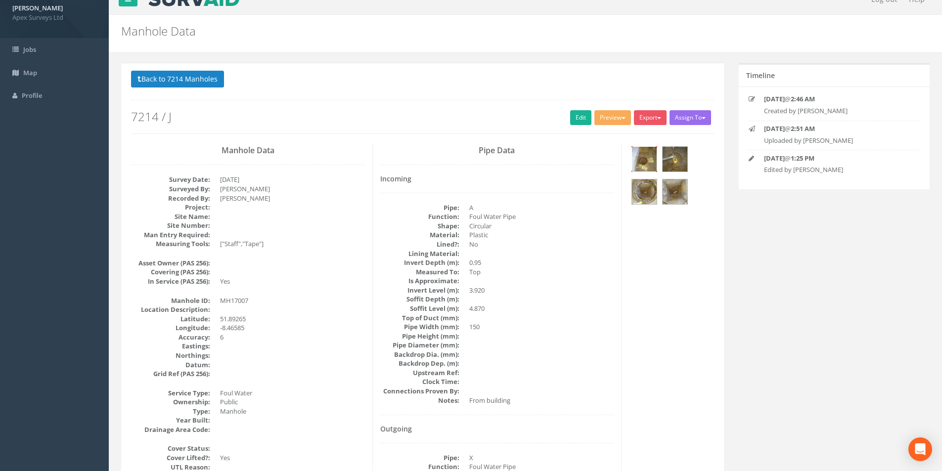
click at [641, 157] on img at bounding box center [644, 159] width 25 height 25
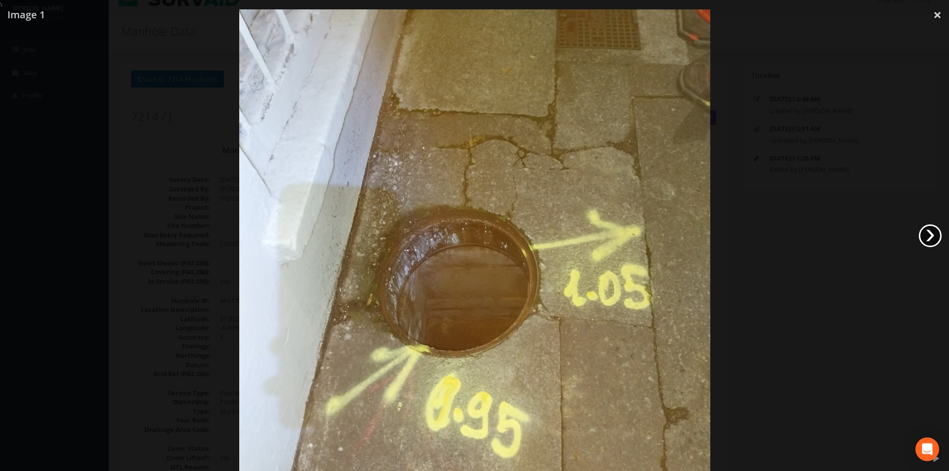
click at [930, 235] on link "›" at bounding box center [930, 236] width 23 height 23
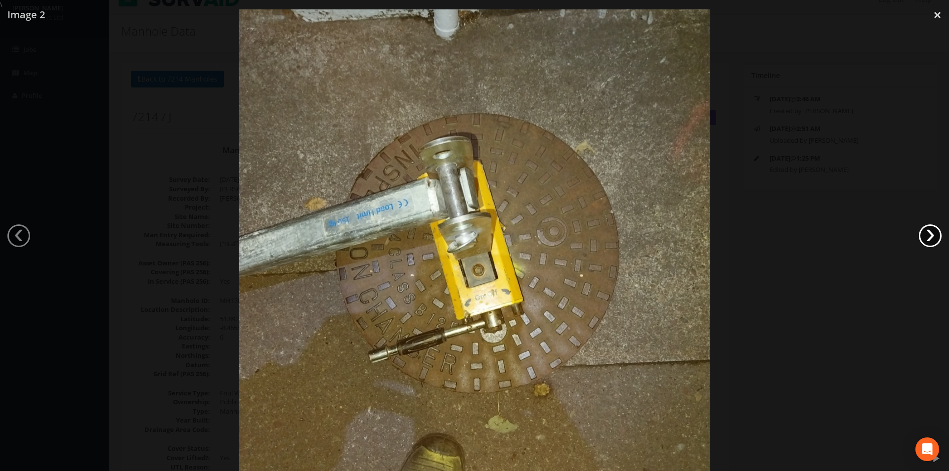
click at [930, 235] on link "›" at bounding box center [930, 236] width 23 height 23
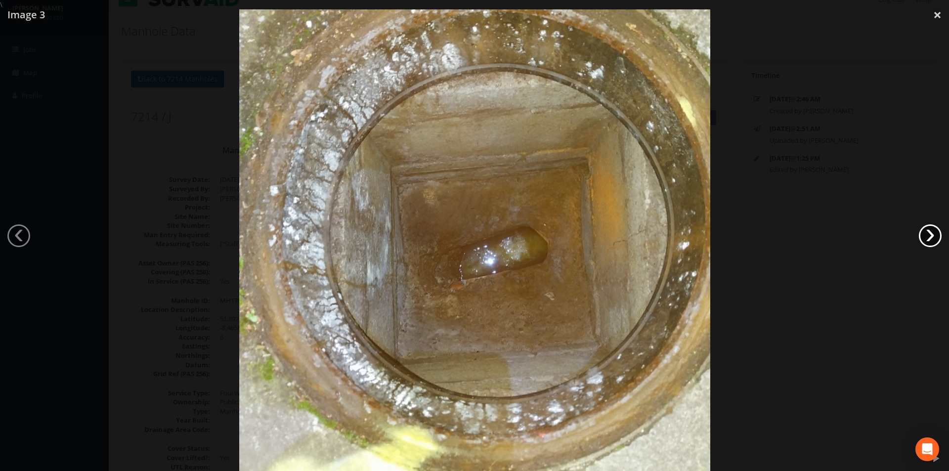
click at [919, 237] on div at bounding box center [474, 244] width 949 height 471
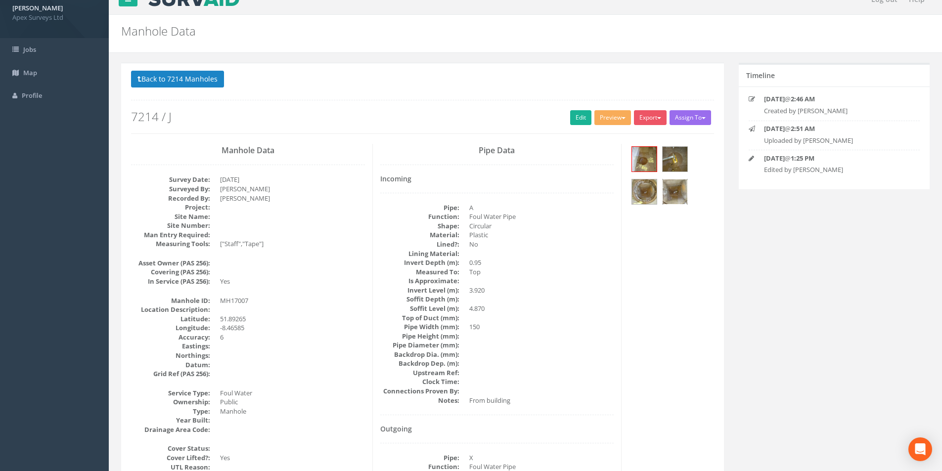
click at [677, 190] on img at bounding box center [675, 192] width 25 height 25
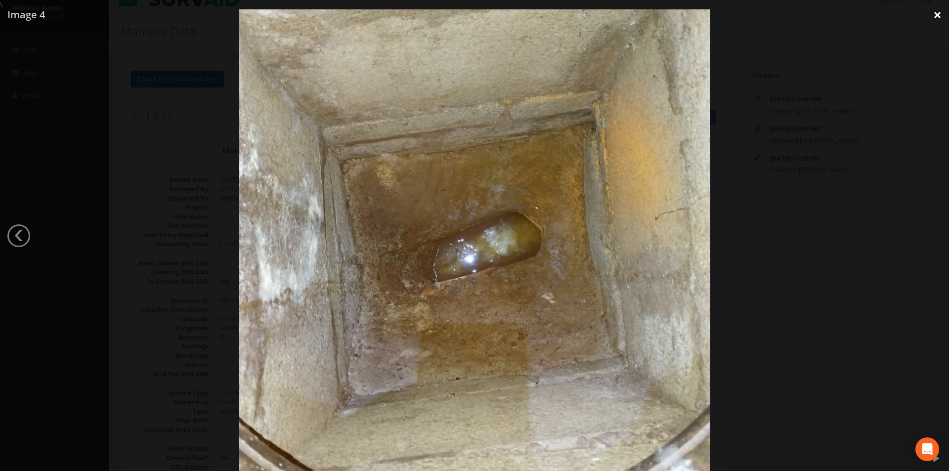
click at [932, 15] on link "×" at bounding box center [937, 15] width 23 height 30
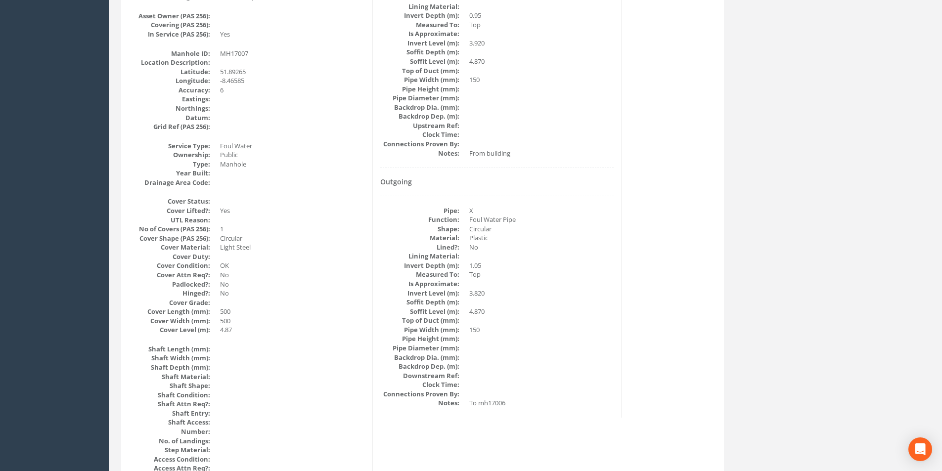
scroll to position [213, 0]
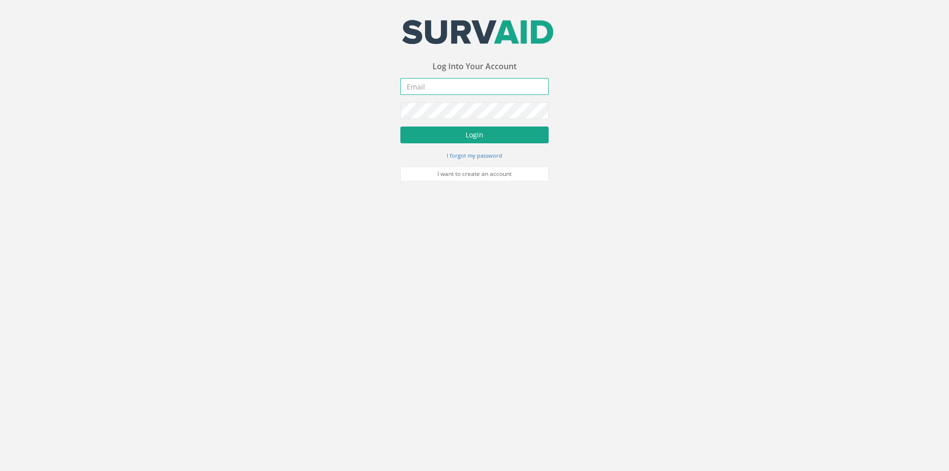
type input "[PERSON_NAME][EMAIL_ADDRESS][PERSON_NAME][DOMAIN_NAME]"
click at [489, 140] on button "Login" at bounding box center [475, 135] width 148 height 17
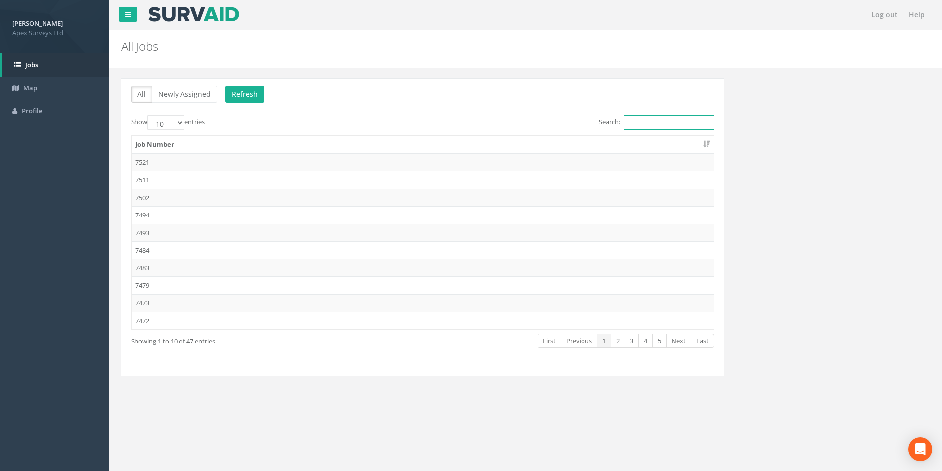
click at [650, 118] on input "Search:" at bounding box center [669, 122] width 90 height 15
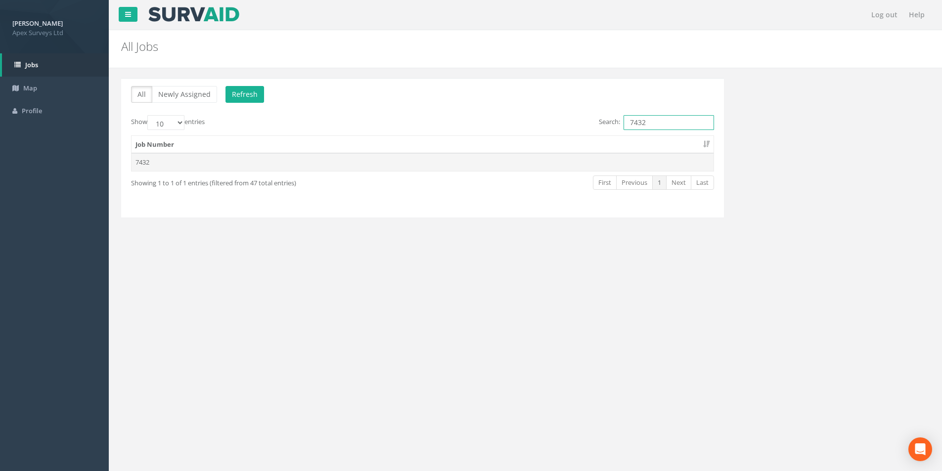
type input "7432"
click at [512, 162] on td "7432" at bounding box center [423, 162] width 582 height 18
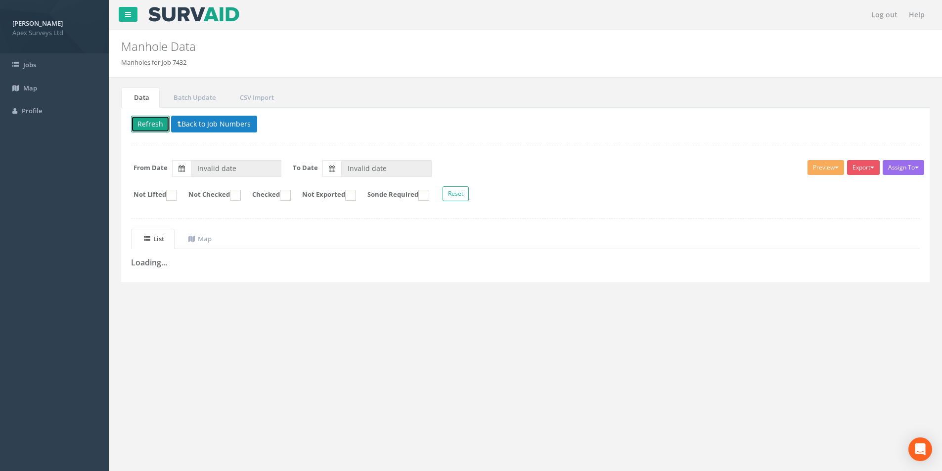
click at [164, 122] on button "Refresh" at bounding box center [150, 124] width 39 height 17
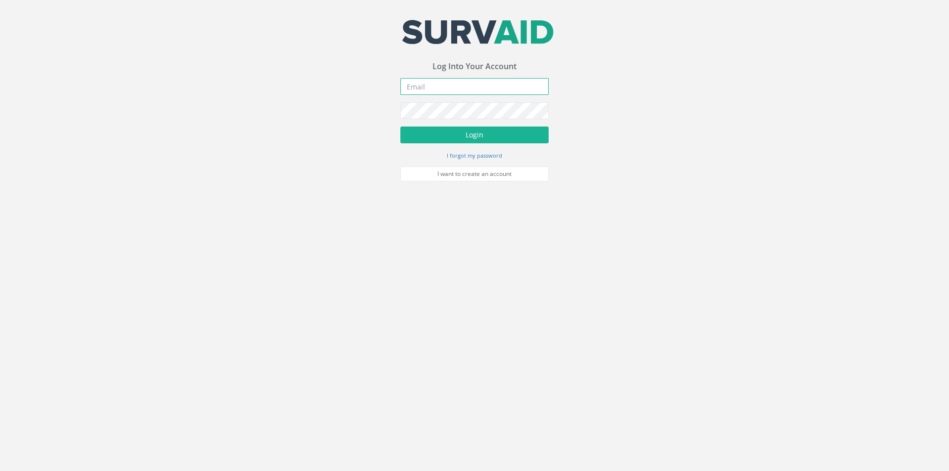
type input "[PERSON_NAME][EMAIL_ADDRESS][PERSON_NAME][DOMAIN_NAME]"
click at [419, 144] on form "[PERSON_NAME][EMAIL_ADDRESS][PERSON_NAME][DOMAIN_NAME] Incorrect Username or Pa…" at bounding box center [475, 129] width 148 height 103
click at [421, 138] on button "Login" at bounding box center [475, 135] width 148 height 17
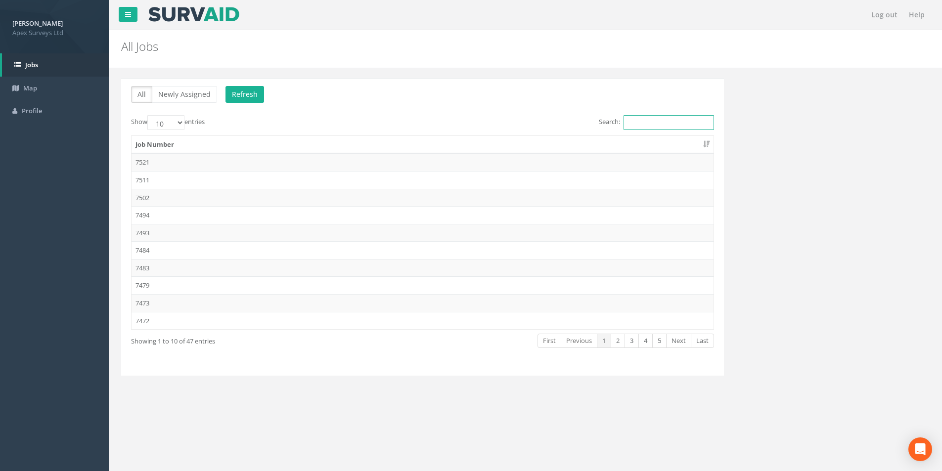
click at [671, 123] on input "Search:" at bounding box center [669, 122] width 90 height 15
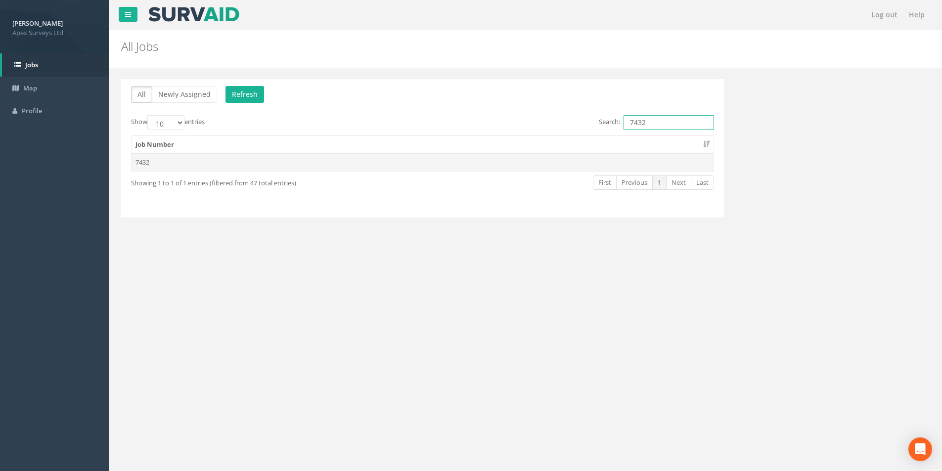
type input "7432"
click at [477, 158] on td "7432" at bounding box center [423, 162] width 582 height 18
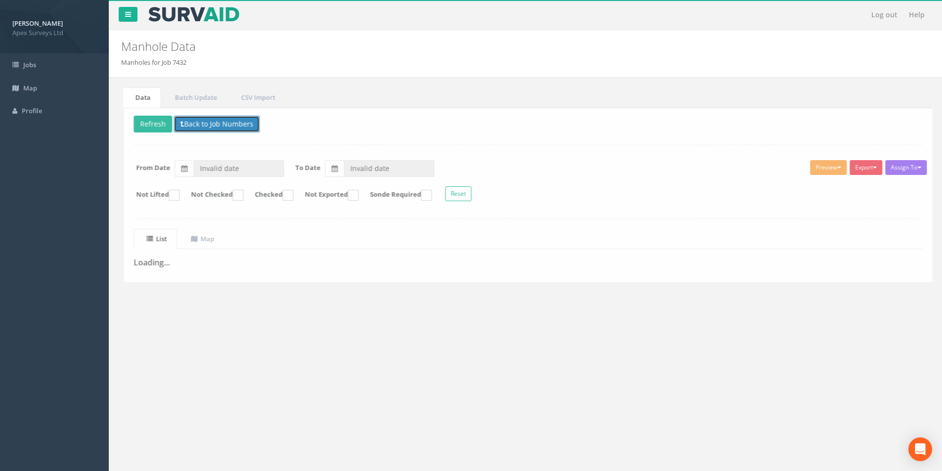
click at [201, 119] on button "Back to Job Numbers" at bounding box center [214, 124] width 86 height 17
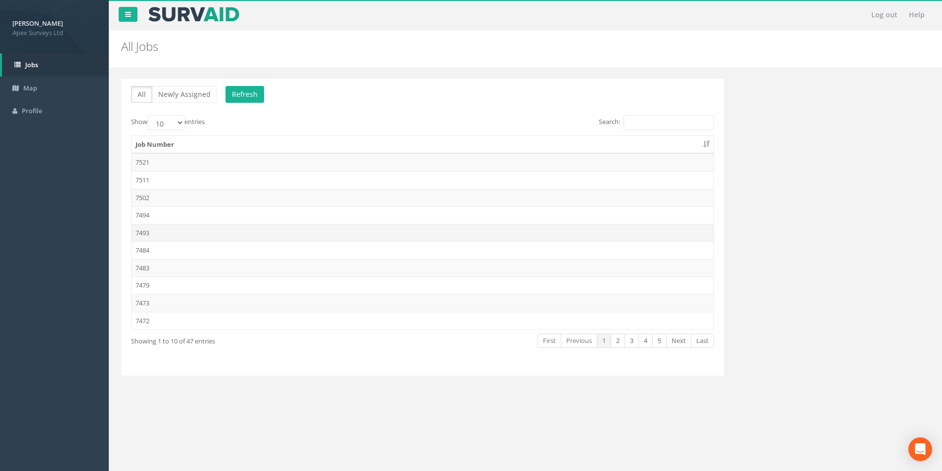
click at [252, 233] on td "7493" at bounding box center [423, 233] width 582 height 18
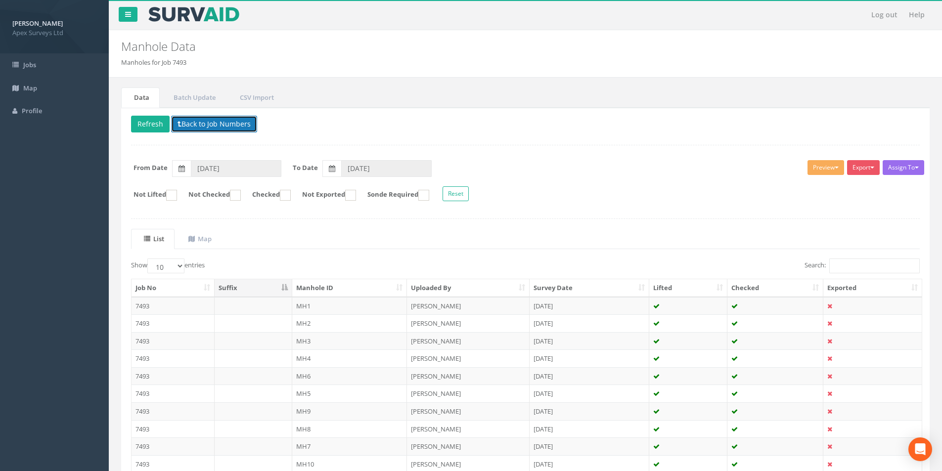
click at [198, 126] on button "Back to Job Numbers" at bounding box center [214, 124] width 86 height 17
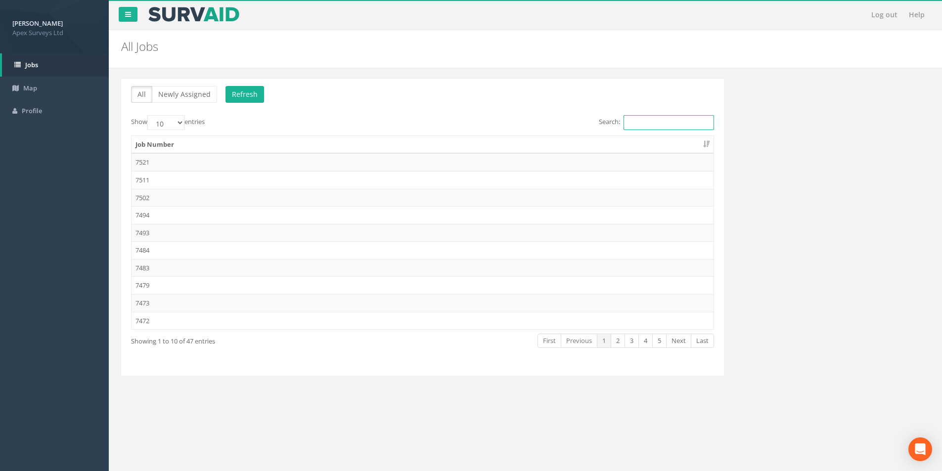
click at [666, 120] on input "Search:" at bounding box center [669, 122] width 90 height 15
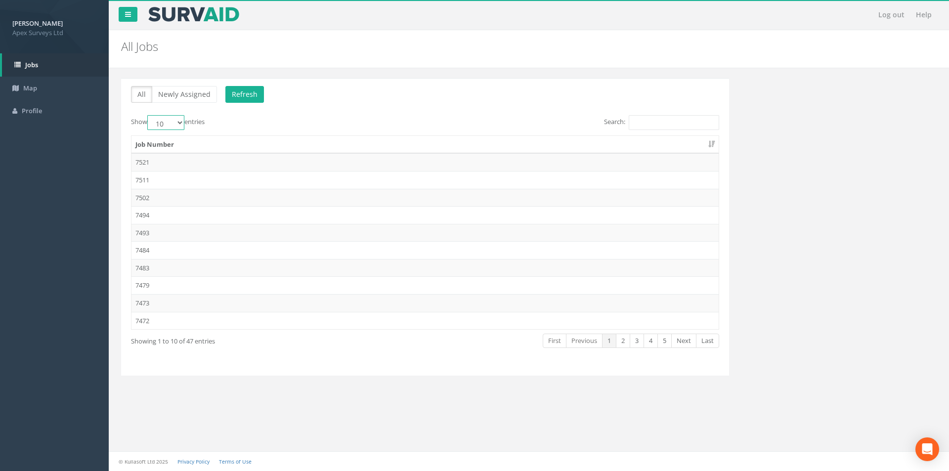
click at [180, 120] on select "10 25 50 100" at bounding box center [165, 122] width 37 height 15
select select "100"
click at [149, 115] on select "10 25 50 100" at bounding box center [165, 122] width 37 height 15
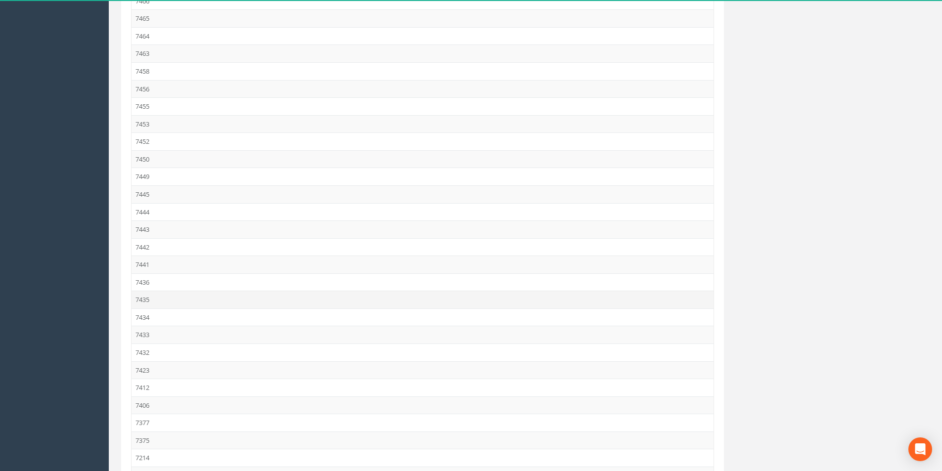
scroll to position [390, 0]
click at [168, 352] on td "7432" at bounding box center [423, 353] width 582 height 18
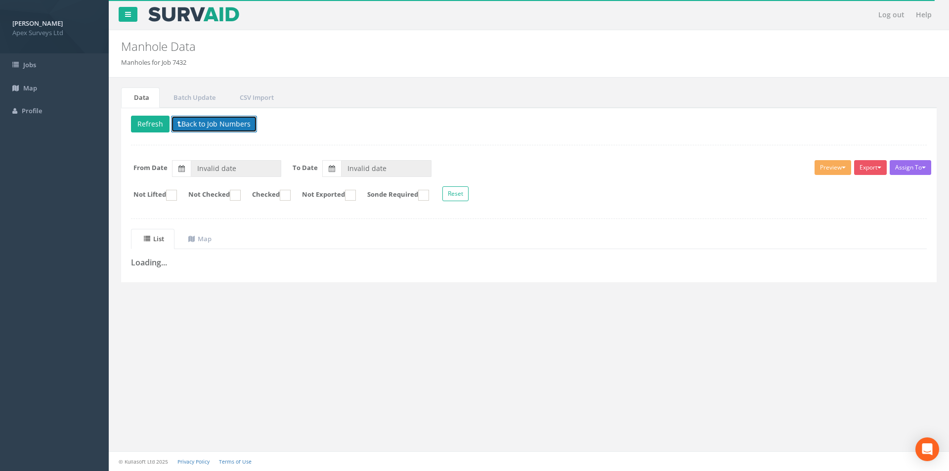
click at [216, 123] on button "Back to Job Numbers" at bounding box center [214, 124] width 86 height 17
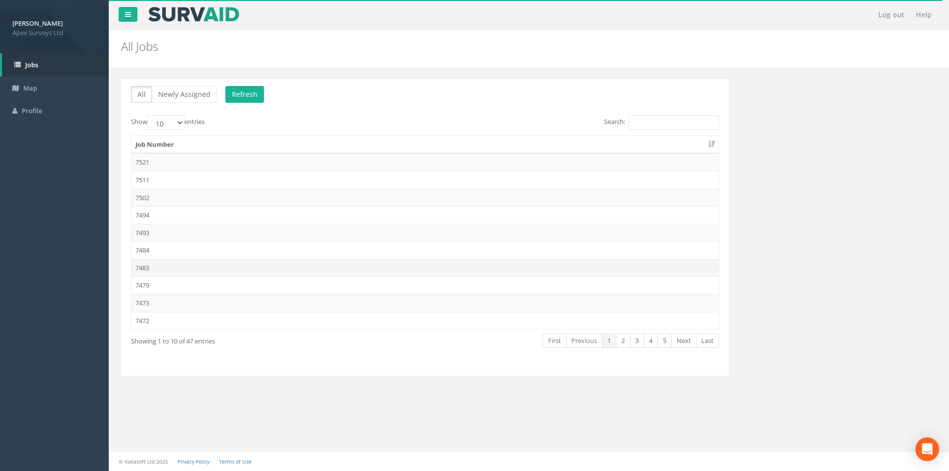
click at [195, 267] on td "7483" at bounding box center [425, 268] width 587 height 18
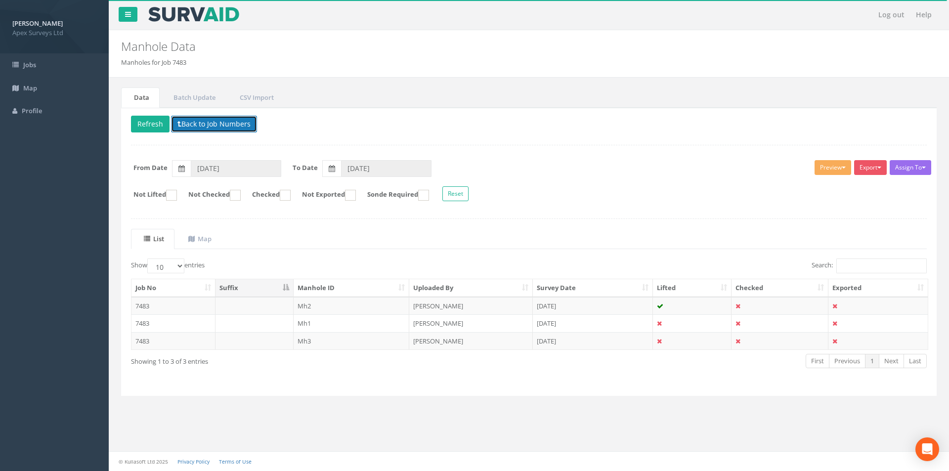
click at [215, 125] on button "Back to Job Numbers" at bounding box center [214, 124] width 86 height 17
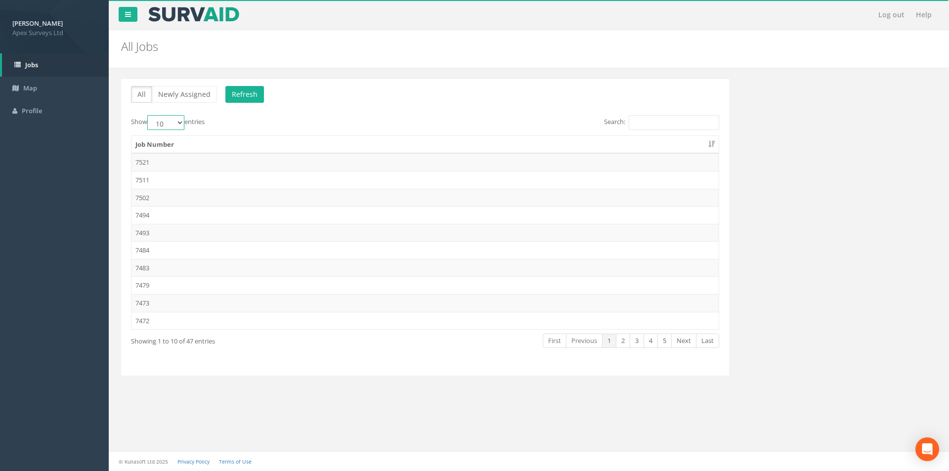
click at [182, 125] on select "10 25 50 100" at bounding box center [165, 122] width 37 height 15
select select "100"
click at [149, 115] on select "10 25 50 100" at bounding box center [165, 122] width 37 height 15
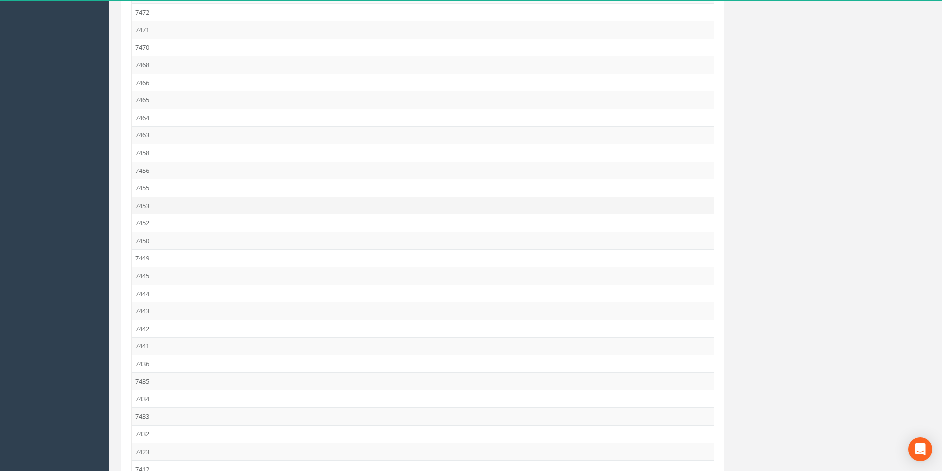
scroll to position [495, 0]
click at [163, 246] on td "7432" at bounding box center [423, 248] width 582 height 18
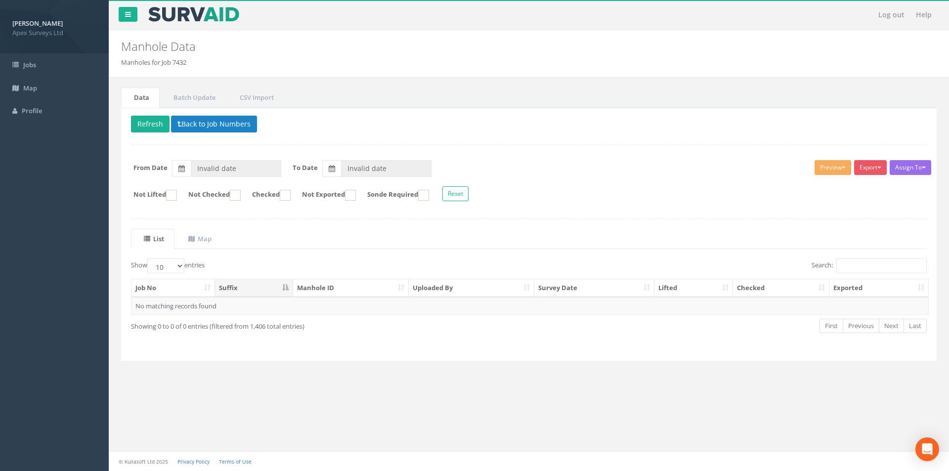
type input "[DATE]"
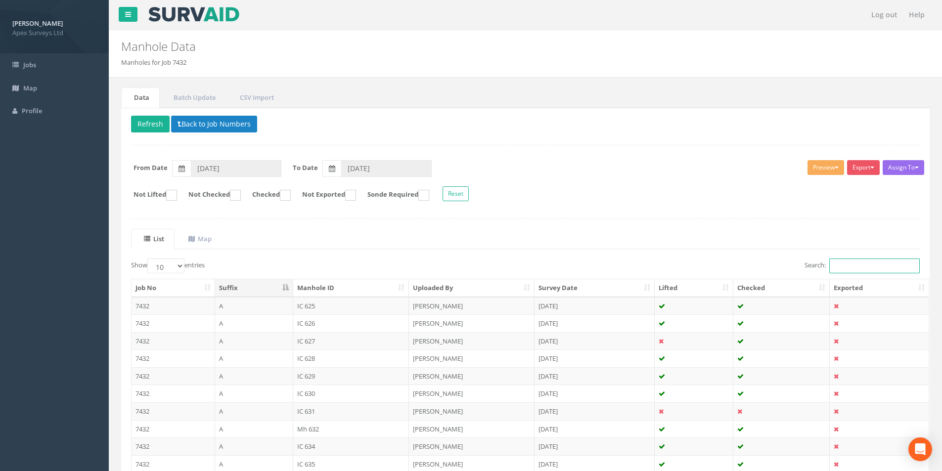
click at [842, 262] on input "Search:" at bounding box center [874, 266] width 90 height 15
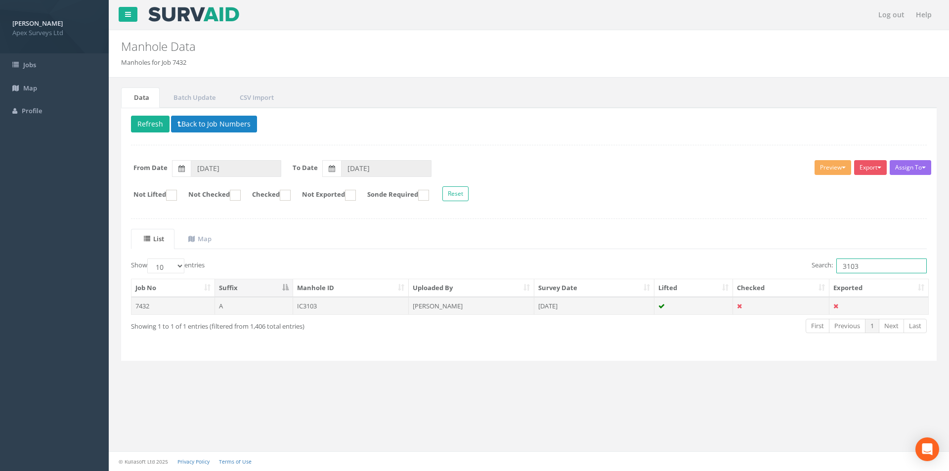
type input "3103"
click at [371, 308] on td "IC3103" at bounding box center [351, 306] width 116 height 18
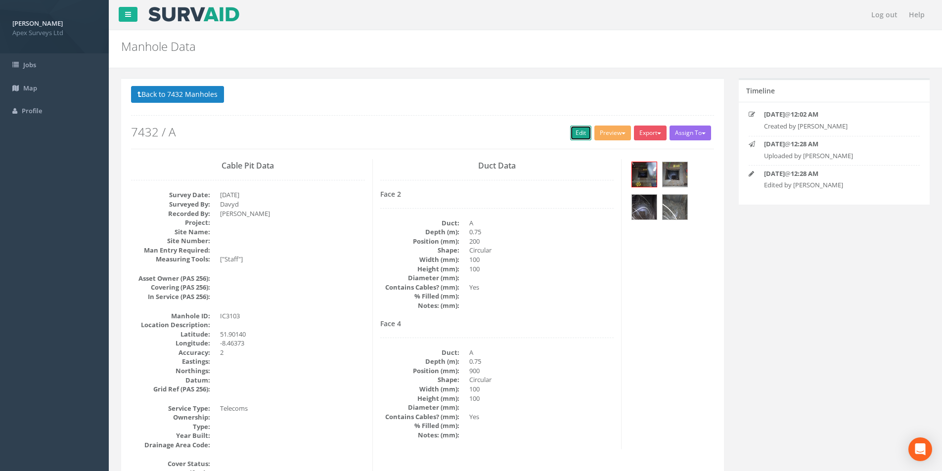
click at [582, 130] on link "Edit" at bounding box center [580, 133] width 21 height 15
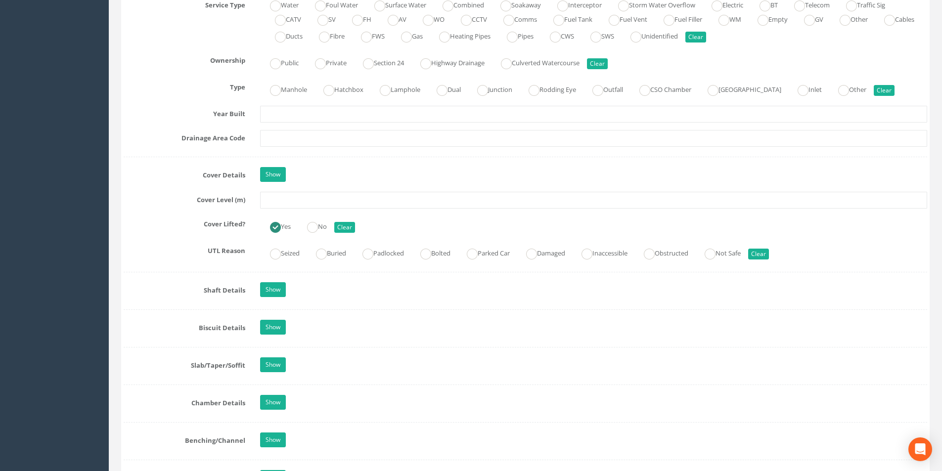
scroll to position [742, 0]
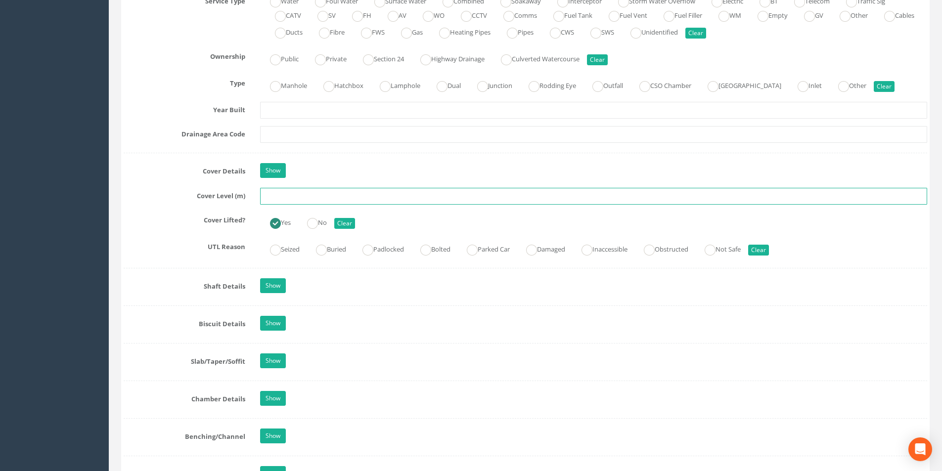
click at [275, 198] on input "text" at bounding box center [593, 196] width 667 height 17
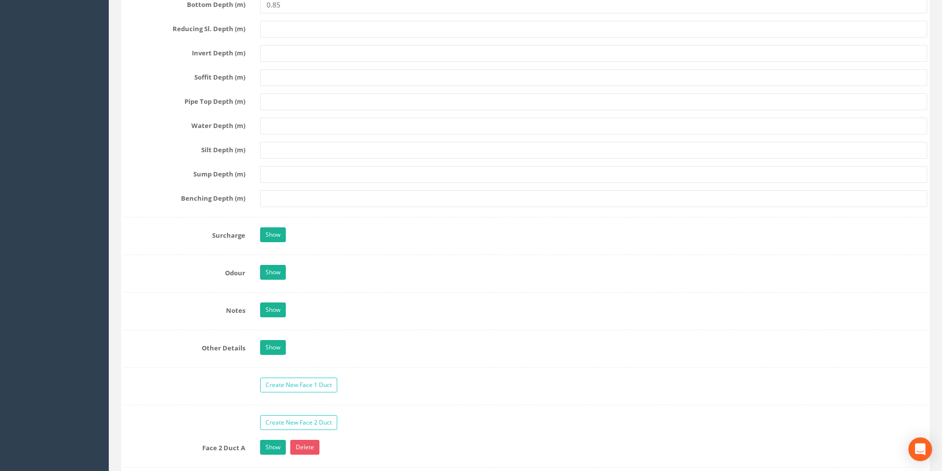
scroll to position [1533, 0]
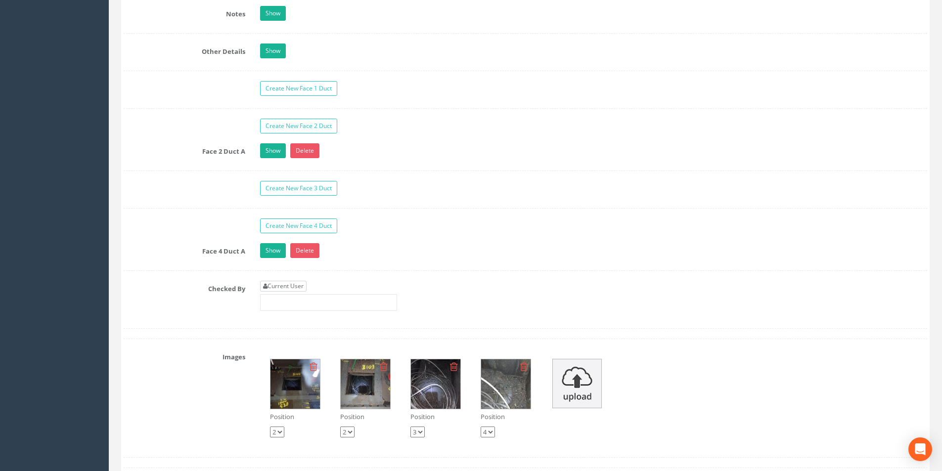
type input "3.02"
click at [284, 285] on link "Current User" at bounding box center [283, 286] width 46 height 11
type input "[PERSON_NAME]"
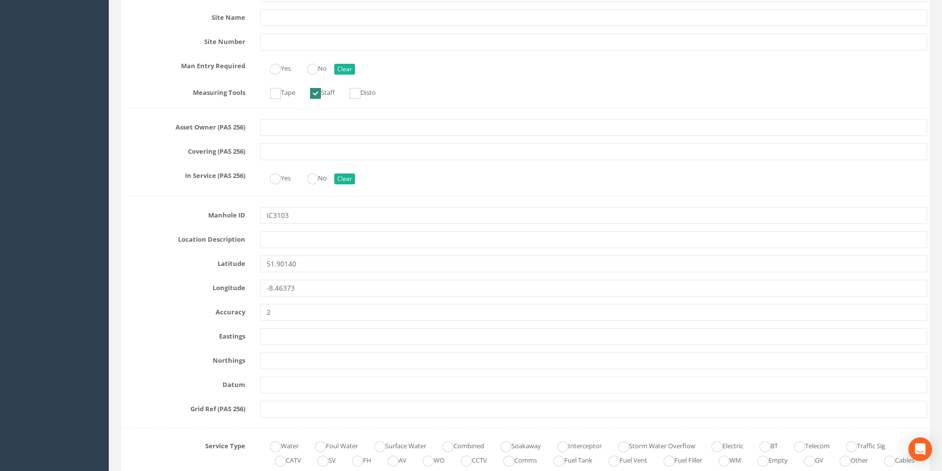
scroll to position [0, 0]
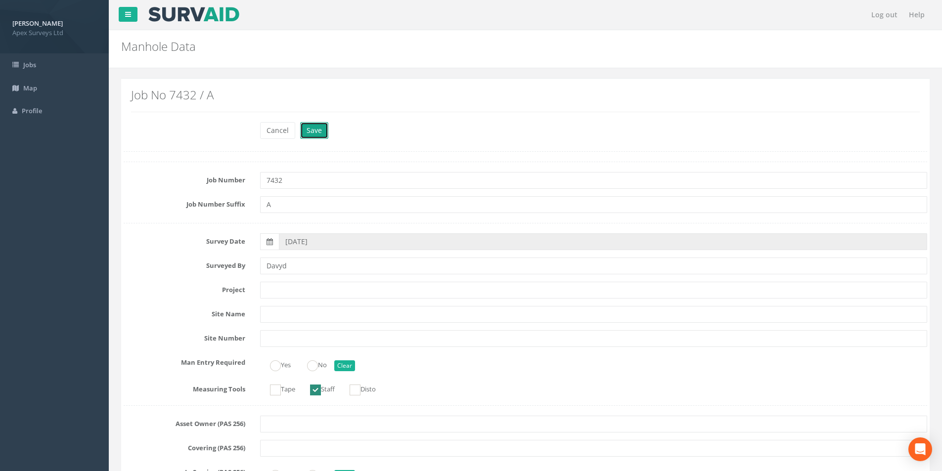
click at [307, 133] on button "Save" at bounding box center [314, 130] width 28 height 17
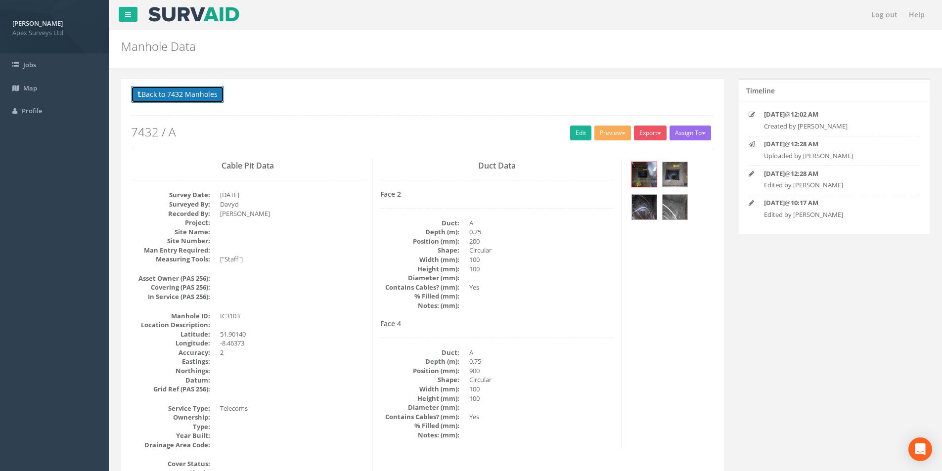
click at [169, 95] on button "Back to 7432 Manholes" at bounding box center [177, 94] width 93 height 17
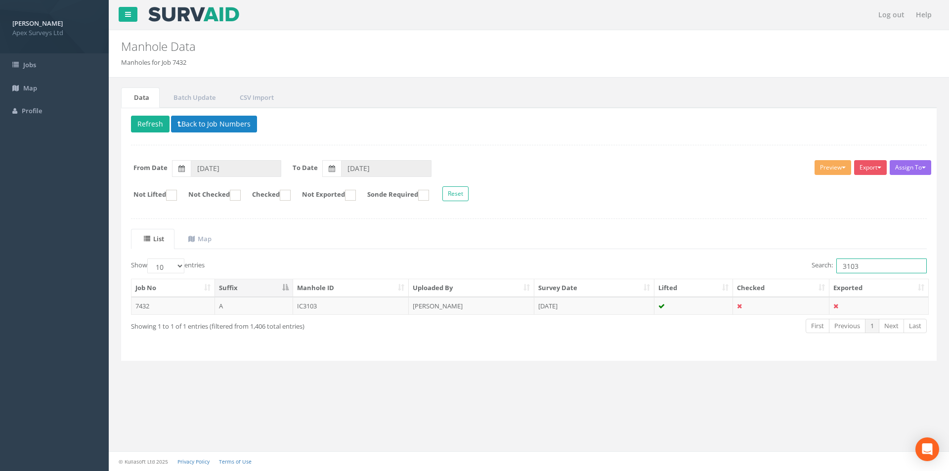
click at [863, 267] on input "3103" at bounding box center [882, 266] width 90 height 15
type input "3102"
click at [464, 300] on td "[PERSON_NAME]" at bounding box center [472, 306] width 126 height 18
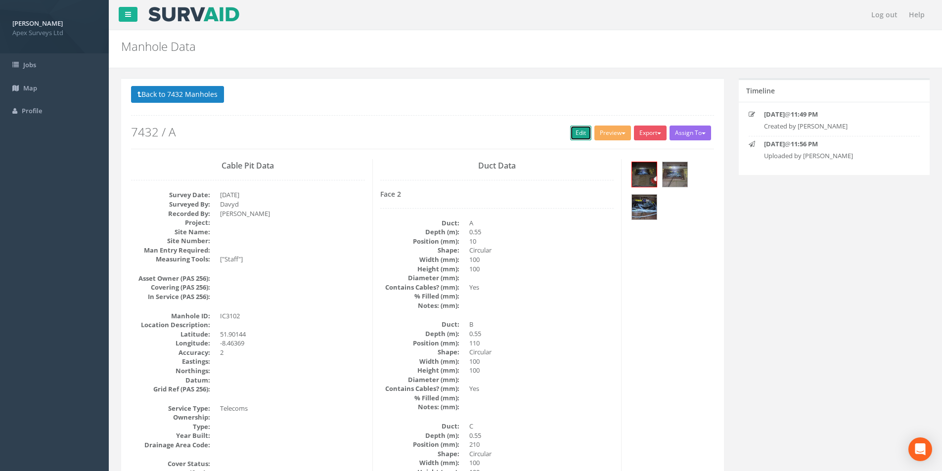
click at [576, 138] on link "Edit" at bounding box center [580, 133] width 21 height 15
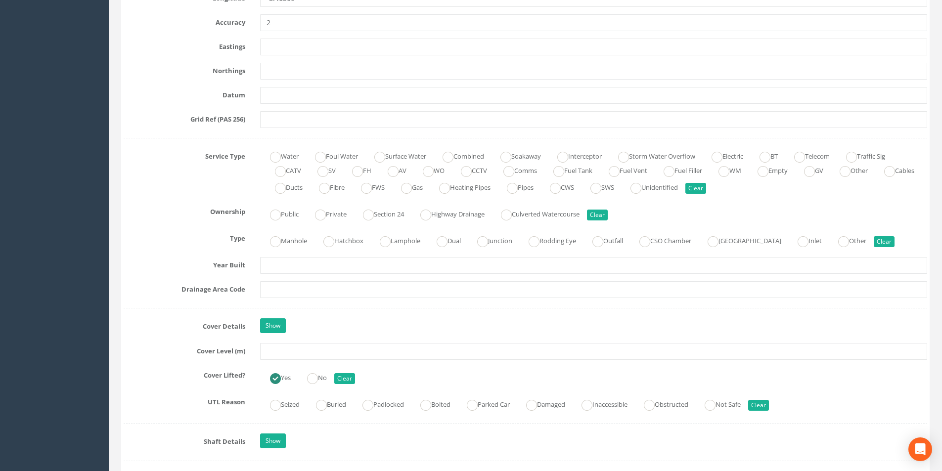
scroll to position [593, 0]
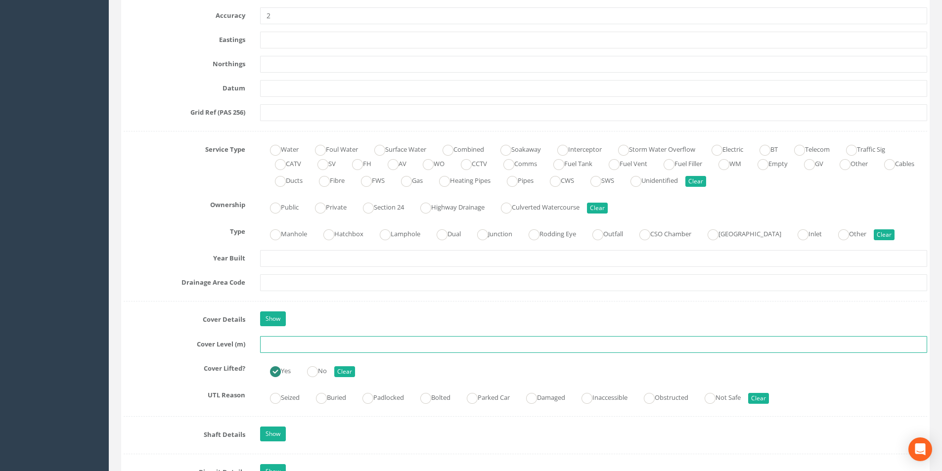
click at [324, 345] on input "text" at bounding box center [593, 344] width 667 height 17
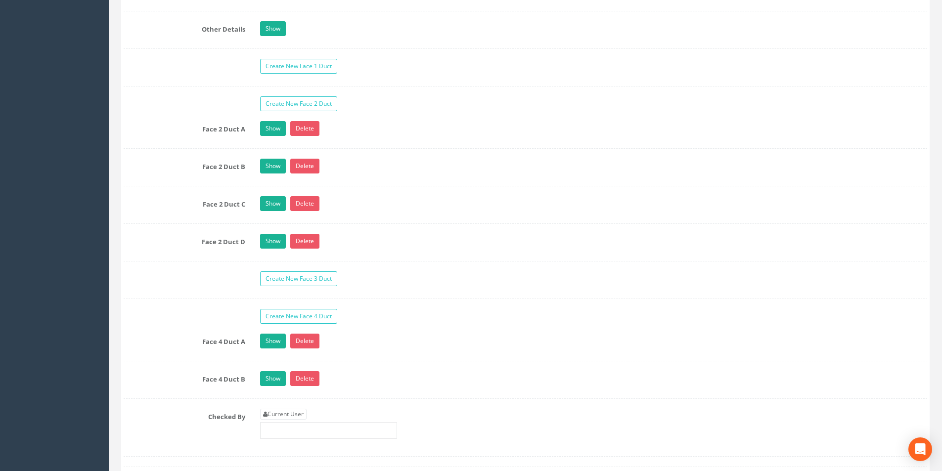
scroll to position [1582, 0]
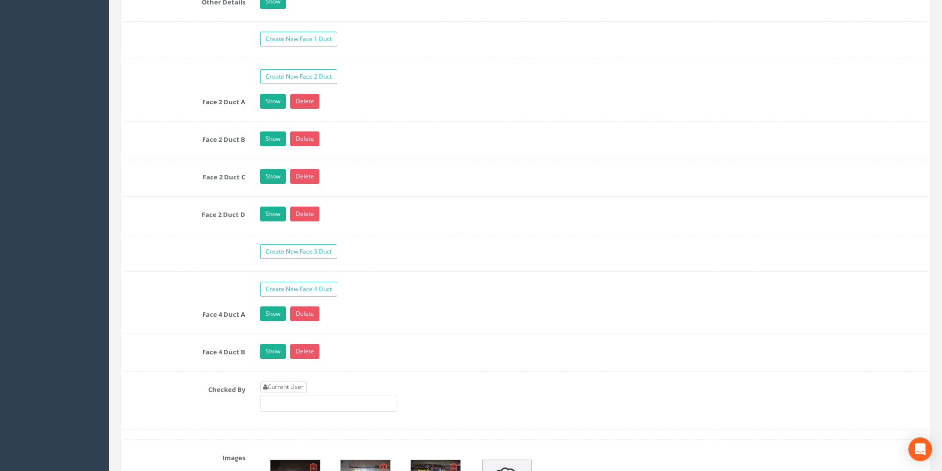
type input "3.17"
click at [294, 389] on link "Current User" at bounding box center [283, 387] width 46 height 11
type input "[PERSON_NAME]"
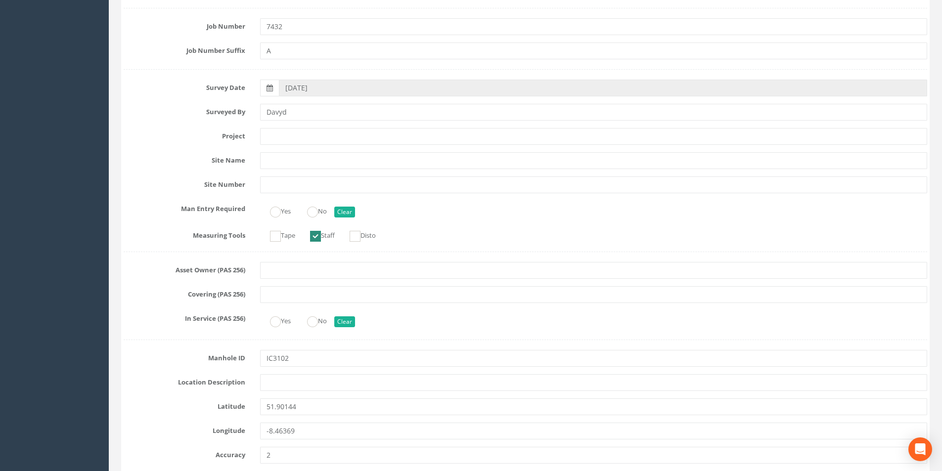
scroll to position [0, 0]
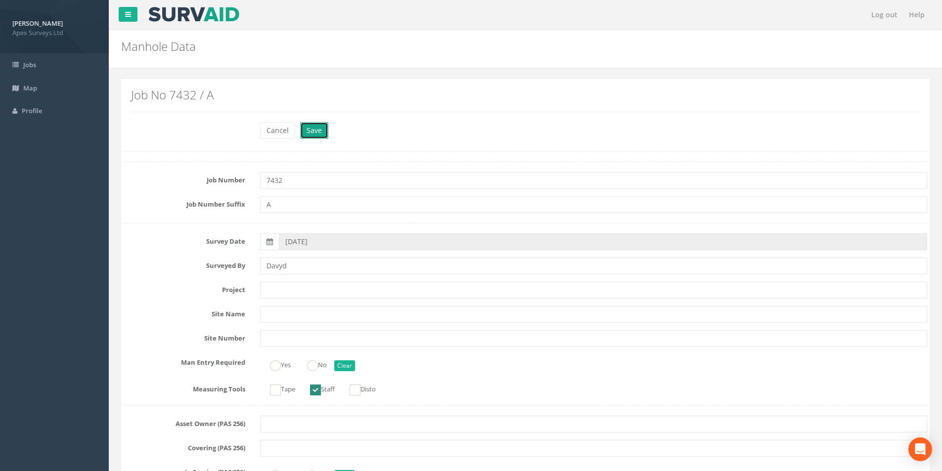
click at [318, 130] on button "Save" at bounding box center [314, 130] width 28 height 17
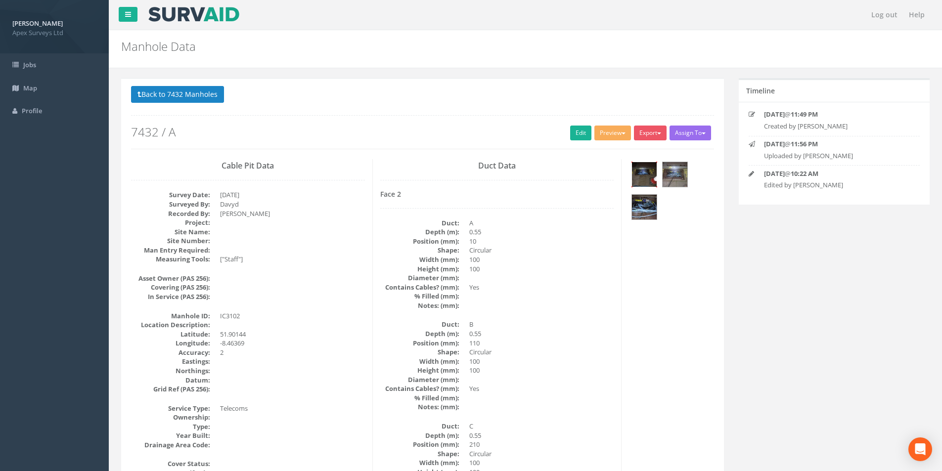
click at [649, 172] on img at bounding box center [644, 174] width 25 height 25
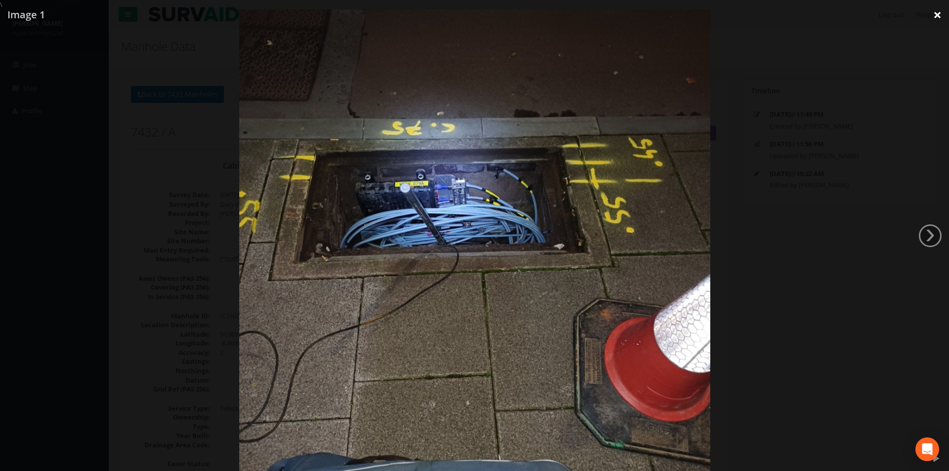
click at [940, 16] on link "×" at bounding box center [937, 15] width 23 height 30
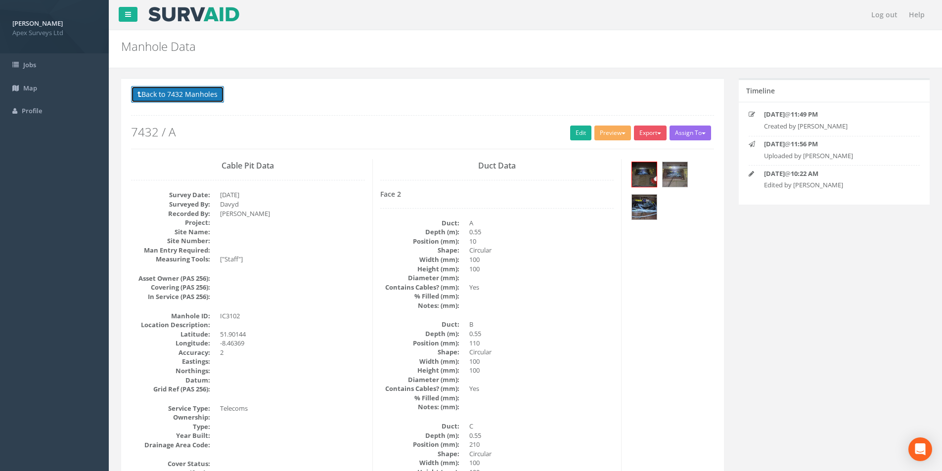
click at [168, 93] on button "Back to 7432 Manholes" at bounding box center [177, 94] width 93 height 17
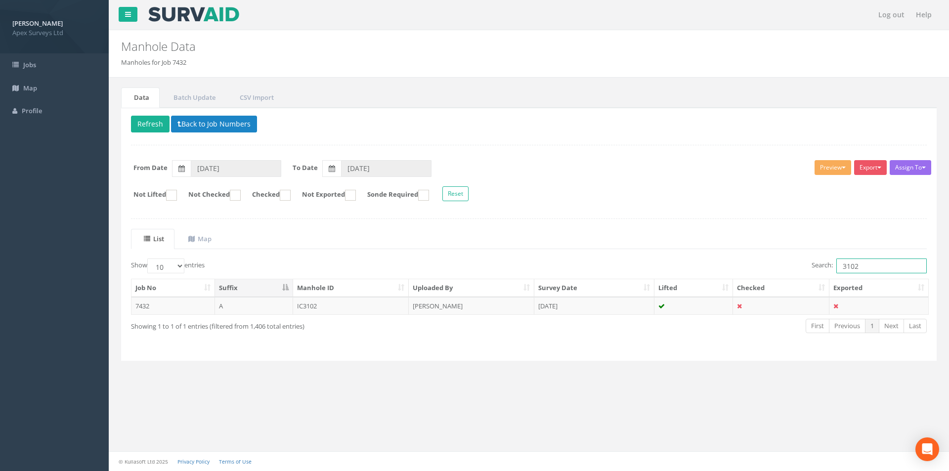
click at [886, 268] on input "3102" at bounding box center [882, 266] width 90 height 15
type input "3104"
click at [635, 307] on td "[DATE]" at bounding box center [595, 306] width 120 height 18
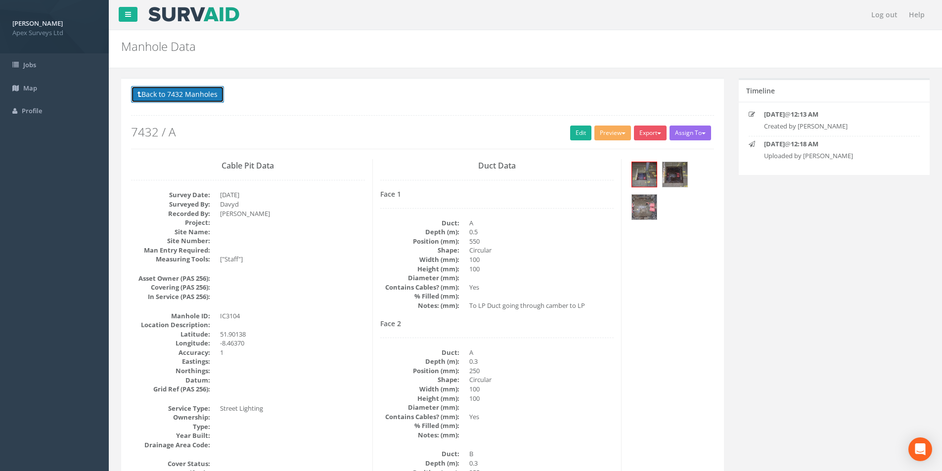
click at [175, 99] on button "Back to 7432 Manholes" at bounding box center [177, 94] width 93 height 17
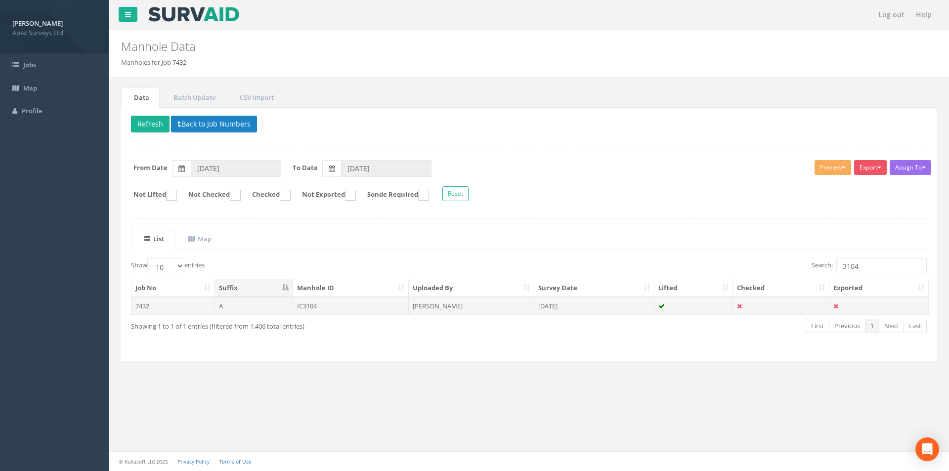
click at [562, 309] on td "[DATE]" at bounding box center [595, 306] width 120 height 18
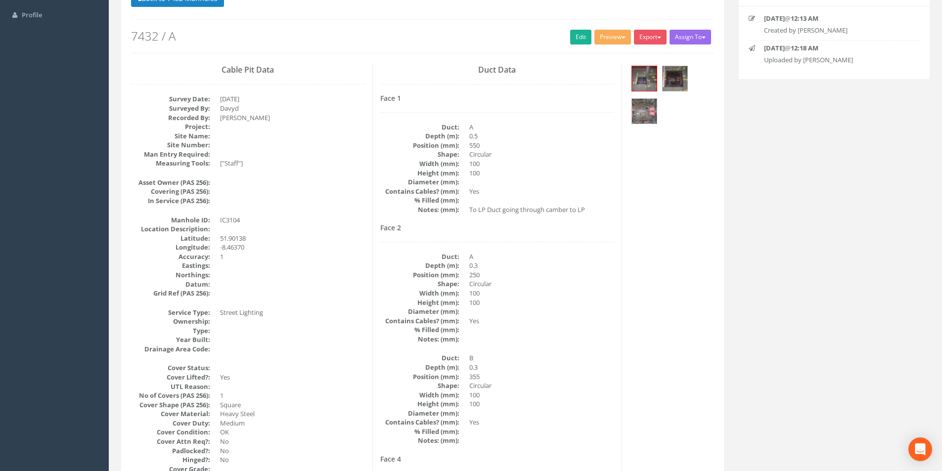
scroll to position [49, 0]
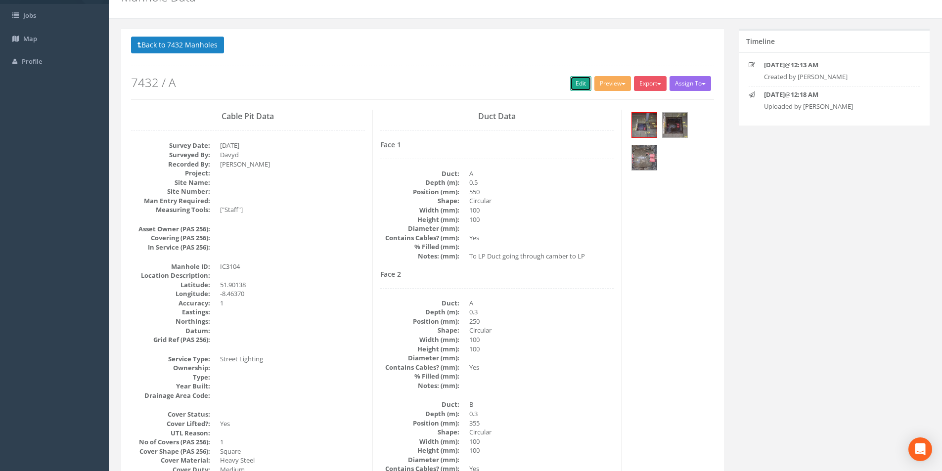
click at [576, 87] on link "Edit" at bounding box center [580, 83] width 21 height 15
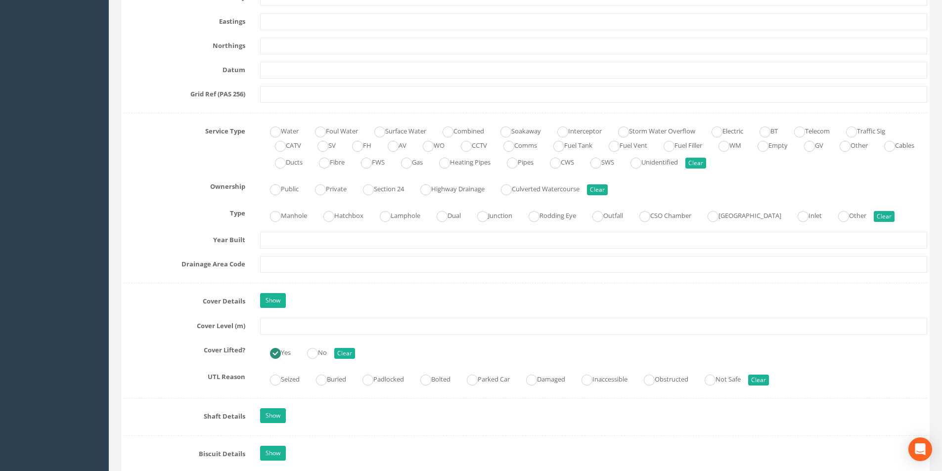
scroll to position [742, 0]
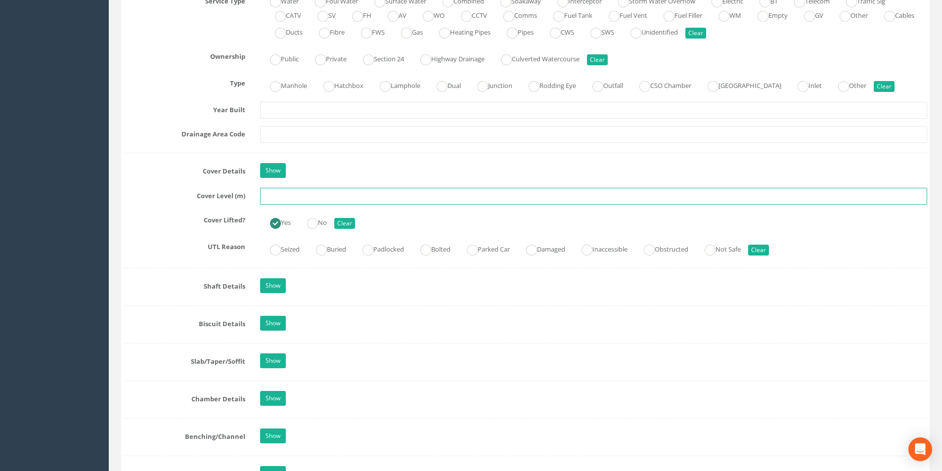
click at [289, 201] on input "text" at bounding box center [593, 196] width 667 height 17
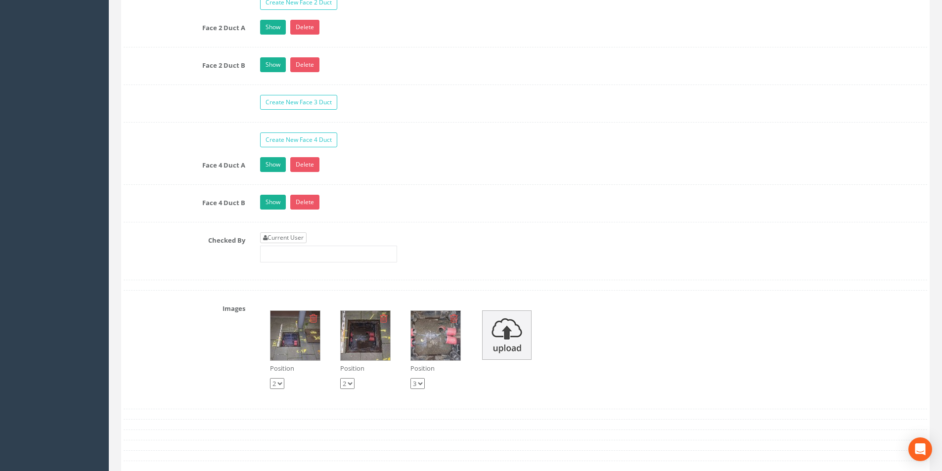
type input "3.20"
click at [287, 239] on link "Current User" at bounding box center [283, 237] width 46 height 11
type input "[PERSON_NAME]"
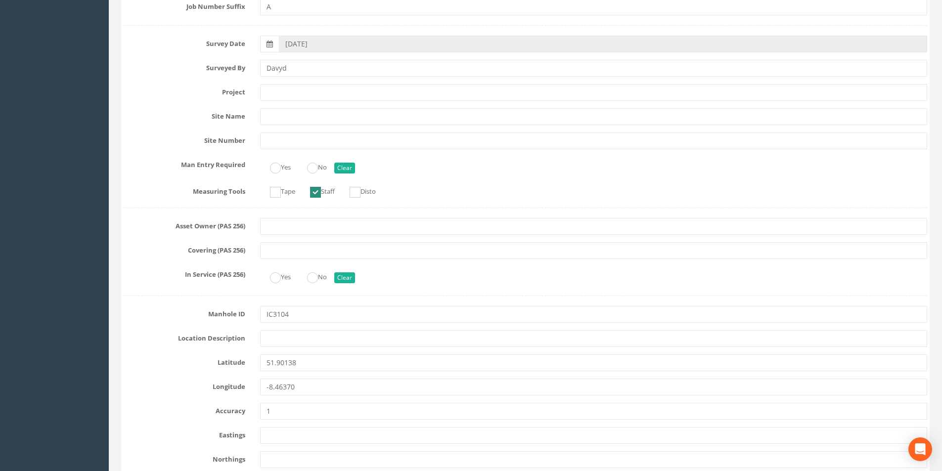
scroll to position [0, 0]
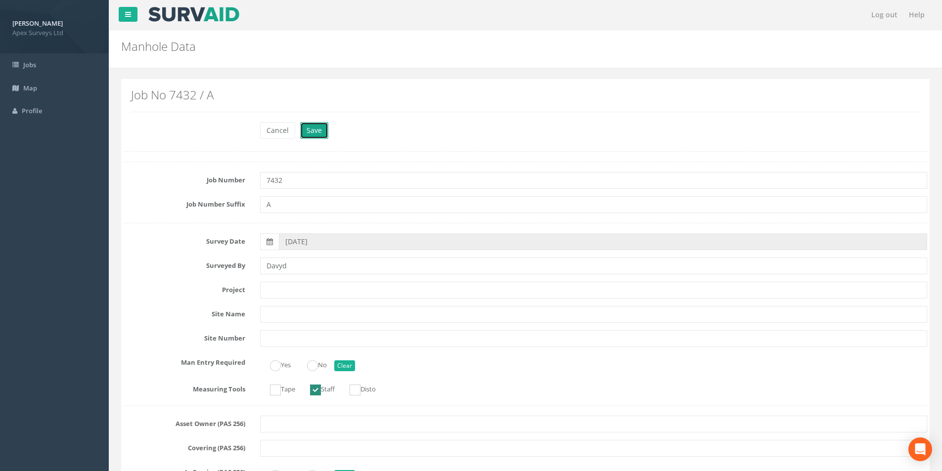
click at [313, 125] on button "Save" at bounding box center [314, 130] width 28 height 17
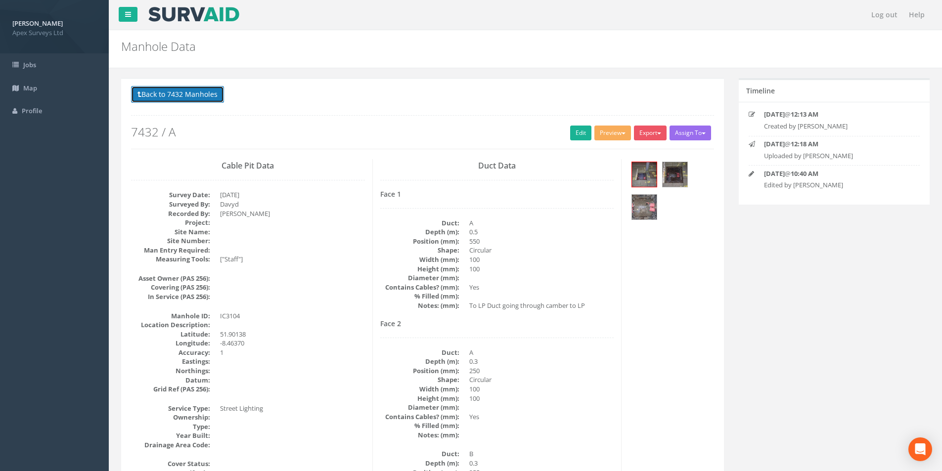
click at [179, 98] on button "Back to 7432 Manholes" at bounding box center [177, 94] width 93 height 17
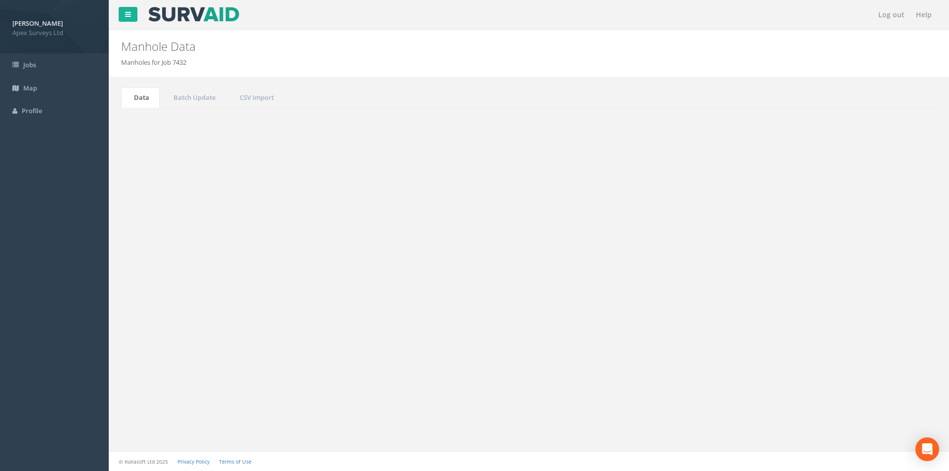
click at [866, 265] on input "3104" at bounding box center [882, 266] width 90 height 15
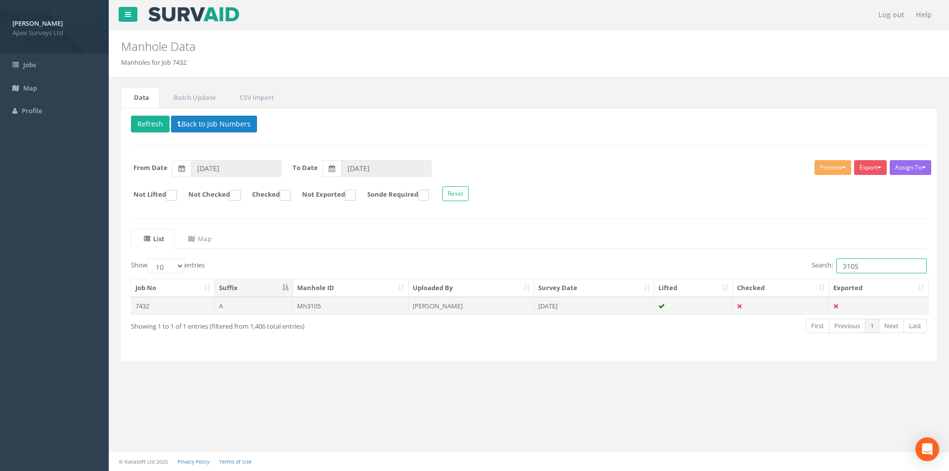
type input "3105"
click at [684, 307] on td at bounding box center [694, 306] width 79 height 18
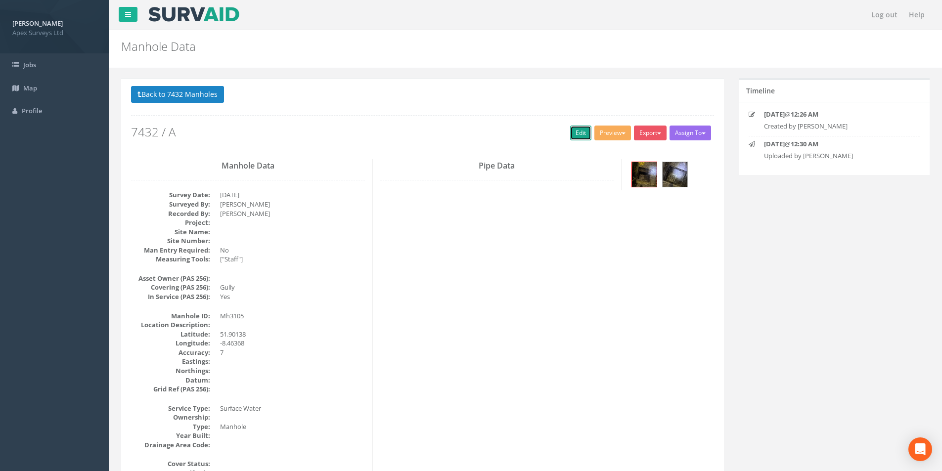
click at [575, 139] on link "Edit" at bounding box center [580, 133] width 21 height 15
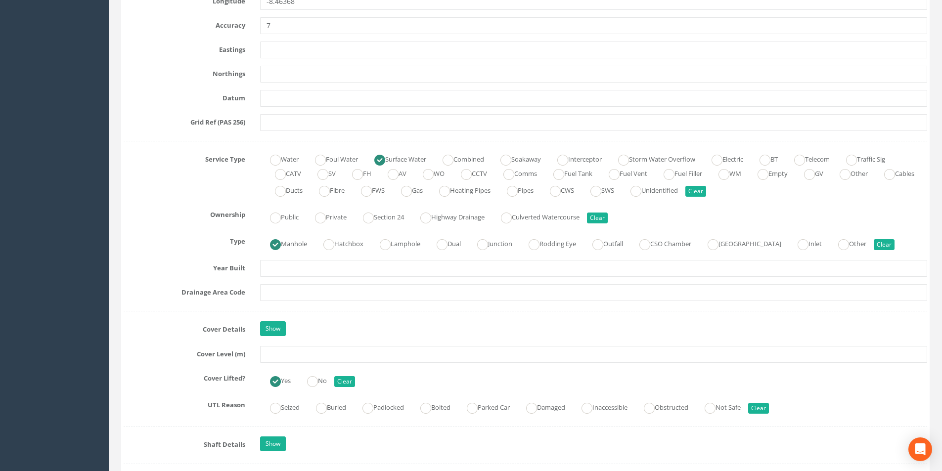
scroll to position [593, 0]
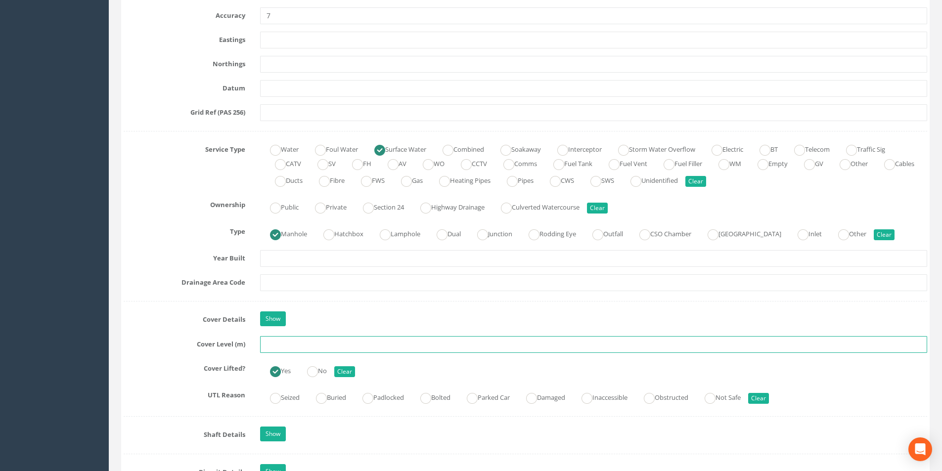
click at [311, 346] on input "text" at bounding box center [593, 344] width 667 height 17
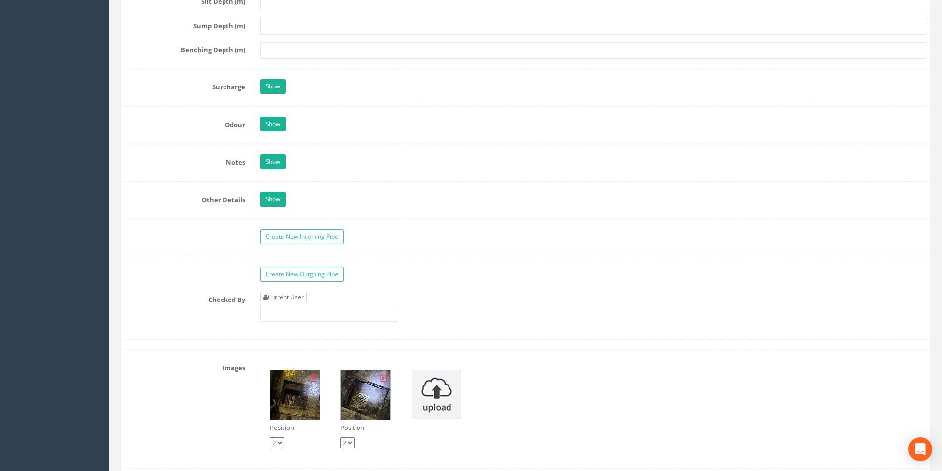
type input "3.26"
click at [297, 298] on link "Current User" at bounding box center [283, 297] width 46 height 11
type input "[PERSON_NAME]"
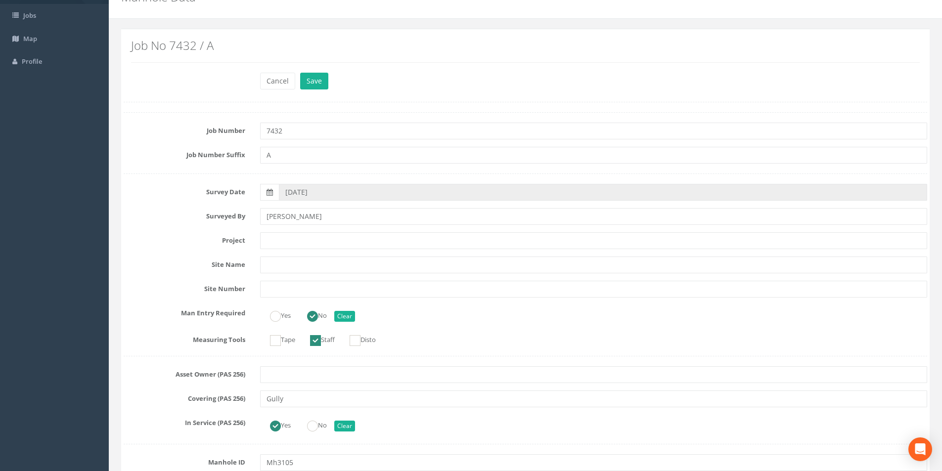
scroll to position [0, 0]
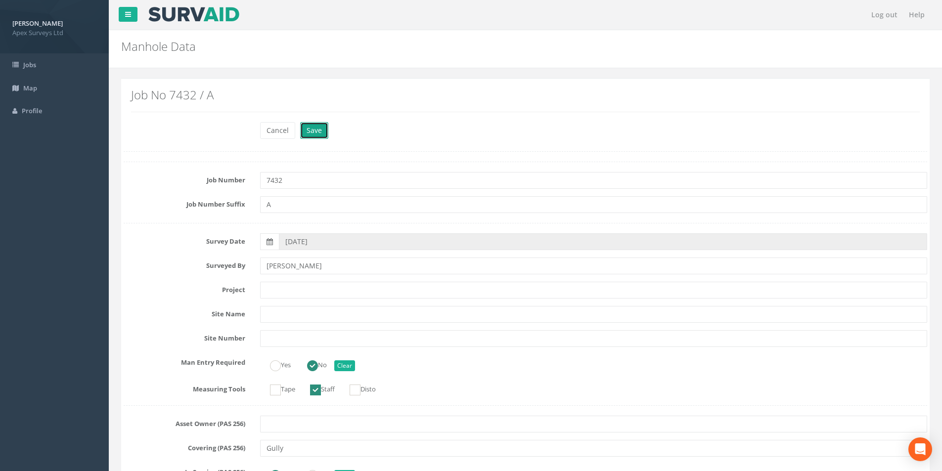
click at [316, 136] on button "Save" at bounding box center [314, 130] width 28 height 17
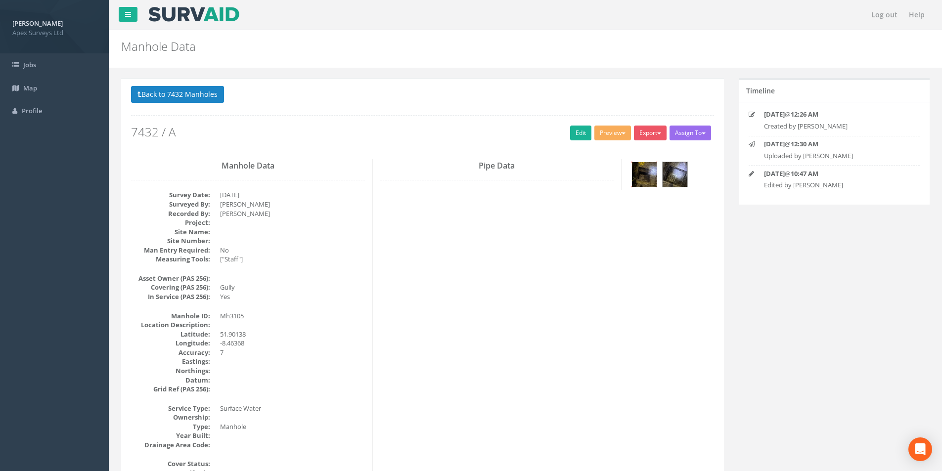
click at [649, 178] on img at bounding box center [644, 174] width 25 height 25
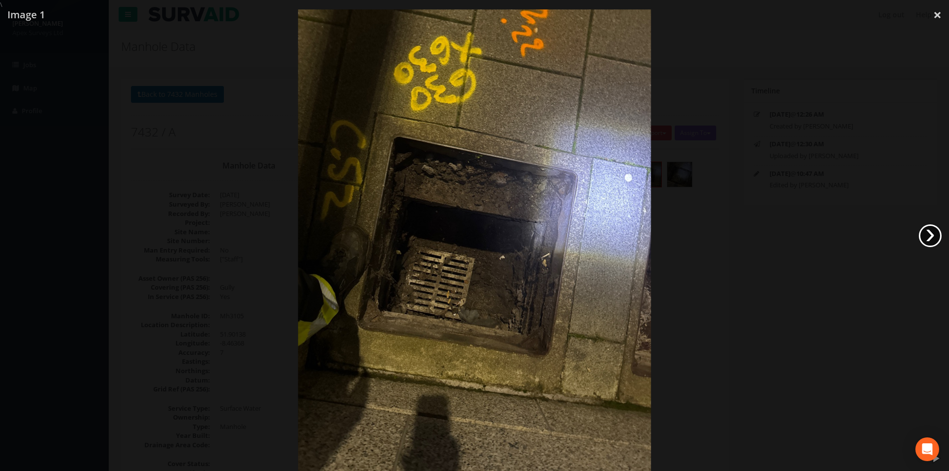
click at [931, 233] on link "›" at bounding box center [930, 236] width 23 height 23
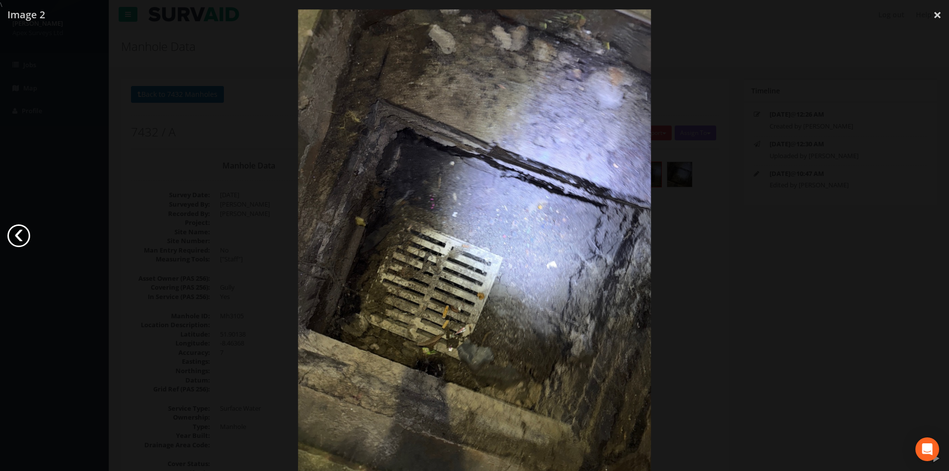
click at [22, 237] on link "‹" at bounding box center [18, 236] width 23 height 23
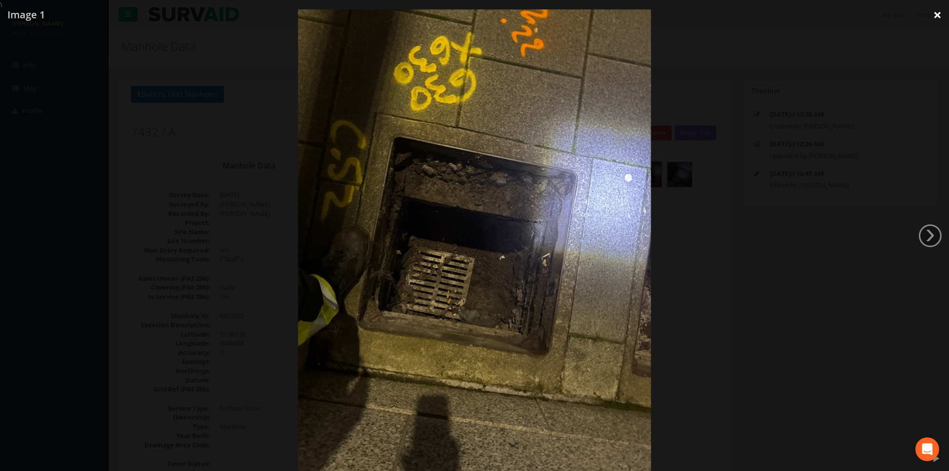
click at [940, 21] on link "×" at bounding box center [937, 15] width 23 height 30
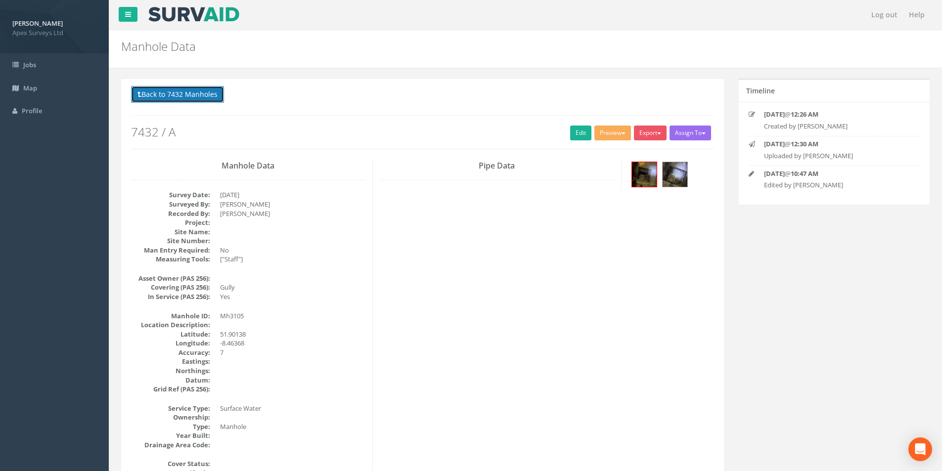
click at [171, 92] on button "Back to 7432 Manholes" at bounding box center [177, 94] width 93 height 17
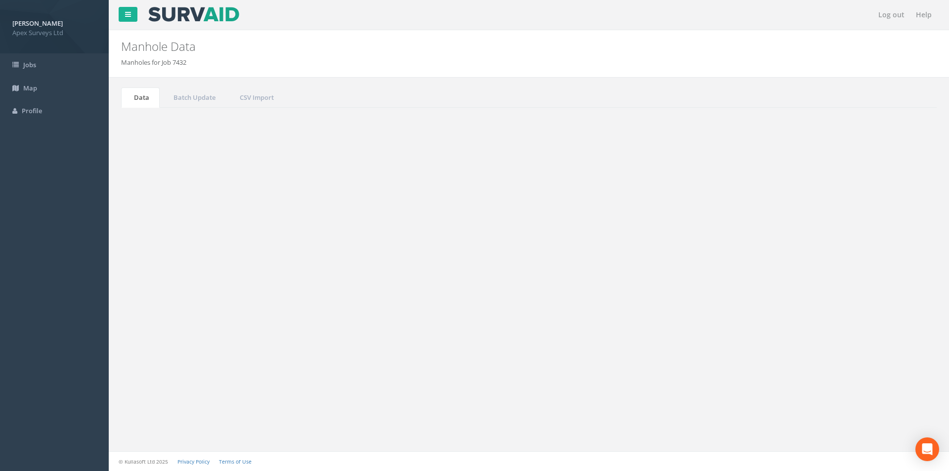
click at [860, 266] on input "3105" at bounding box center [882, 266] width 90 height 15
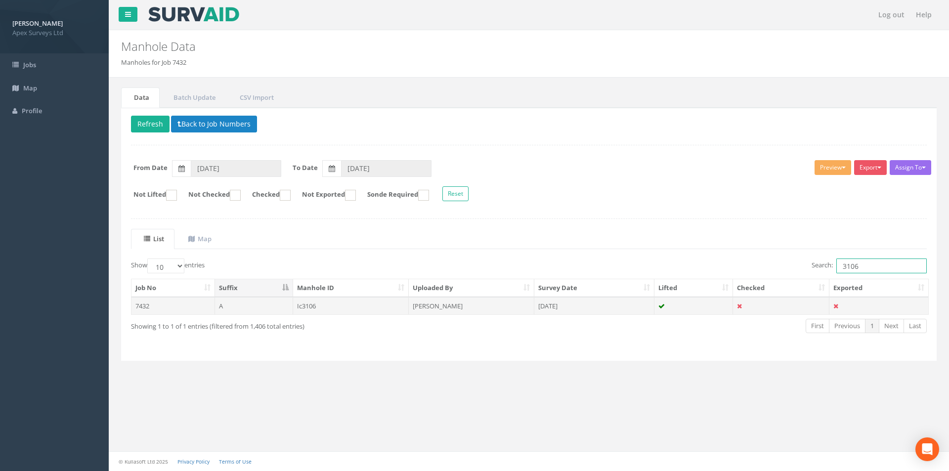
type input "3106"
click at [655, 309] on td at bounding box center [694, 306] width 79 height 18
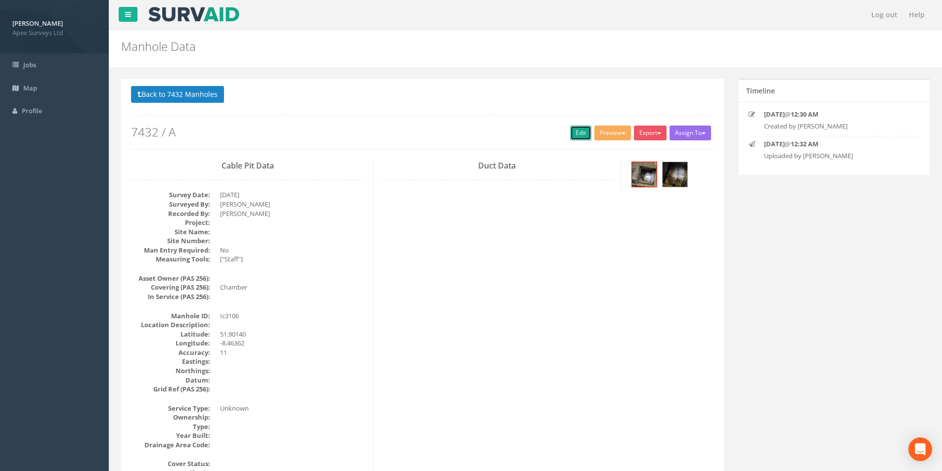
click at [579, 134] on link "Edit" at bounding box center [580, 133] width 21 height 15
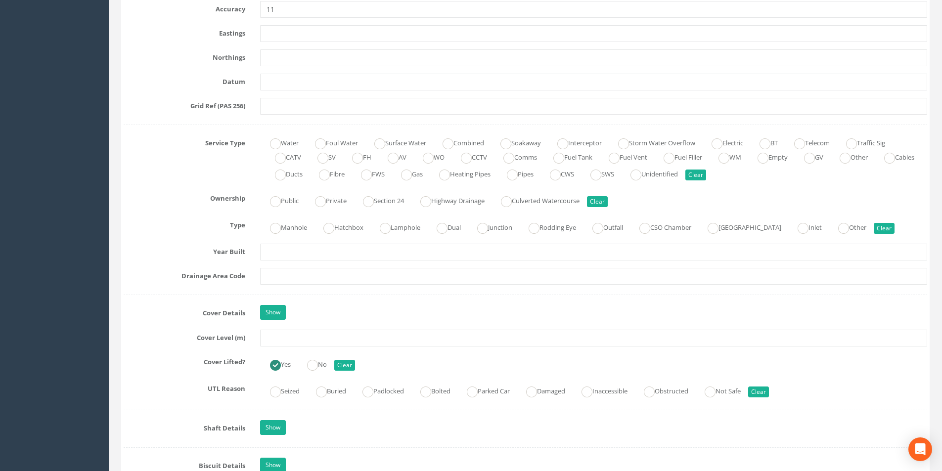
scroll to position [593, 0]
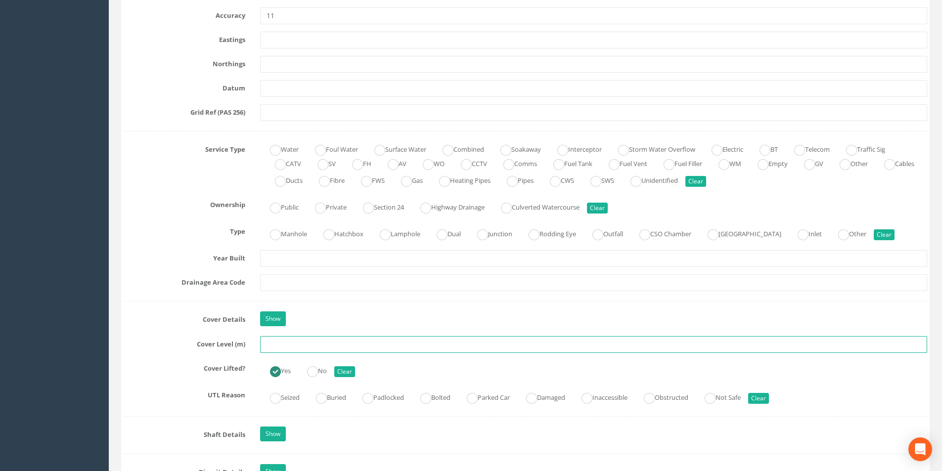
click at [322, 351] on input "text" at bounding box center [593, 344] width 667 height 17
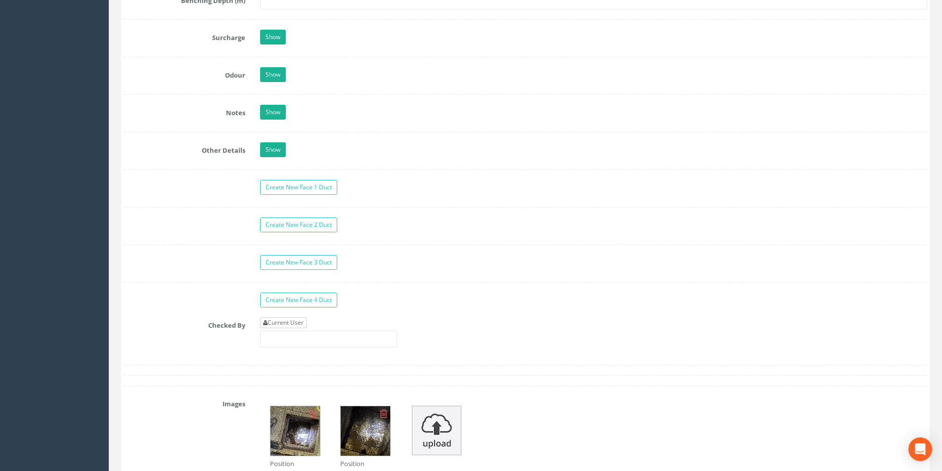
type input "3.24"
click at [288, 321] on link "Current User" at bounding box center [283, 322] width 46 height 11
type input "[PERSON_NAME]"
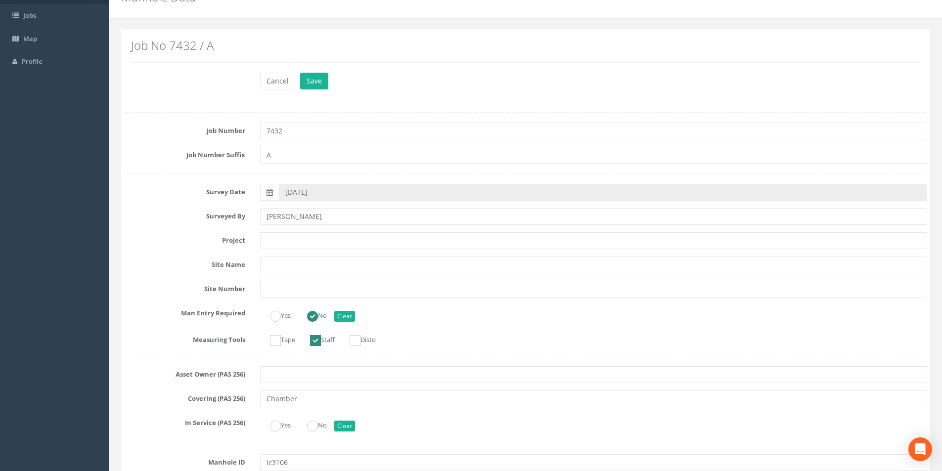
scroll to position [0, 0]
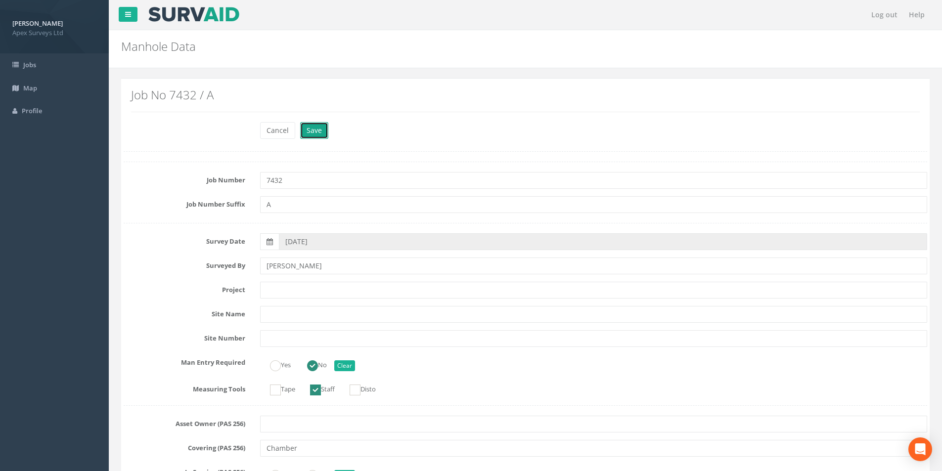
click at [316, 135] on button "Save" at bounding box center [314, 130] width 28 height 17
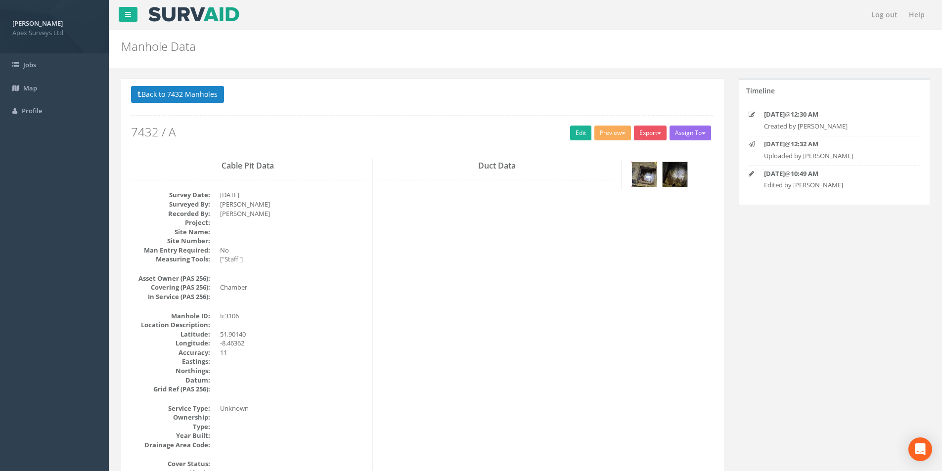
click at [649, 180] on img at bounding box center [644, 174] width 25 height 25
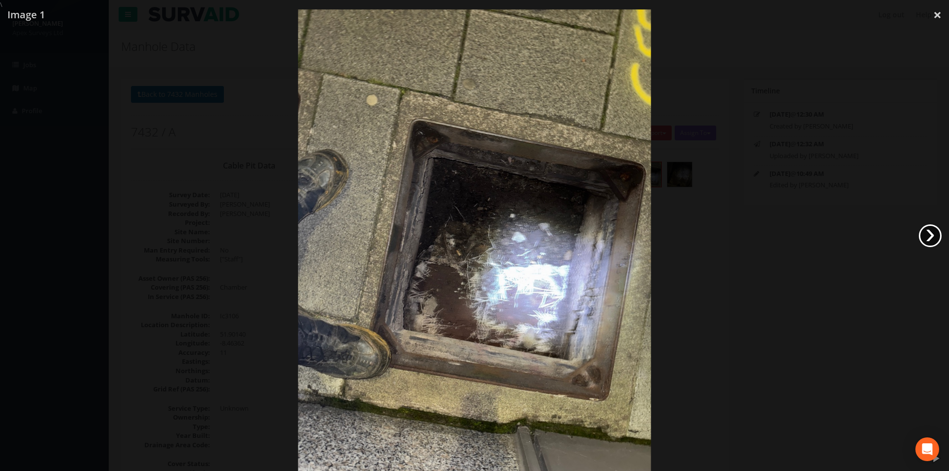
click at [940, 236] on link "›" at bounding box center [930, 236] width 23 height 23
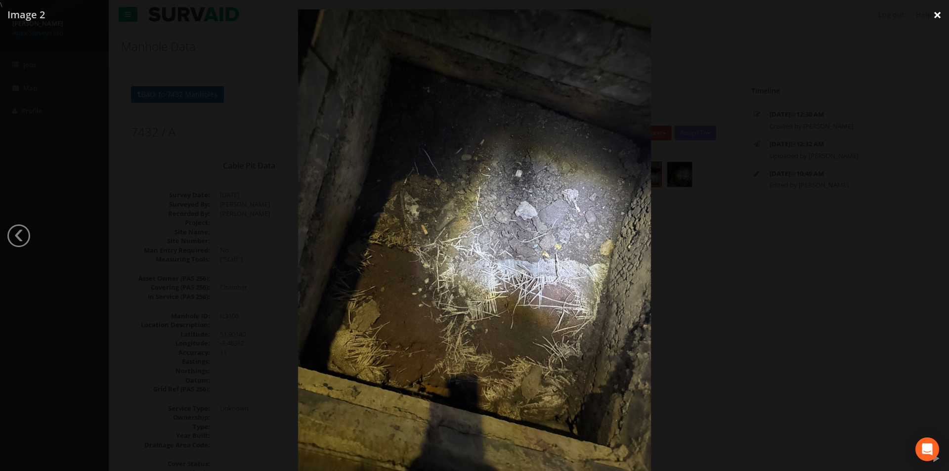
click at [943, 17] on link "×" at bounding box center [937, 15] width 23 height 30
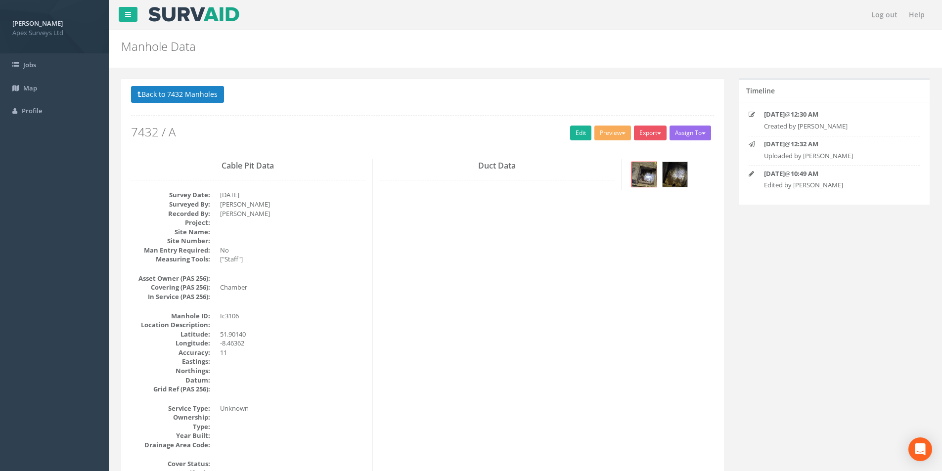
click at [174, 105] on p "Back to 7432 Manholes Back to Map" at bounding box center [422, 95] width 583 height 19
click at [175, 103] on button "Back to 7432 Manholes" at bounding box center [177, 94] width 93 height 17
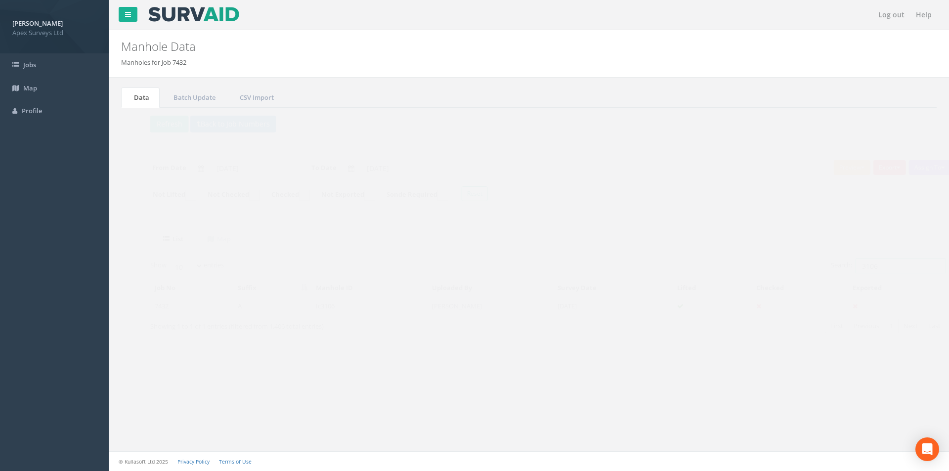
click at [878, 267] on input "3106" at bounding box center [882, 266] width 90 height 15
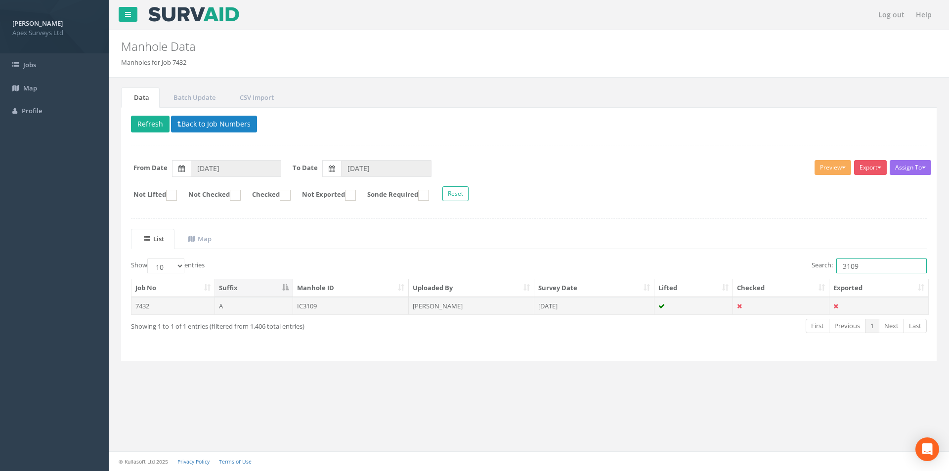
type input "3109"
click at [591, 310] on td "[DATE]" at bounding box center [595, 306] width 120 height 18
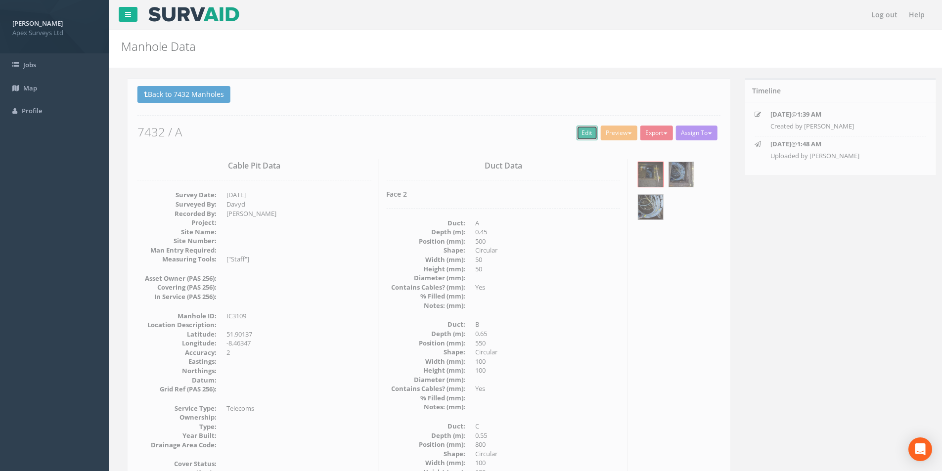
click at [570, 133] on link "Edit" at bounding box center [580, 133] width 21 height 15
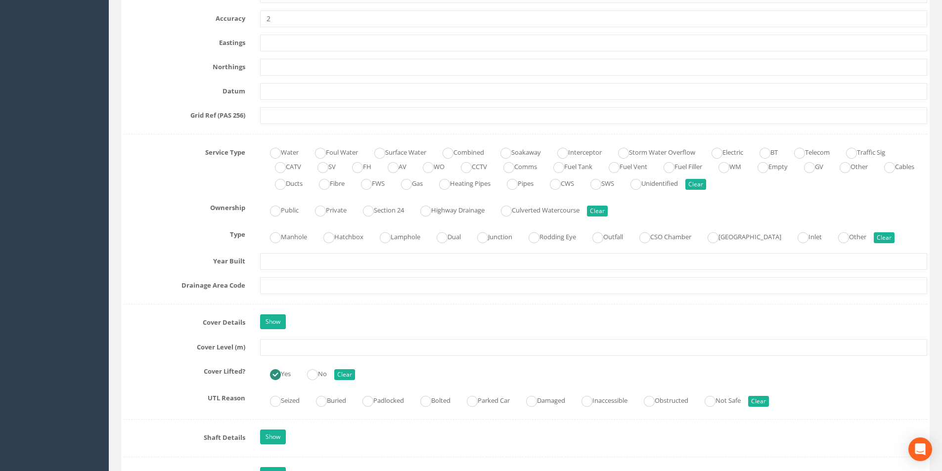
scroll to position [593, 0]
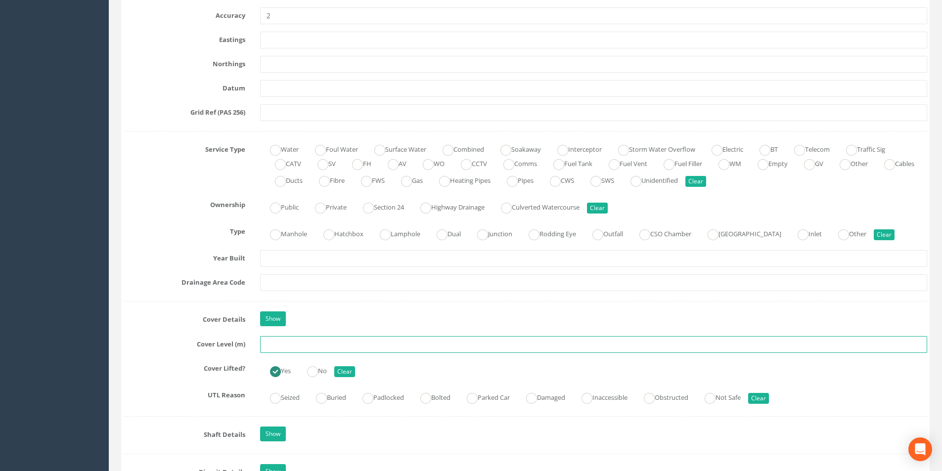
click at [282, 348] on input "text" at bounding box center [593, 344] width 667 height 17
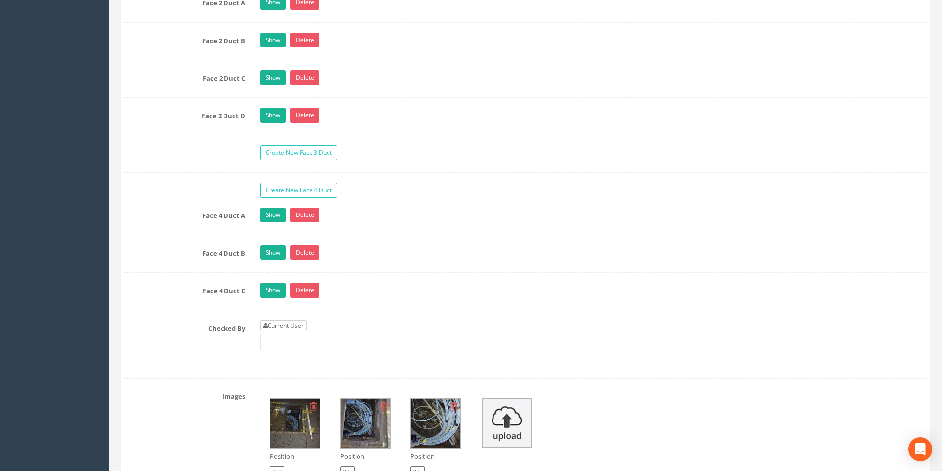
type input "3.08"
click at [296, 326] on link "Current User" at bounding box center [283, 325] width 46 height 11
type input "[PERSON_NAME]"
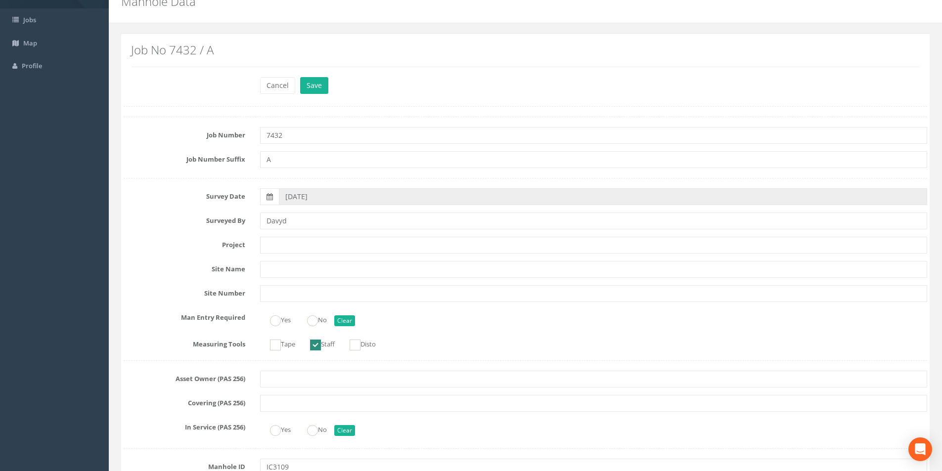
scroll to position [0, 0]
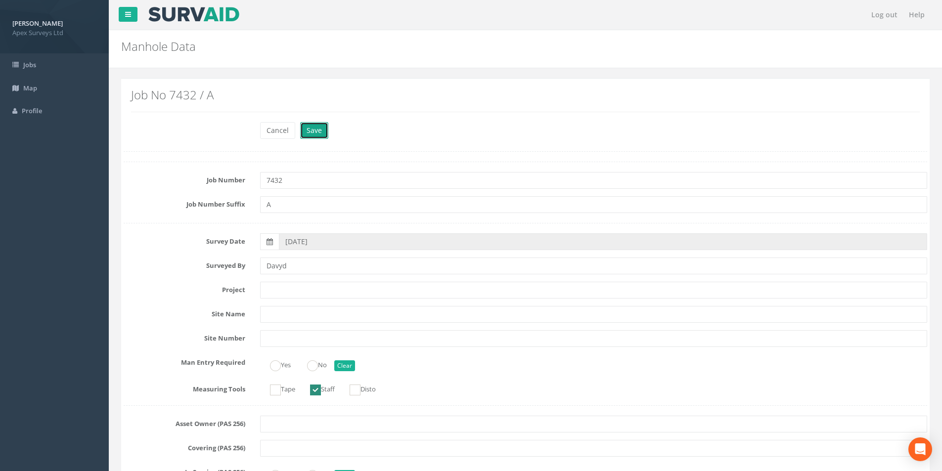
click at [316, 129] on button "Save" at bounding box center [314, 130] width 28 height 17
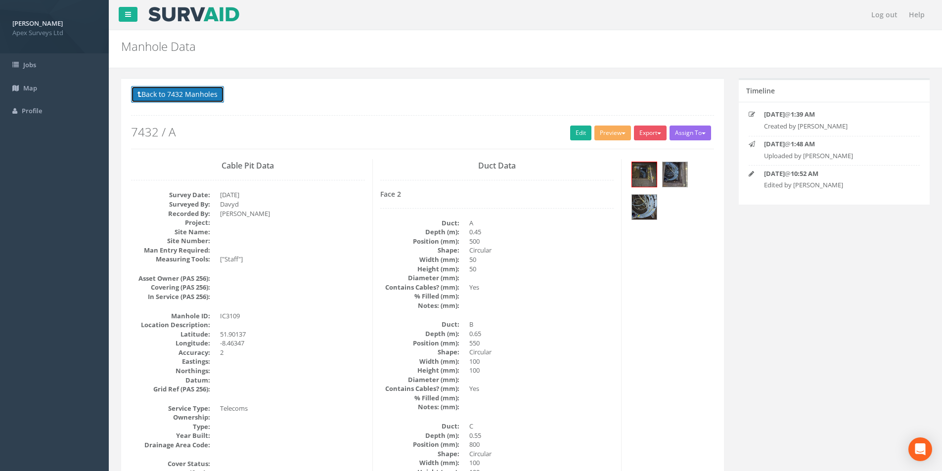
click at [178, 87] on button "Back to 7432 Manholes" at bounding box center [177, 94] width 93 height 17
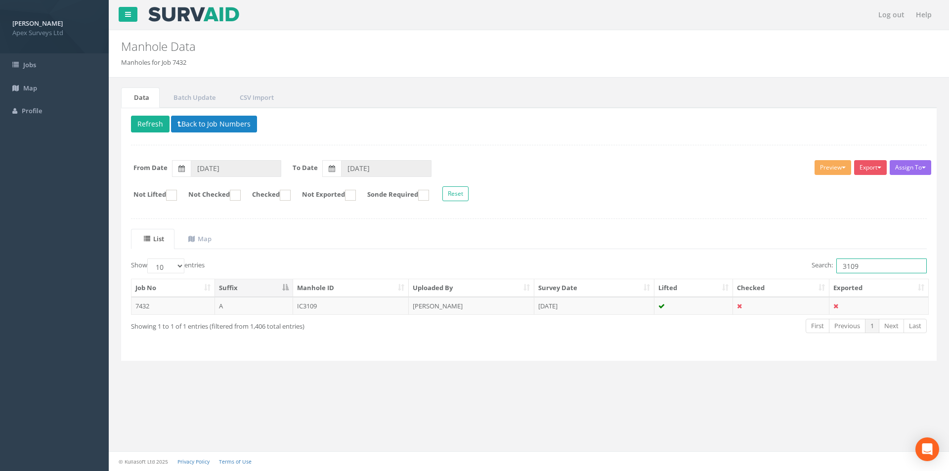
click at [865, 269] on input "3109" at bounding box center [882, 266] width 90 height 15
type input "3113"
click at [569, 303] on td "[DATE]" at bounding box center [595, 306] width 120 height 18
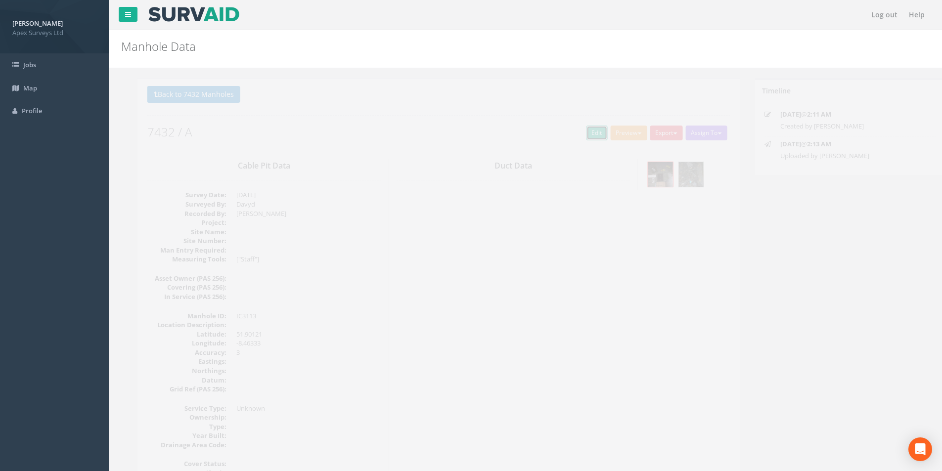
click at [570, 134] on link "Edit" at bounding box center [580, 133] width 21 height 15
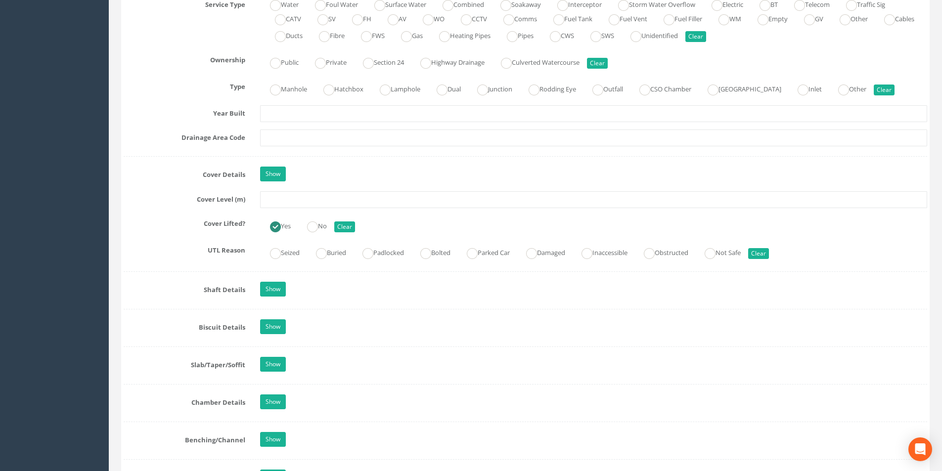
scroll to position [742, 0]
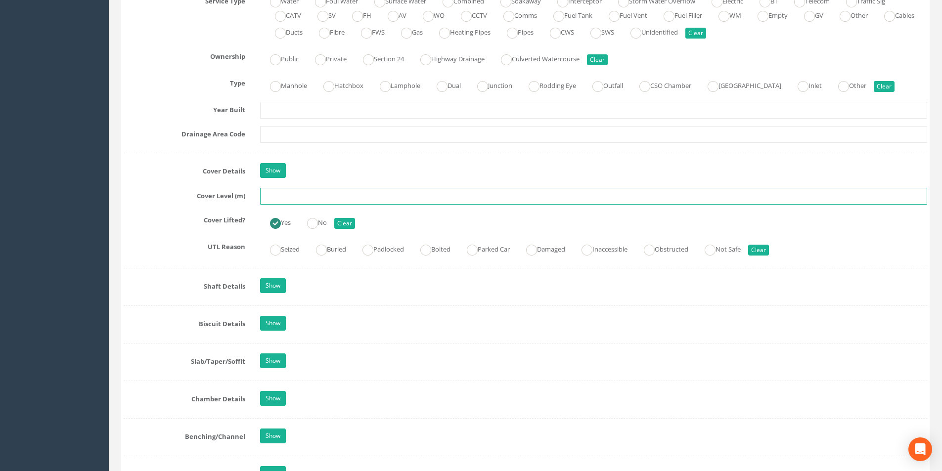
click at [335, 196] on input "text" at bounding box center [593, 196] width 667 height 17
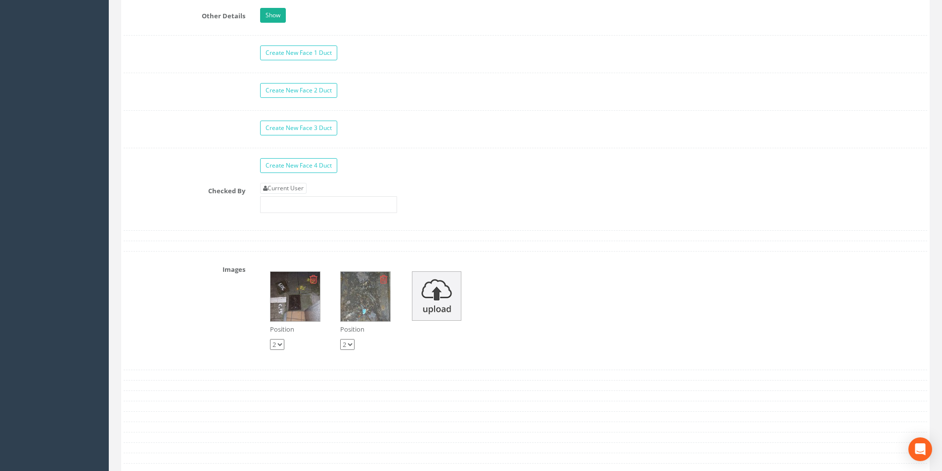
scroll to position [1582, 0]
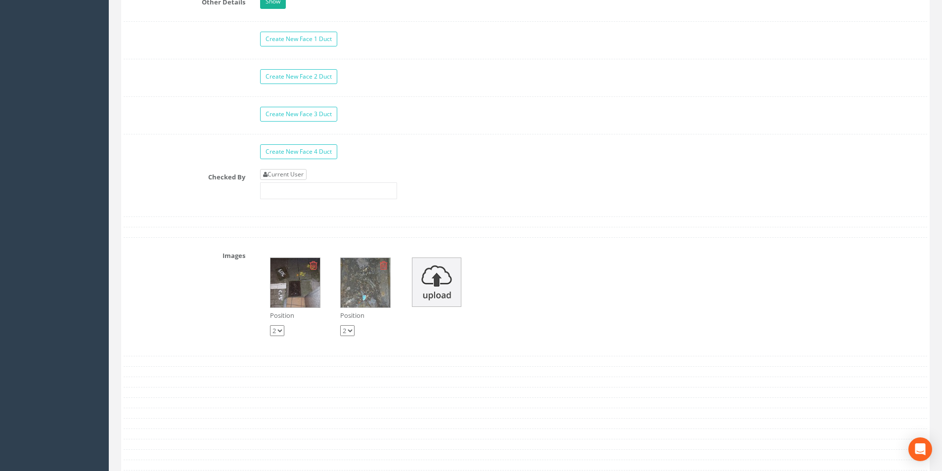
type input "2.98"
click at [303, 176] on link "Current User" at bounding box center [283, 174] width 46 height 11
type input "[PERSON_NAME]"
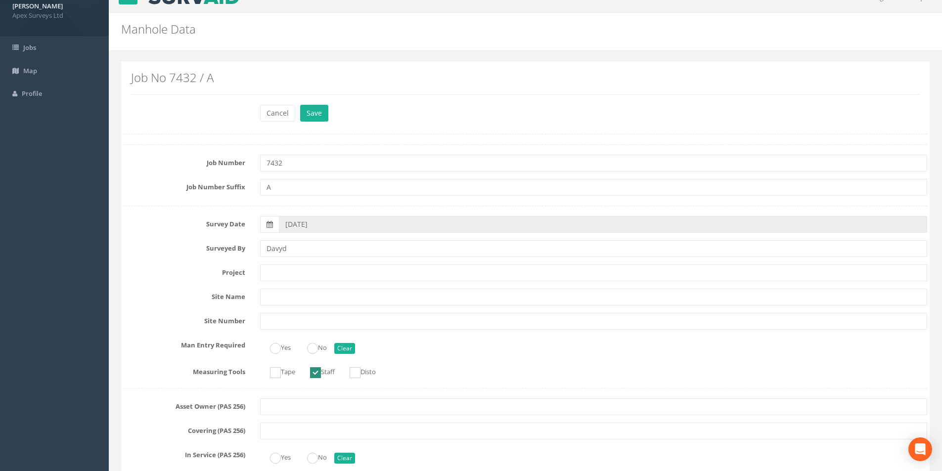
scroll to position [0, 0]
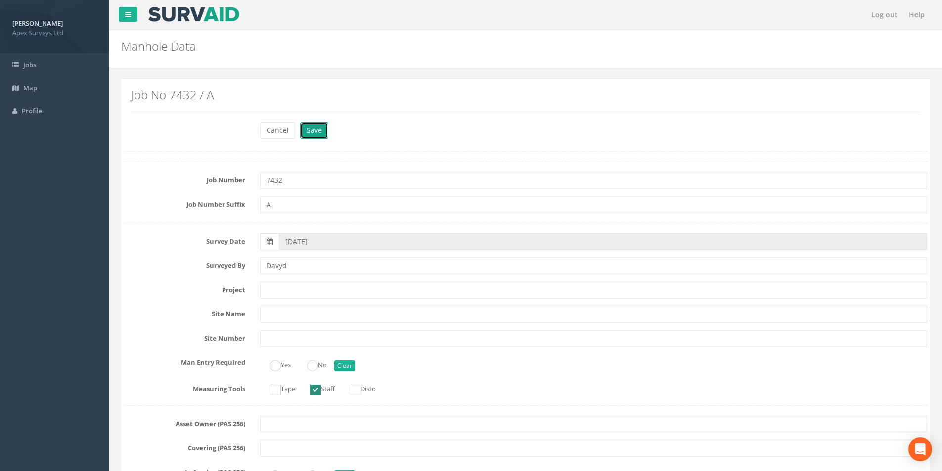
click at [319, 136] on button "Save" at bounding box center [314, 130] width 28 height 17
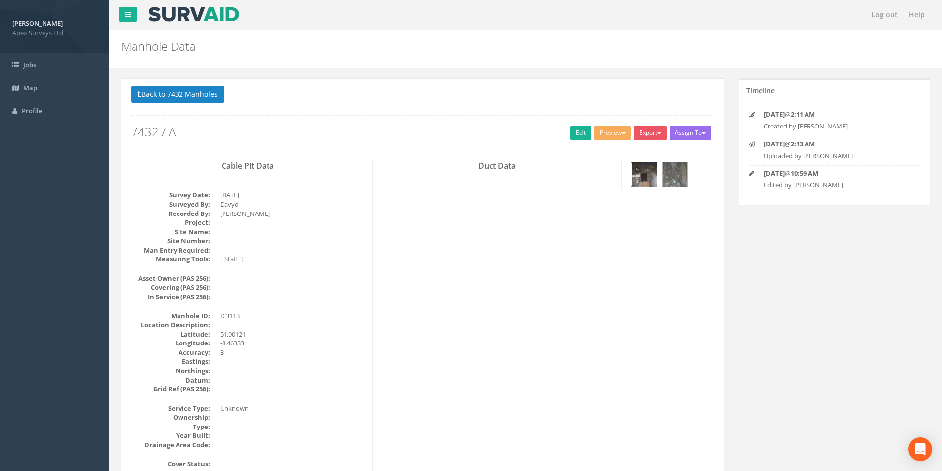
click at [650, 177] on img at bounding box center [644, 174] width 25 height 25
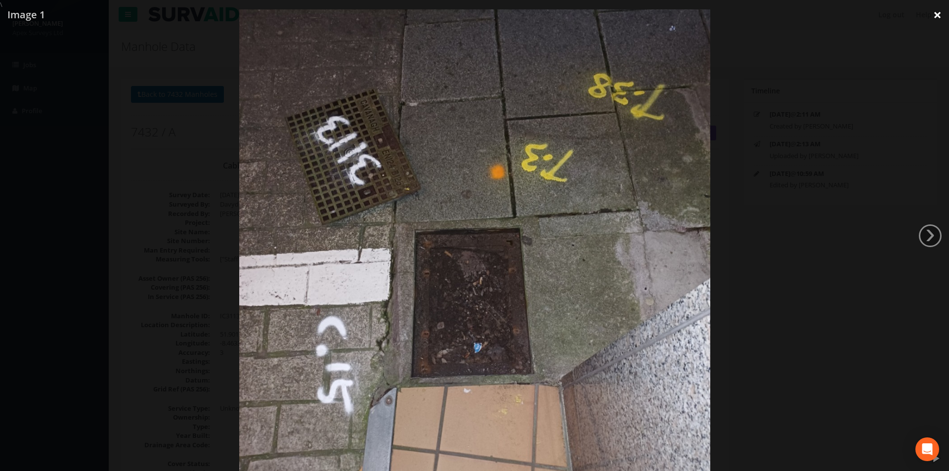
click at [933, 18] on link "×" at bounding box center [937, 15] width 23 height 30
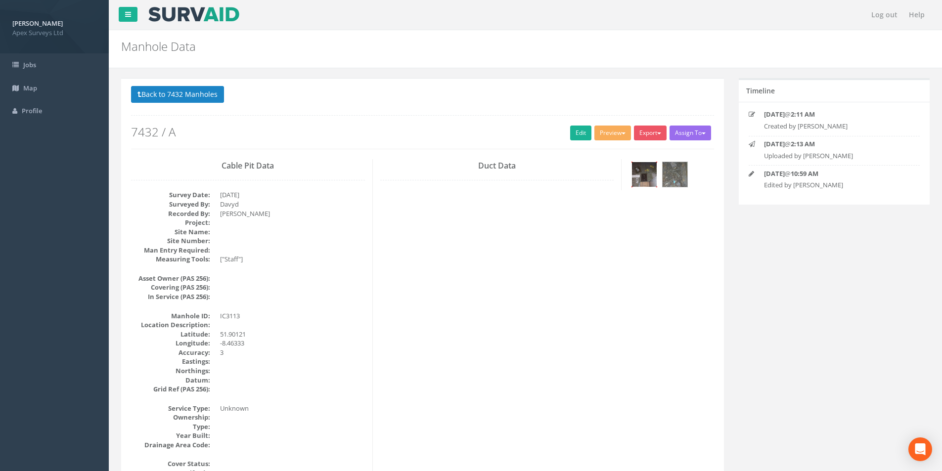
click at [642, 172] on img at bounding box center [644, 174] width 25 height 25
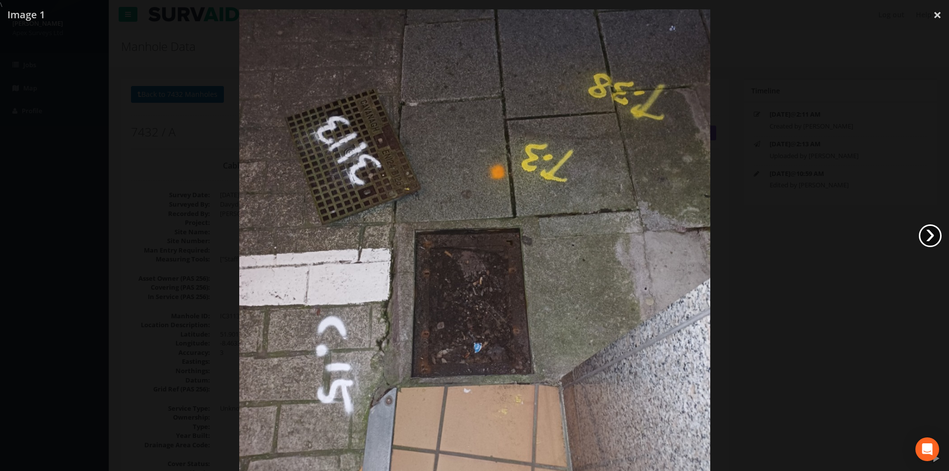
click at [921, 233] on link "›" at bounding box center [930, 236] width 23 height 23
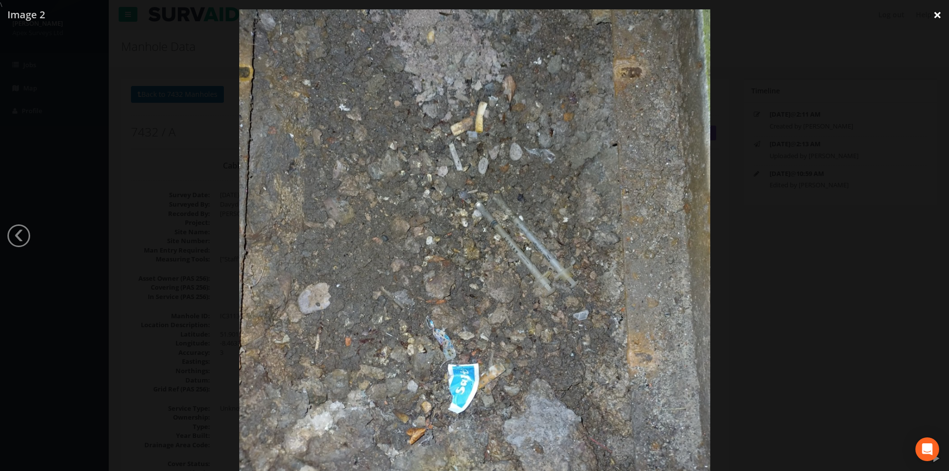
click at [944, 12] on link "×" at bounding box center [937, 15] width 23 height 30
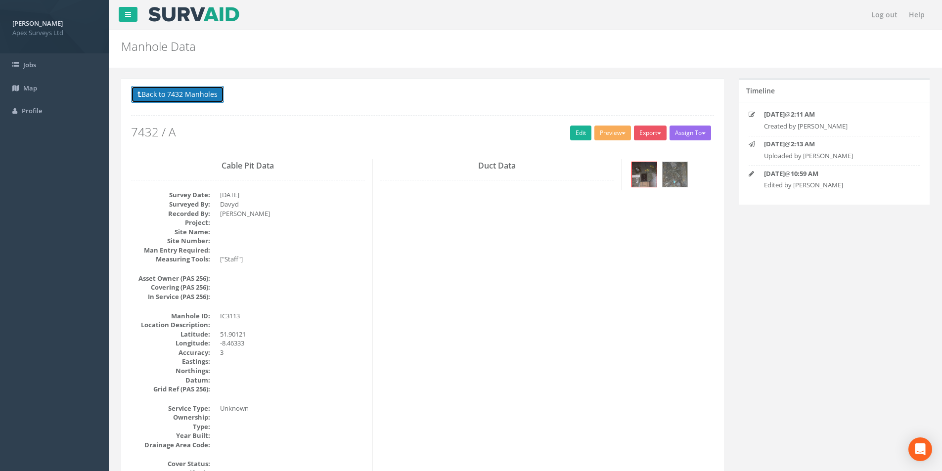
click at [190, 103] on button "Back to 7432 Manholes" at bounding box center [177, 94] width 93 height 17
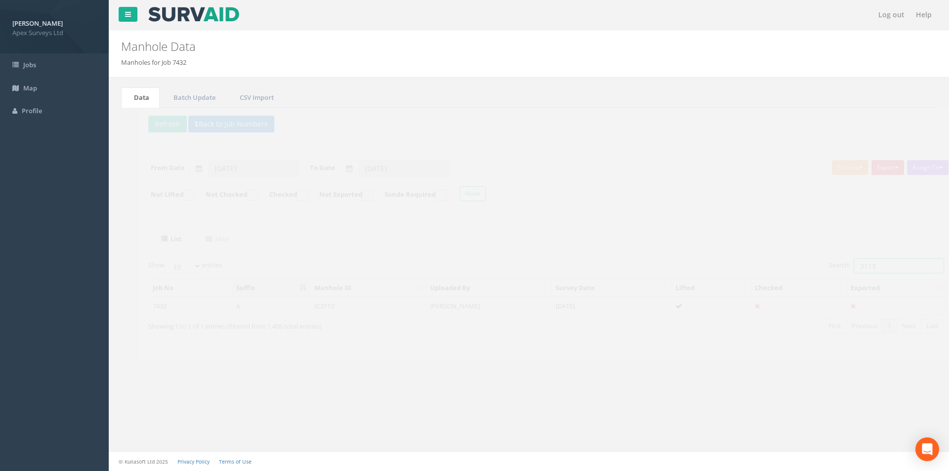
click at [864, 265] on input "3113" at bounding box center [882, 266] width 90 height 15
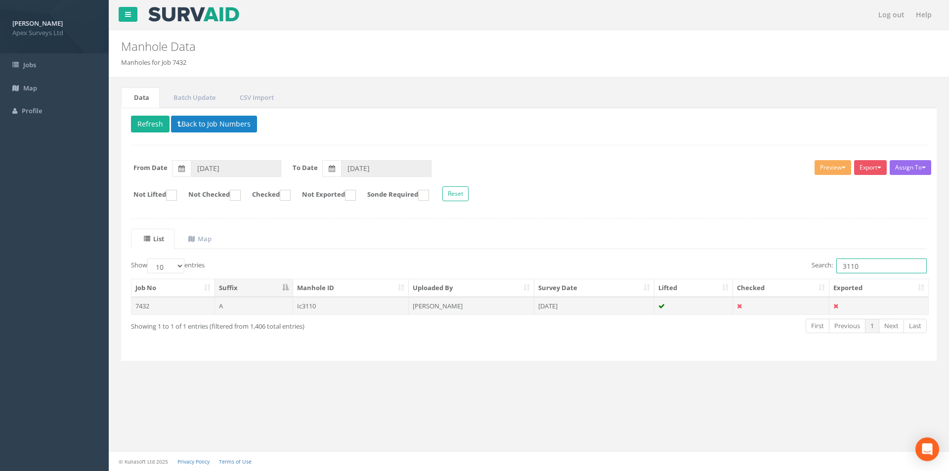
type input "3110"
click at [634, 308] on td "[DATE]" at bounding box center [595, 306] width 120 height 18
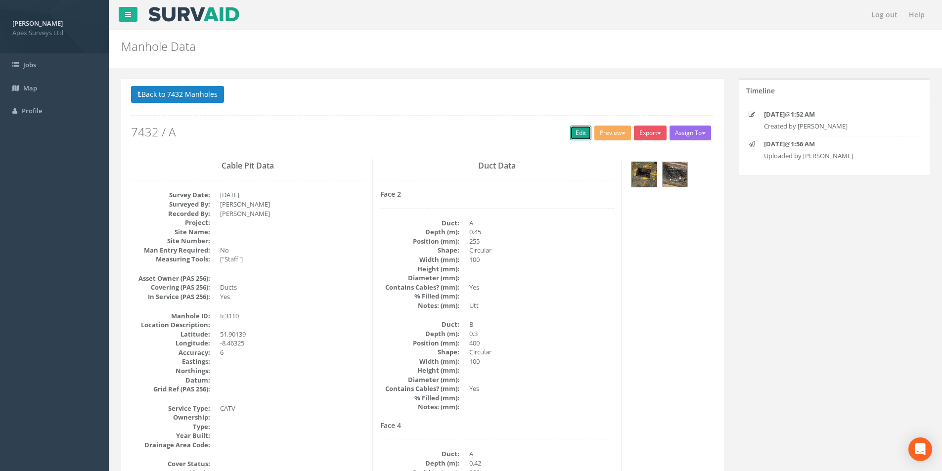
click at [575, 134] on link "Edit" at bounding box center [580, 133] width 21 height 15
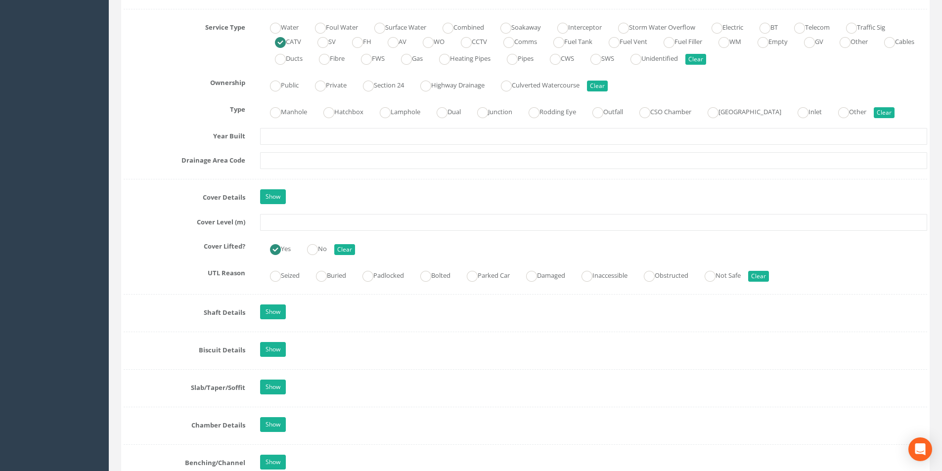
scroll to position [742, 0]
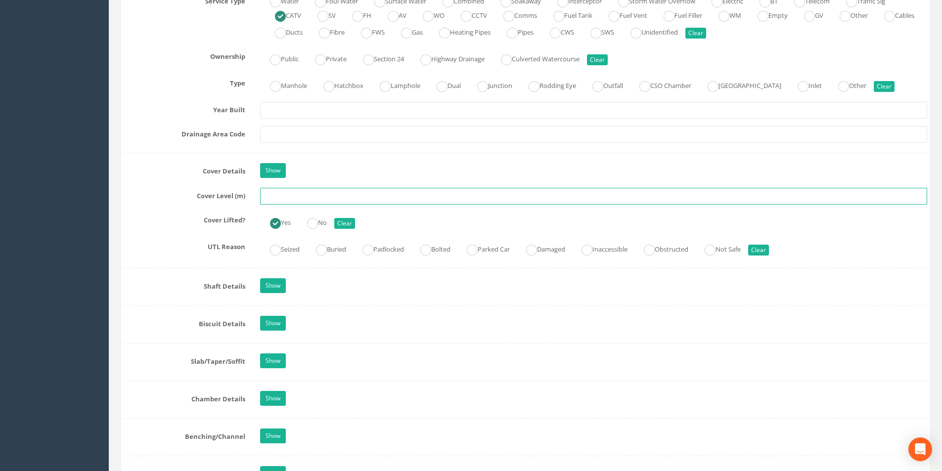
click at [356, 197] on input "text" at bounding box center [593, 196] width 667 height 17
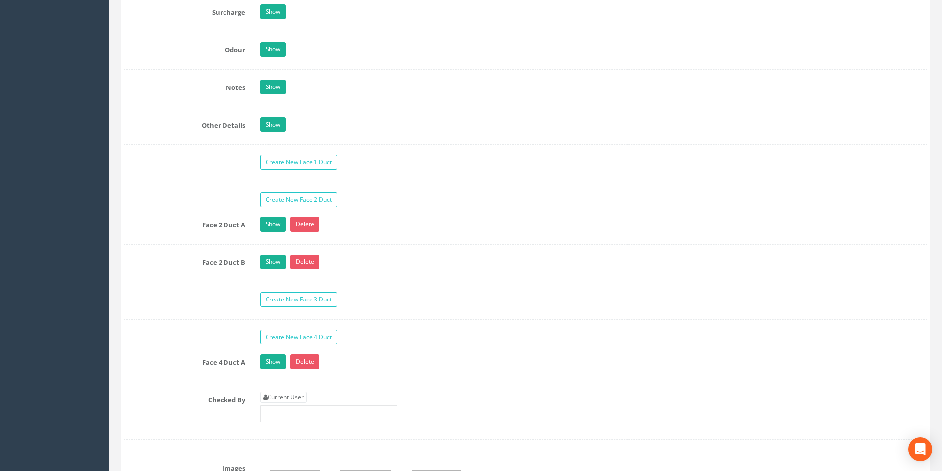
scroll to position [1632, 0]
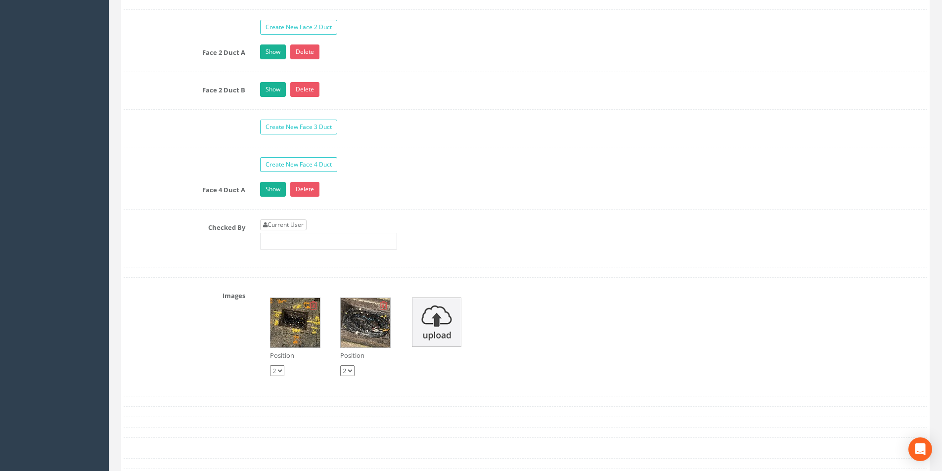
type input "2.99"
click at [289, 227] on link "Current User" at bounding box center [283, 225] width 46 height 11
type input "[PERSON_NAME]"
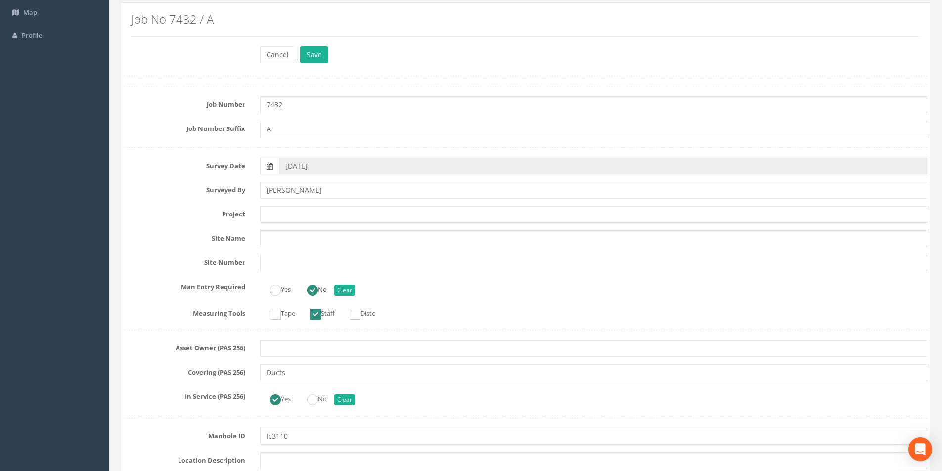
scroll to position [0, 0]
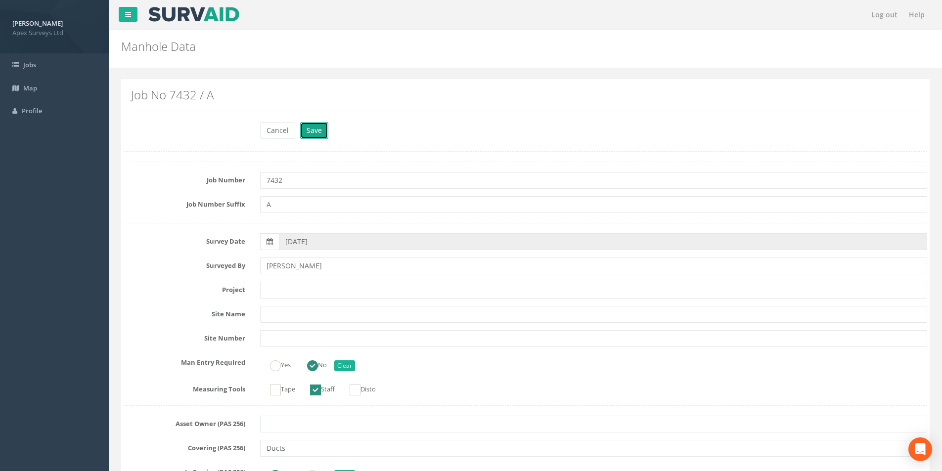
click at [316, 130] on button "Save" at bounding box center [314, 130] width 28 height 17
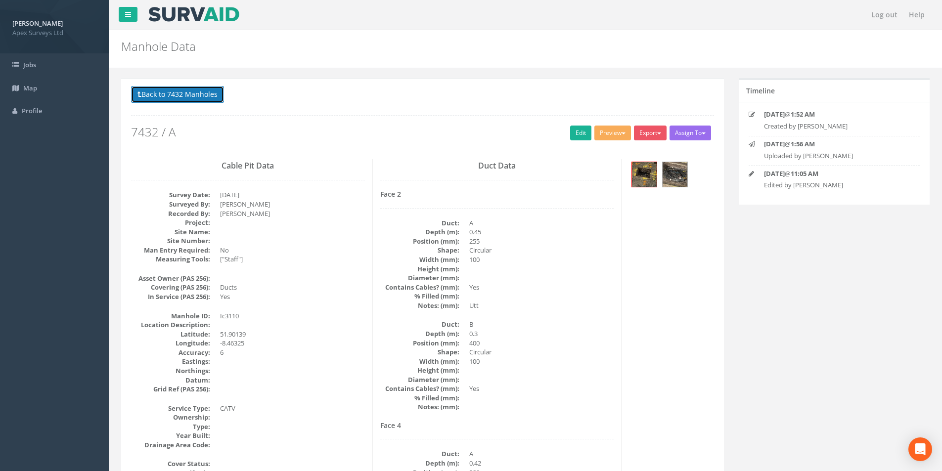
click at [193, 100] on button "Back to 7432 Manholes" at bounding box center [177, 94] width 93 height 17
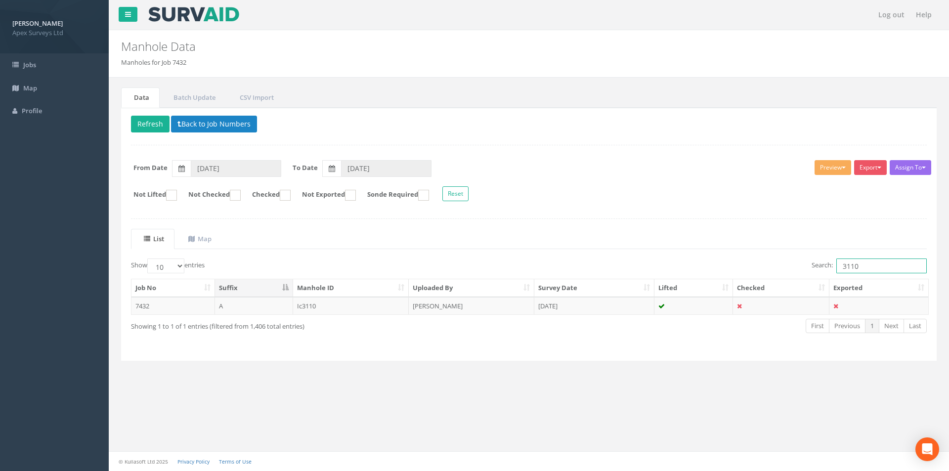
click at [869, 265] on input "3110" at bounding box center [882, 266] width 90 height 15
type input "3111"
click at [661, 314] on td at bounding box center [694, 306] width 79 height 18
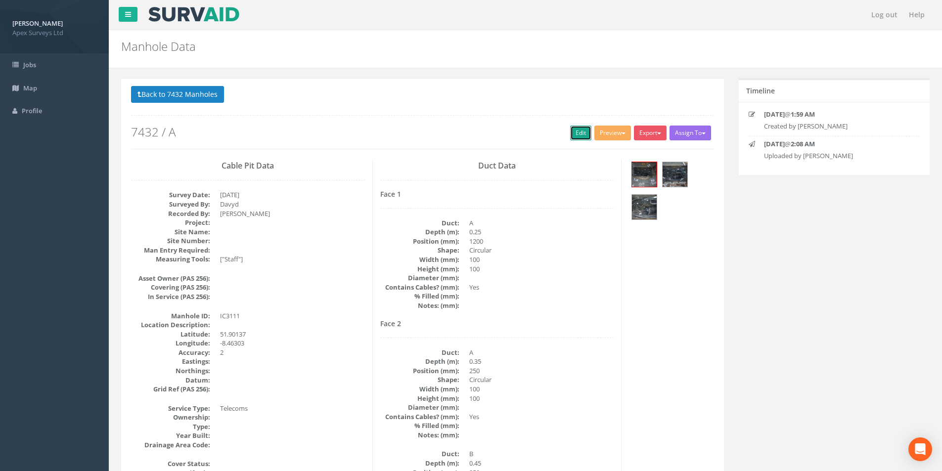
click at [576, 137] on link "Edit" at bounding box center [580, 133] width 21 height 15
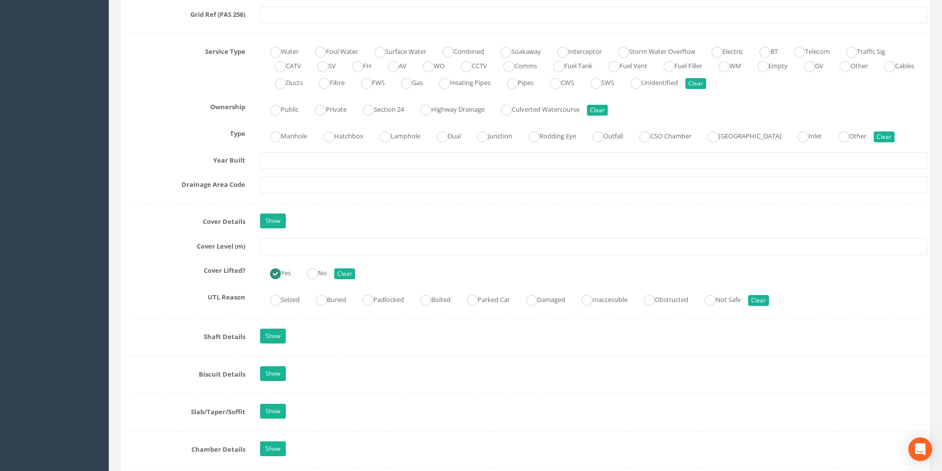
scroll to position [692, 0]
click at [343, 243] on input "text" at bounding box center [593, 245] width 667 height 17
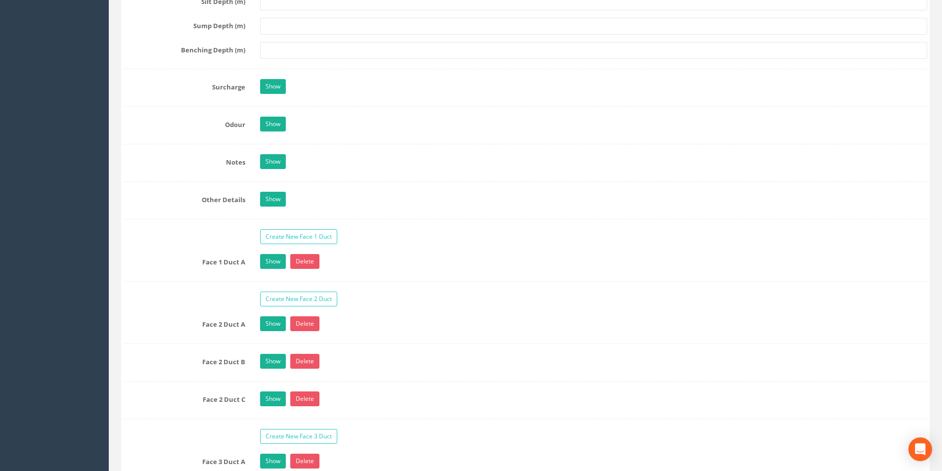
scroll to position [1681, 0]
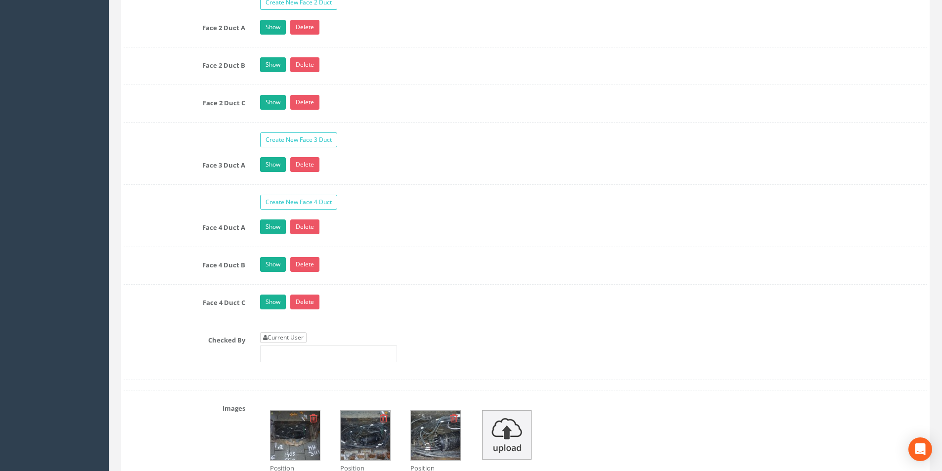
type input "3.03"
click at [298, 338] on link "Current User" at bounding box center [283, 337] width 46 height 11
type input "[PERSON_NAME]"
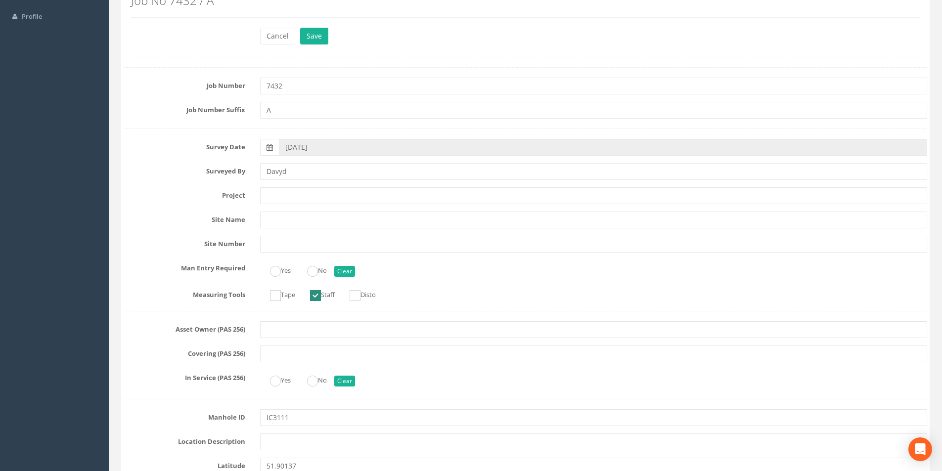
scroll to position [0, 0]
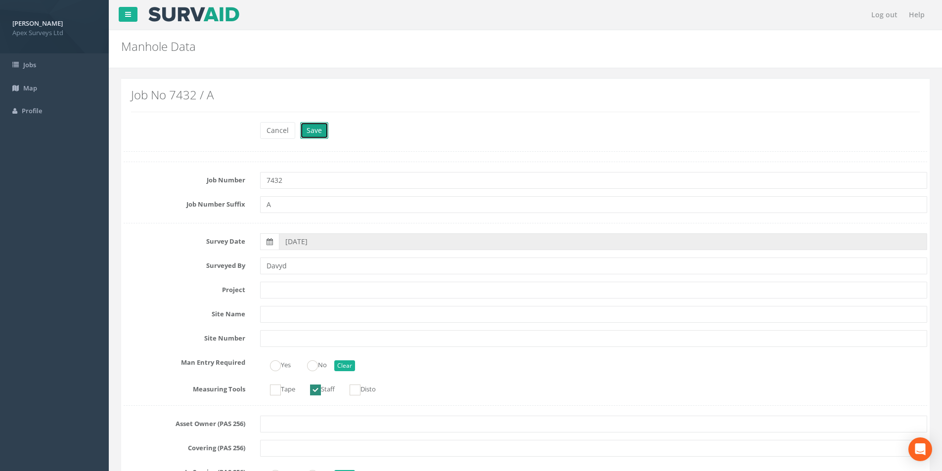
click at [312, 137] on button "Save" at bounding box center [314, 130] width 28 height 17
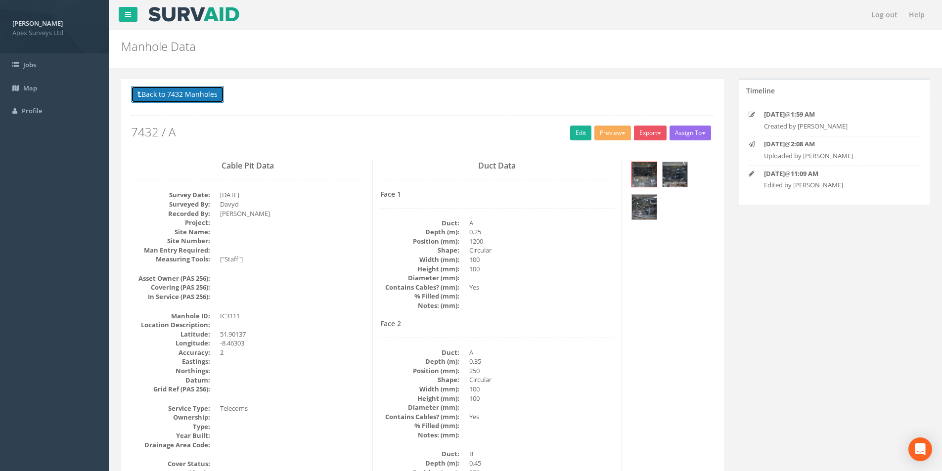
click at [170, 88] on button "Back to 7432 Manholes" at bounding box center [177, 94] width 93 height 17
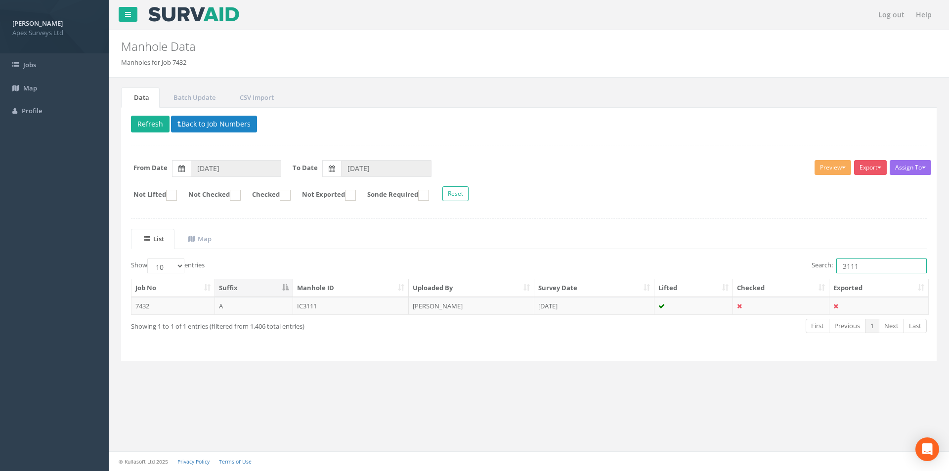
click at [882, 262] on input "3111" at bounding box center [882, 266] width 90 height 15
type input "3112"
click at [610, 306] on td "[DATE]" at bounding box center [595, 306] width 120 height 18
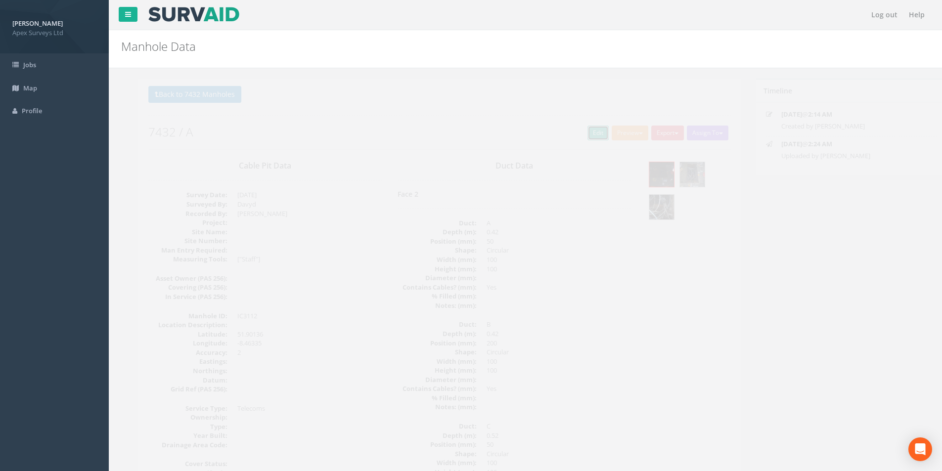
click at [570, 134] on link "Edit" at bounding box center [580, 133] width 21 height 15
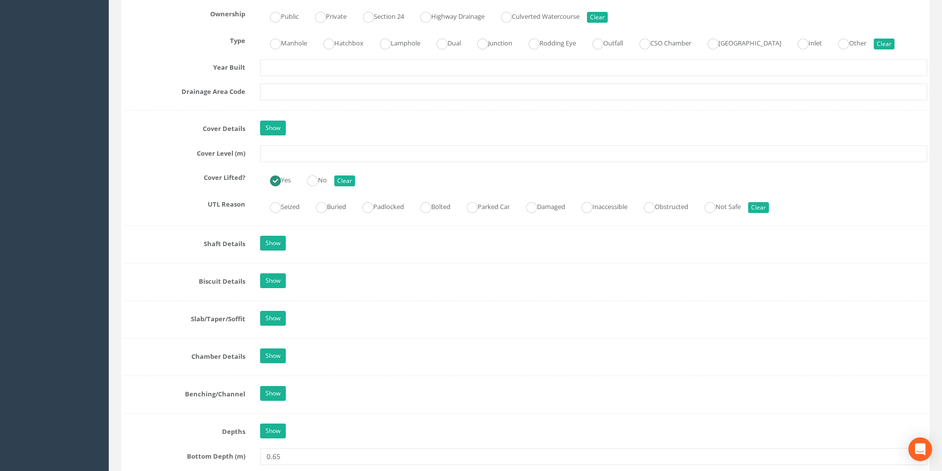
scroll to position [791, 0]
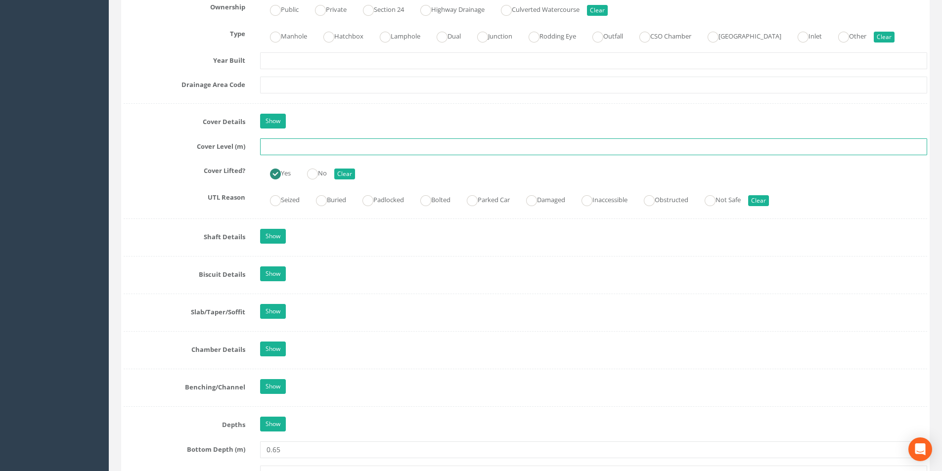
click at [298, 150] on input "text" at bounding box center [593, 146] width 667 height 17
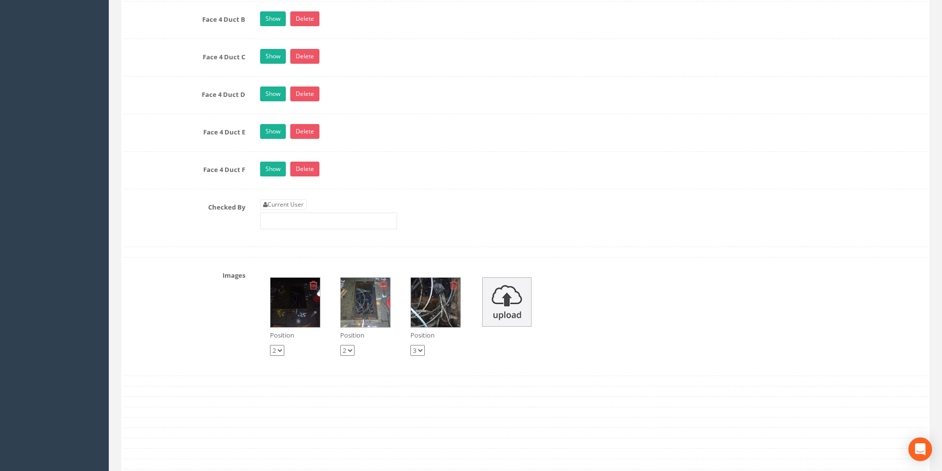
scroll to position [1978, 0]
type input "3.02"
click at [295, 209] on link "Current User" at bounding box center [283, 204] width 46 height 11
type input "[PERSON_NAME]"
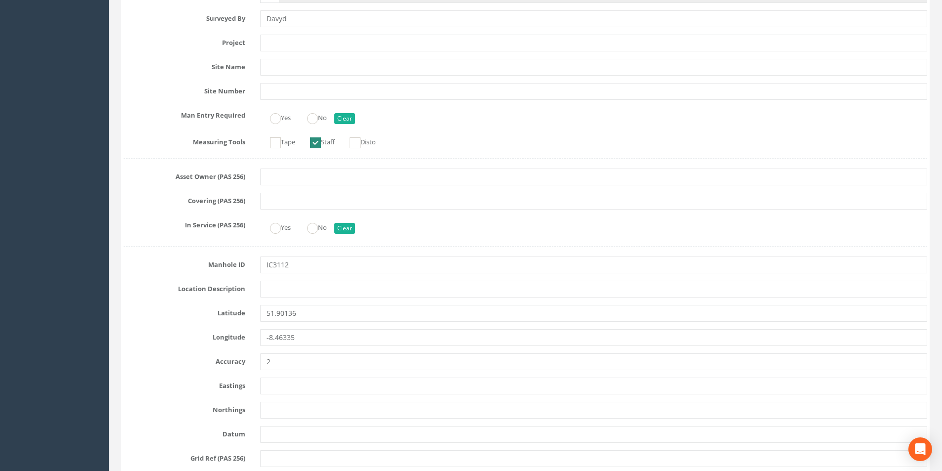
scroll to position [0, 0]
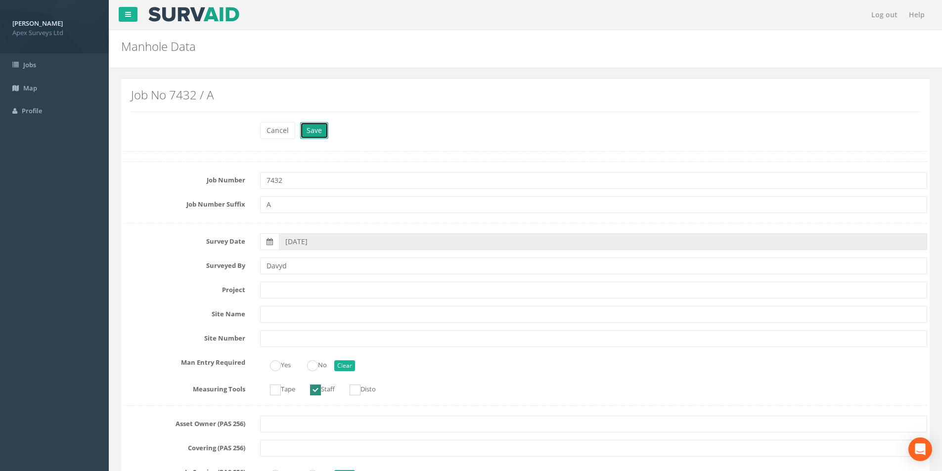
click at [317, 136] on button "Save" at bounding box center [314, 130] width 28 height 17
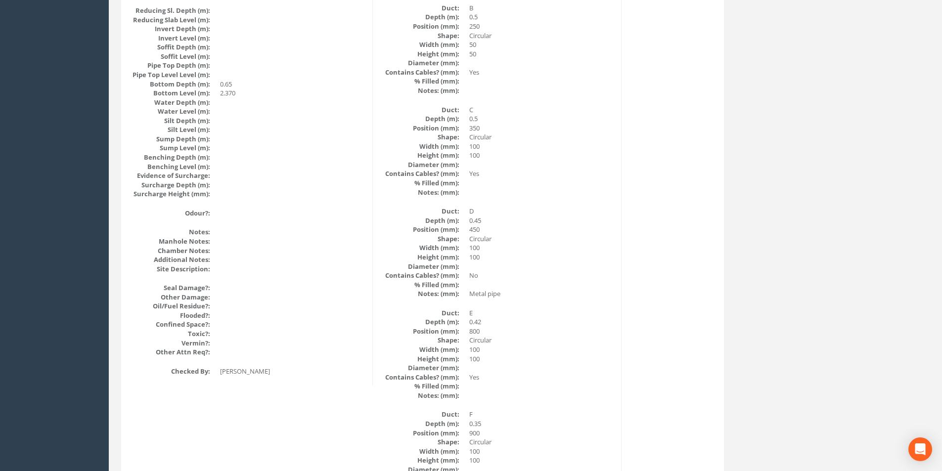
scroll to position [982, 0]
